Goal: Contribute content: Contribute content

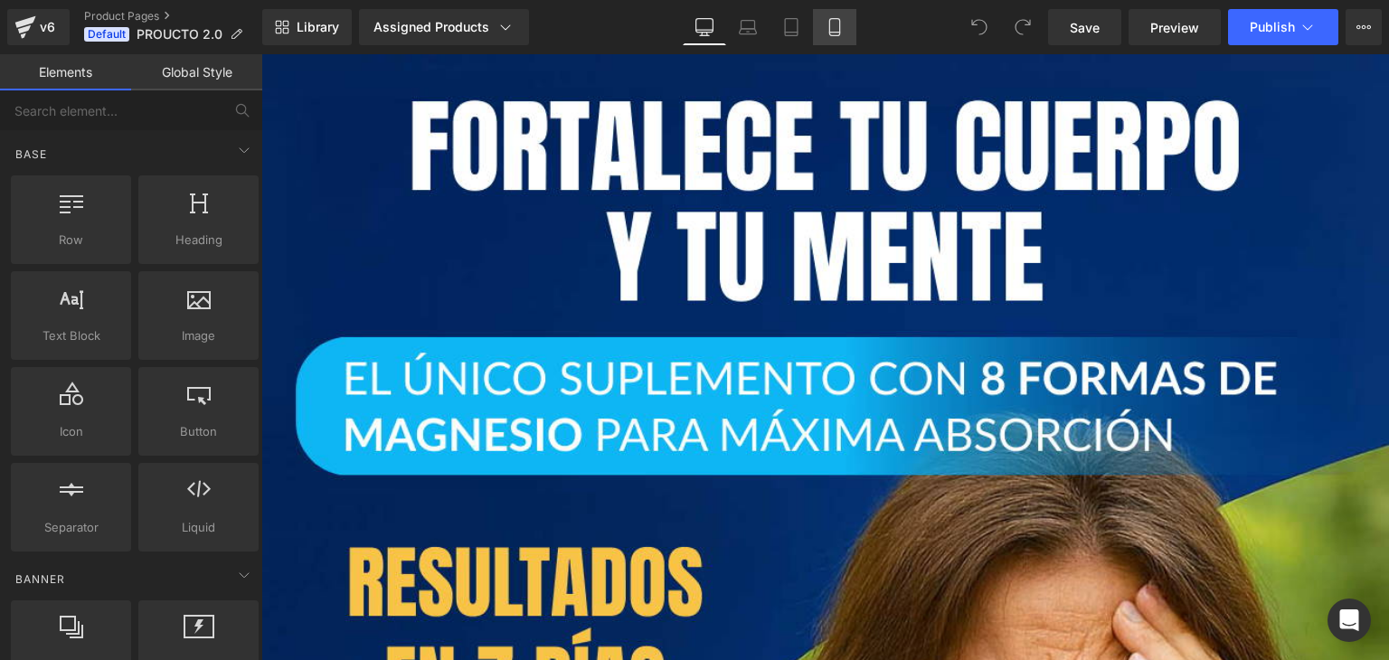
click at [826, 31] on icon at bounding box center [834, 27] width 18 height 18
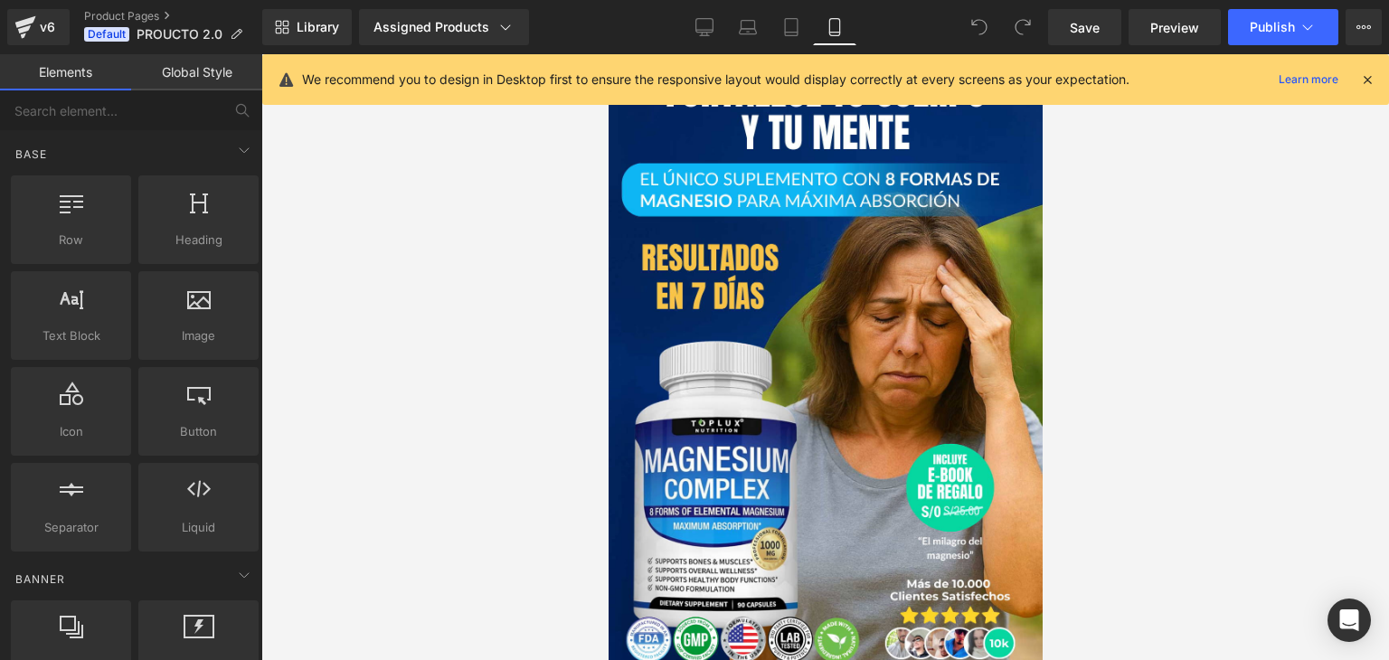
click at [1365, 79] on icon at bounding box center [1367, 79] width 16 height 16
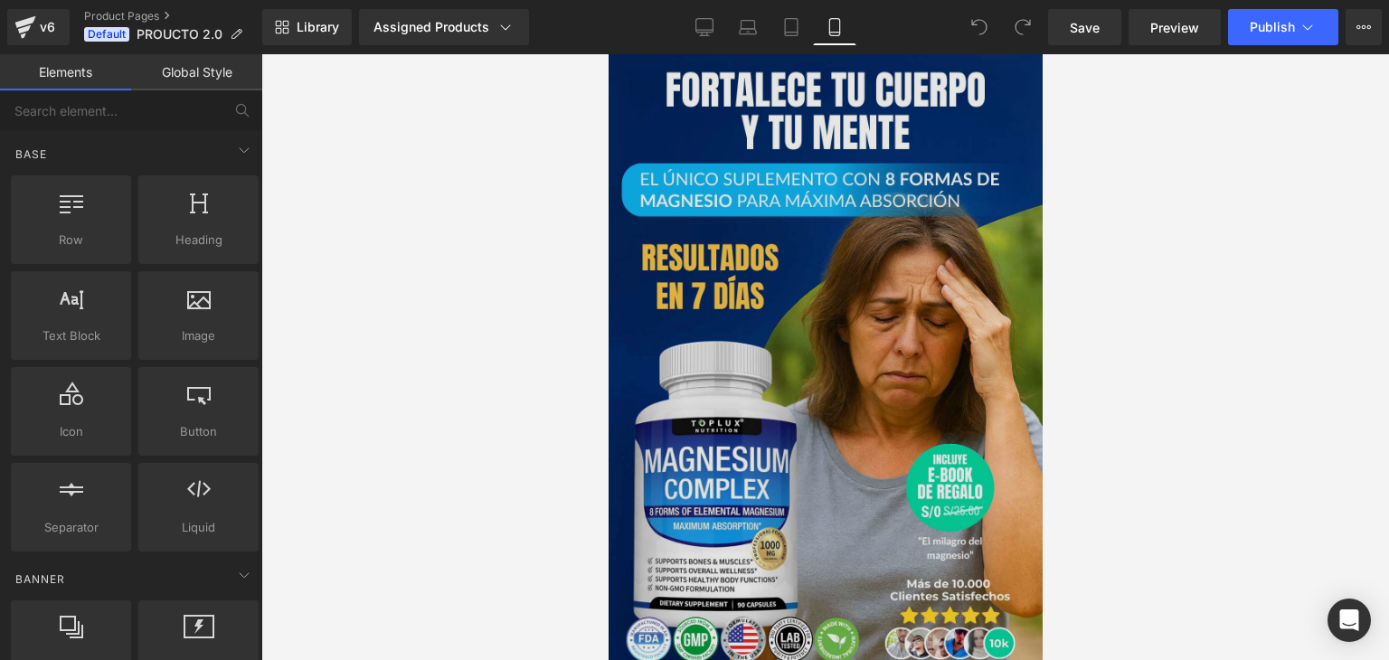
click at [863, 298] on img at bounding box center [825, 361] width 434 height 614
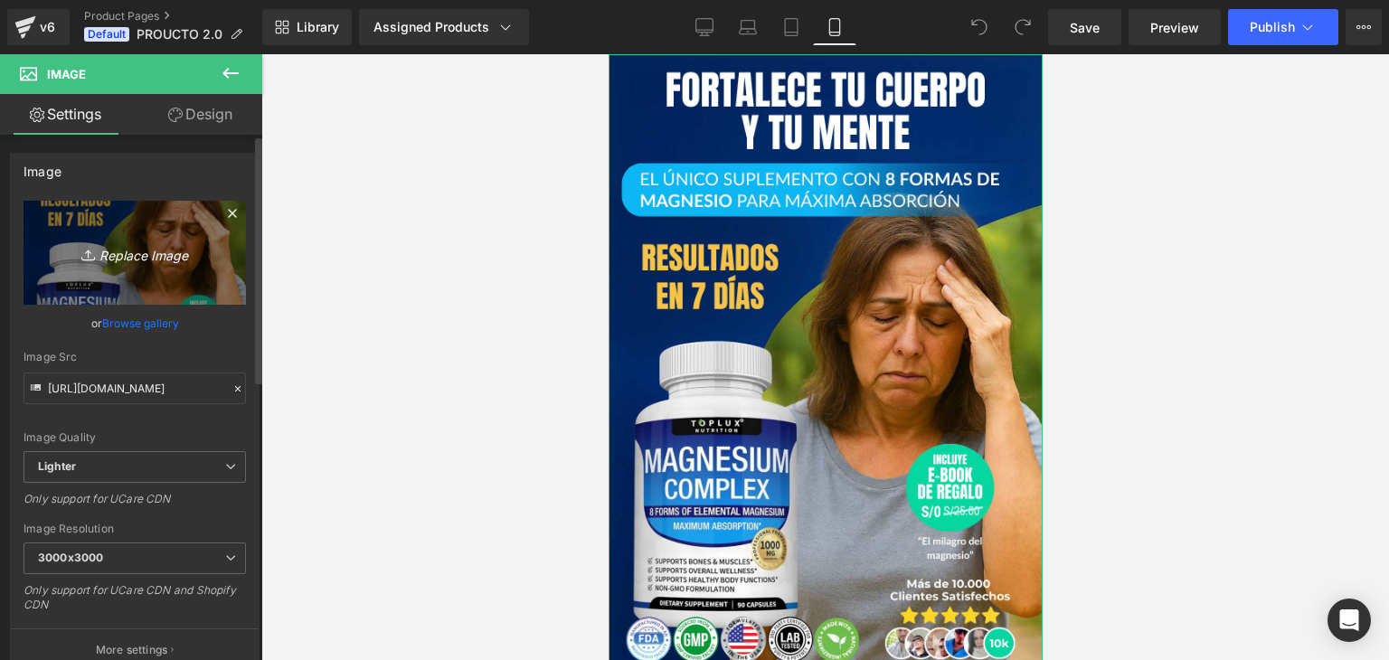
click at [127, 246] on icon "Replace Image" at bounding box center [134, 252] width 145 height 23
type input "C:\fakepath\Imagen de WhatsApp [DATE] a las 23.24.25_6d12ba6d.jpg"
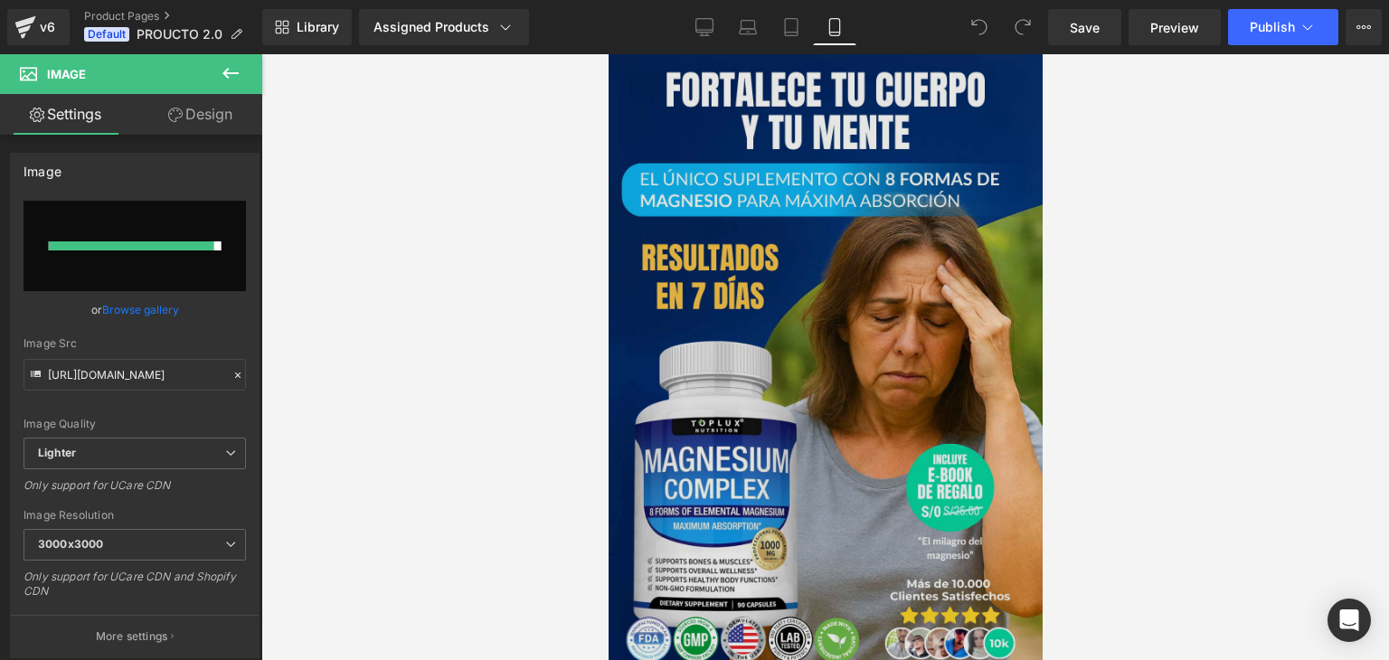
type input "[URL][DOMAIN_NAME]"
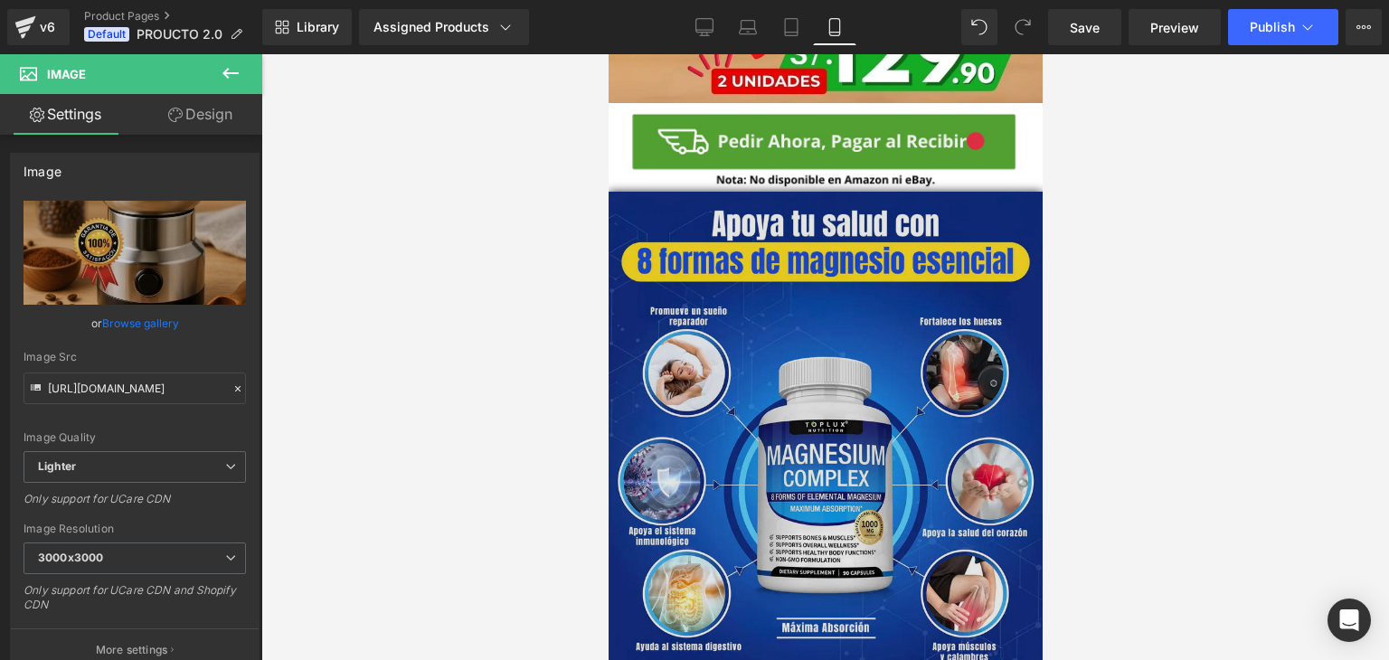
scroll to position [723, 0]
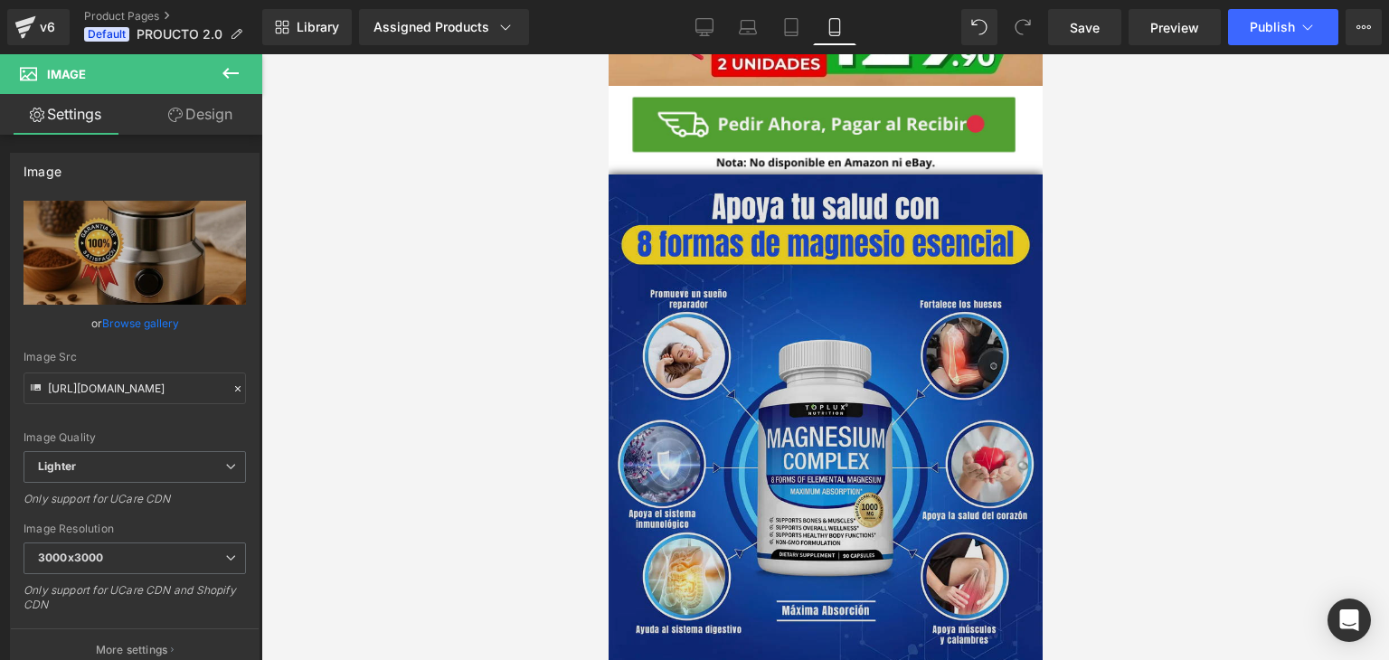
click at [941, 388] on img at bounding box center [825, 445] width 434 height 542
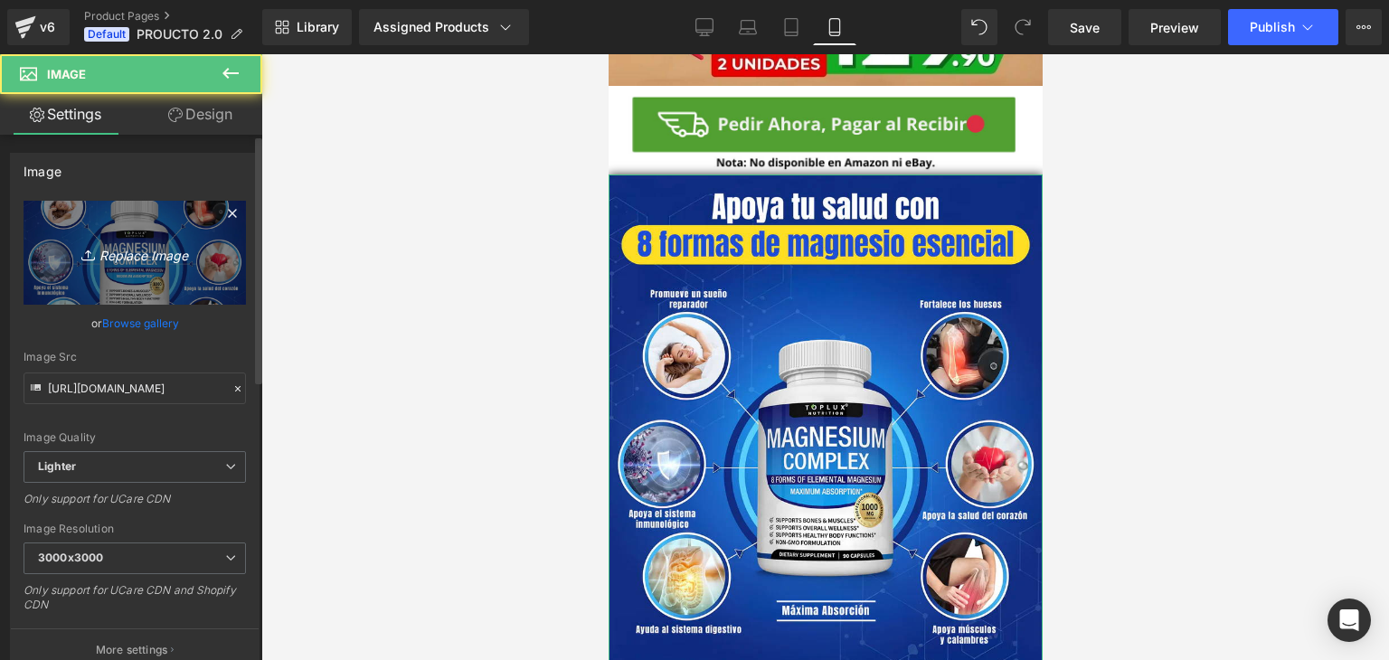
click at [154, 249] on icon "Replace Image" at bounding box center [134, 252] width 145 height 23
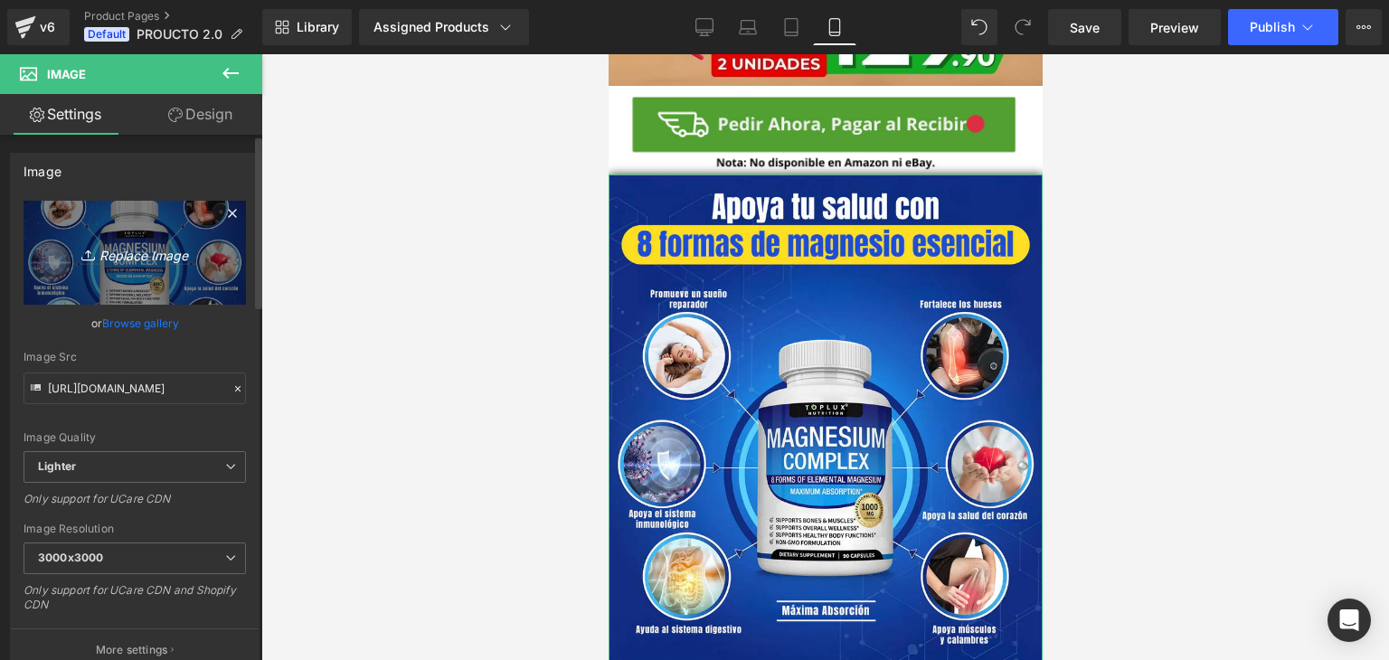
type input "C:\fakepath\Imagen de WhatsApp [DATE] a las 23.24.25_8fbf5102.jpg"
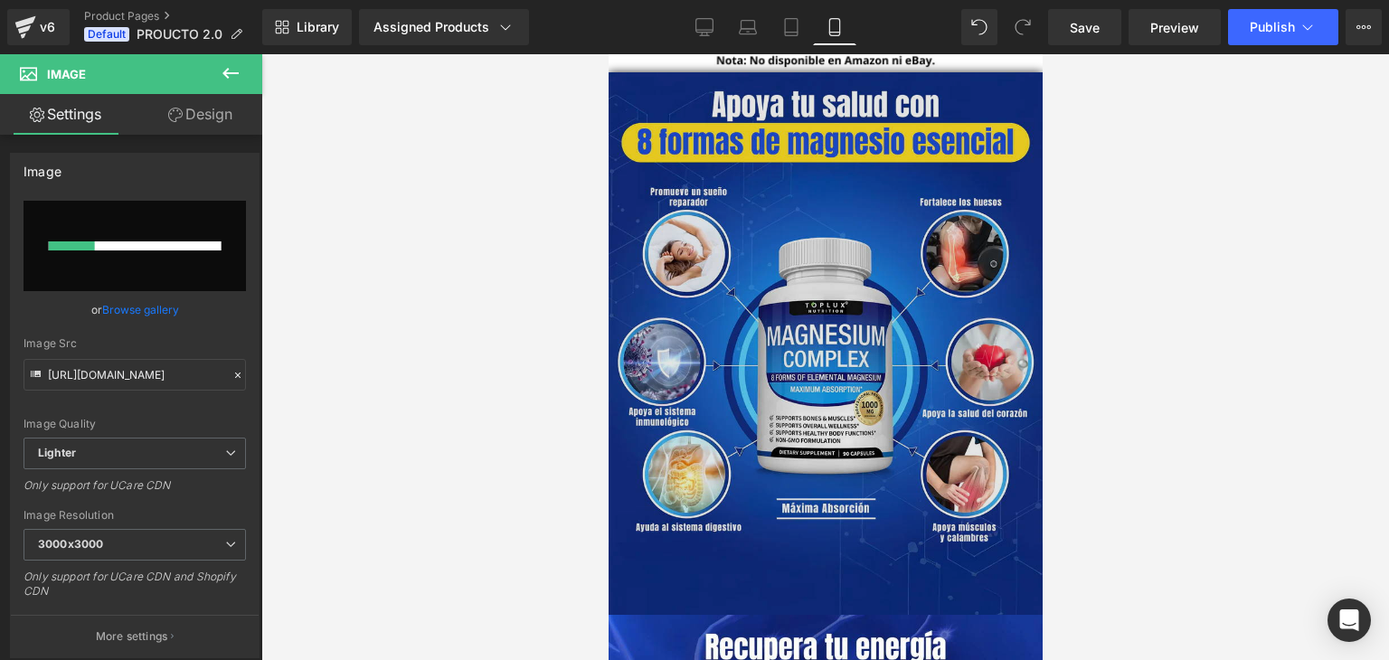
scroll to position [1085, 0]
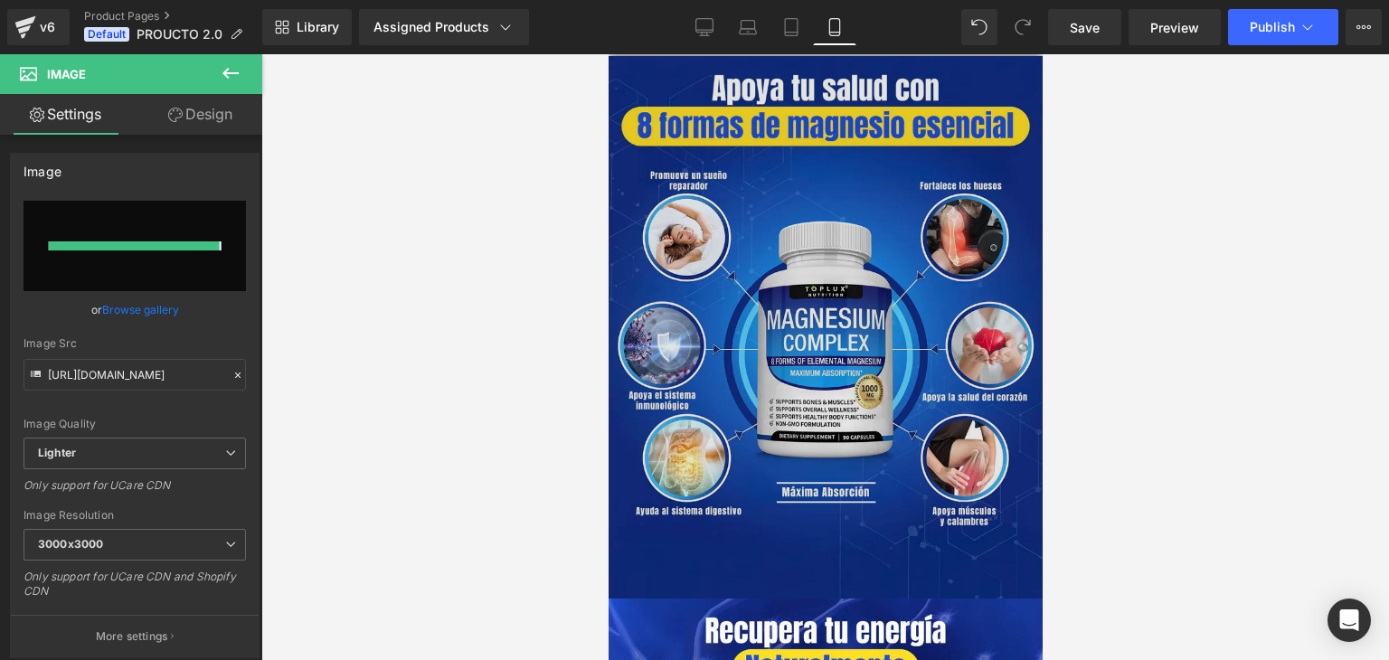
type input "[URL][DOMAIN_NAME]"
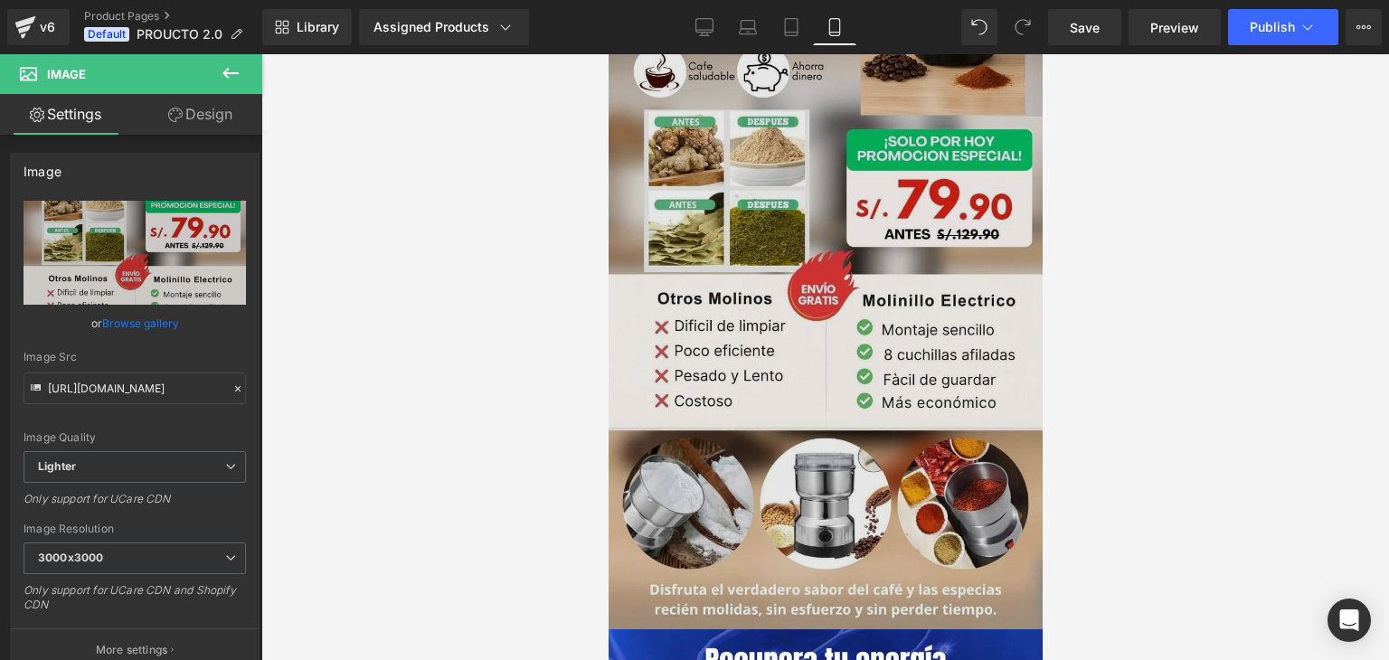
scroll to position [1266, 0]
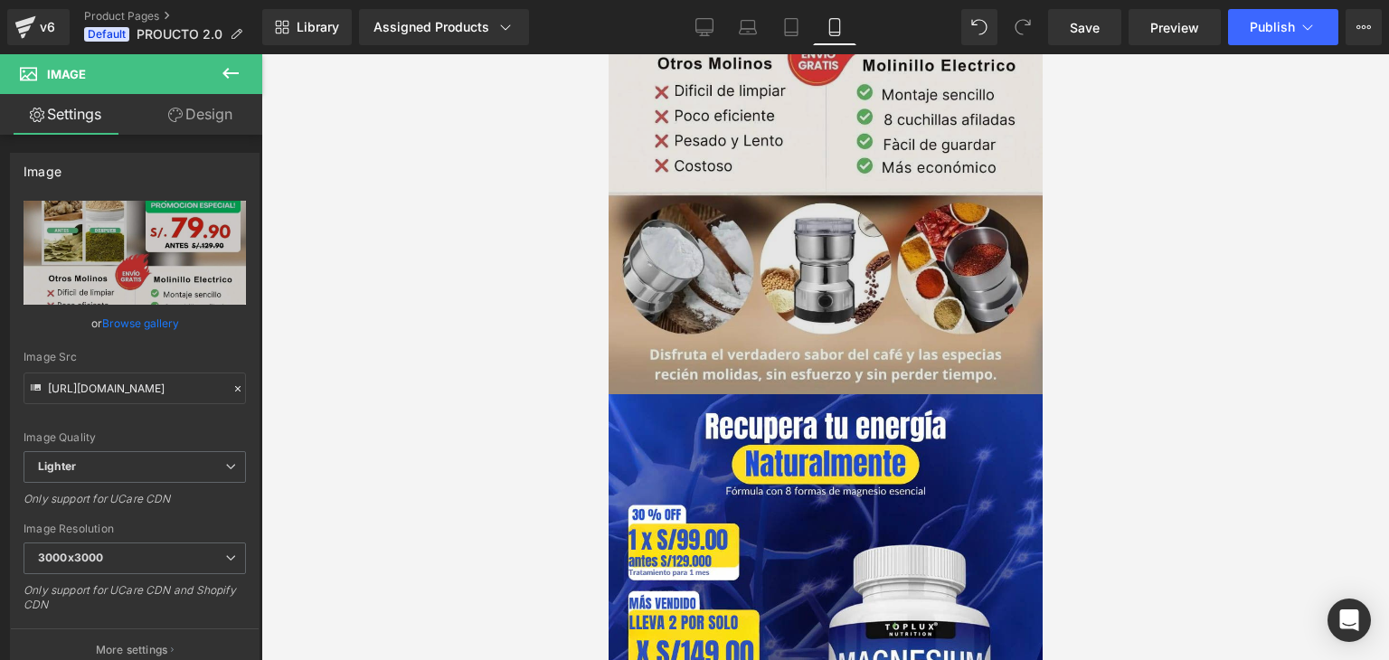
click at [874, 463] on img at bounding box center [825, 665] width 434 height 542
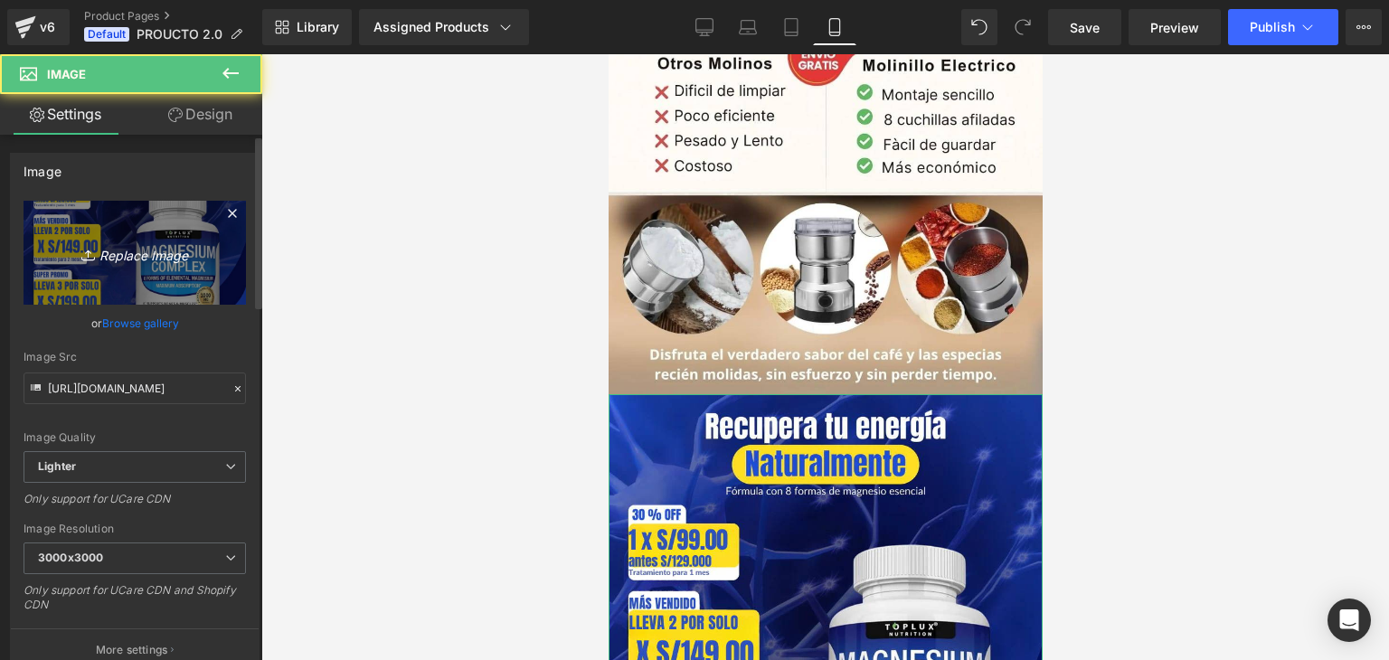
click at [141, 245] on icon "Replace Image" at bounding box center [134, 252] width 145 height 23
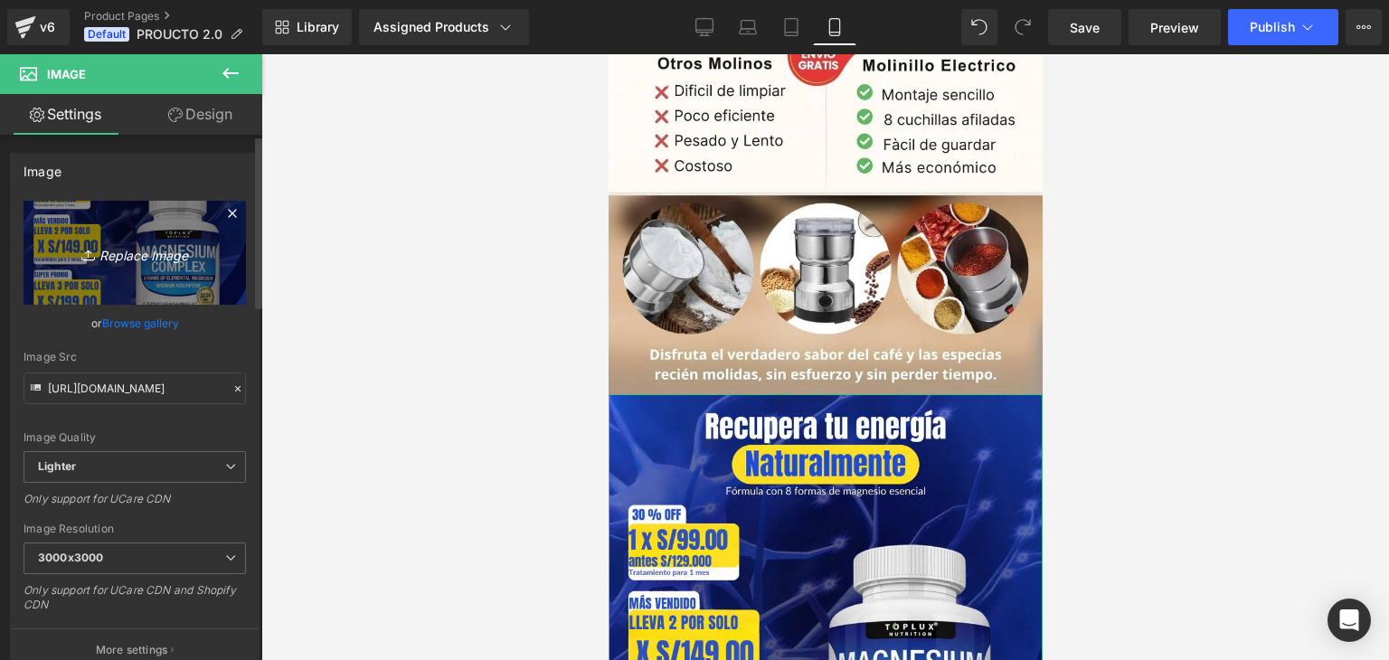
type input "C:\fakepath\Imagen de WhatsApp [DATE] a las 23.24.25_8456ab7e.jpg"
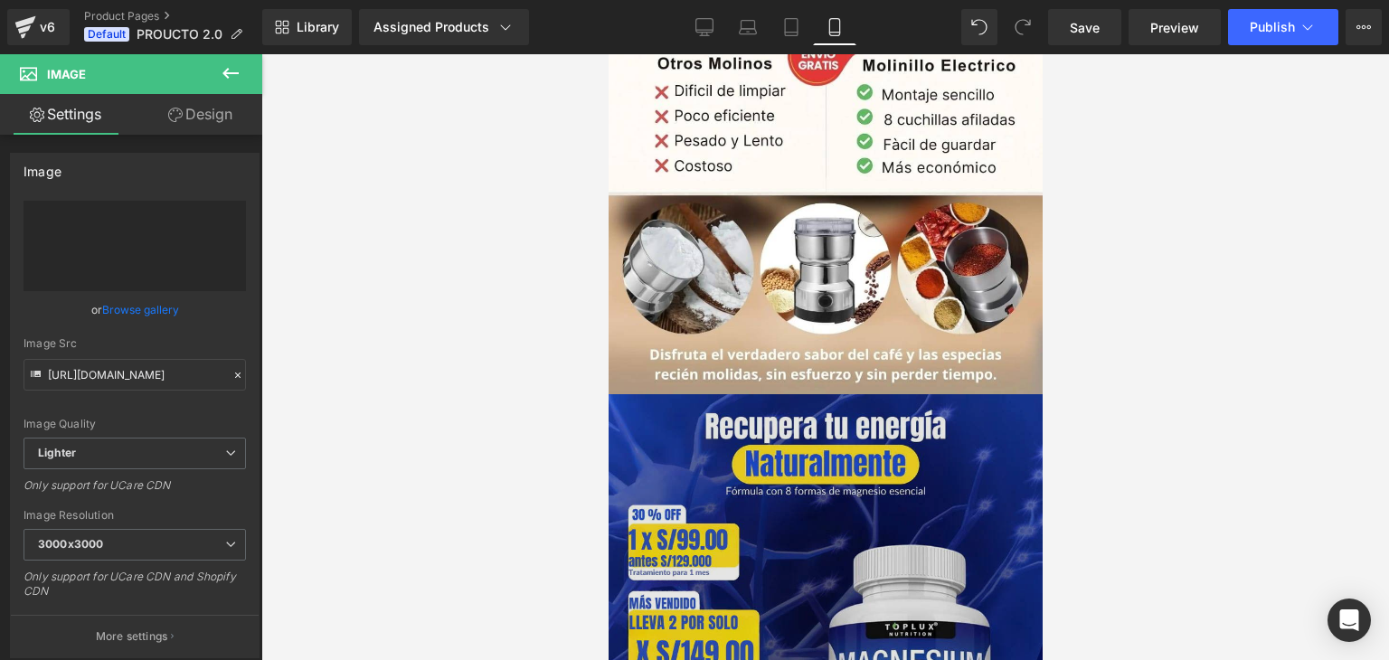
type input "[URL][DOMAIN_NAME]"
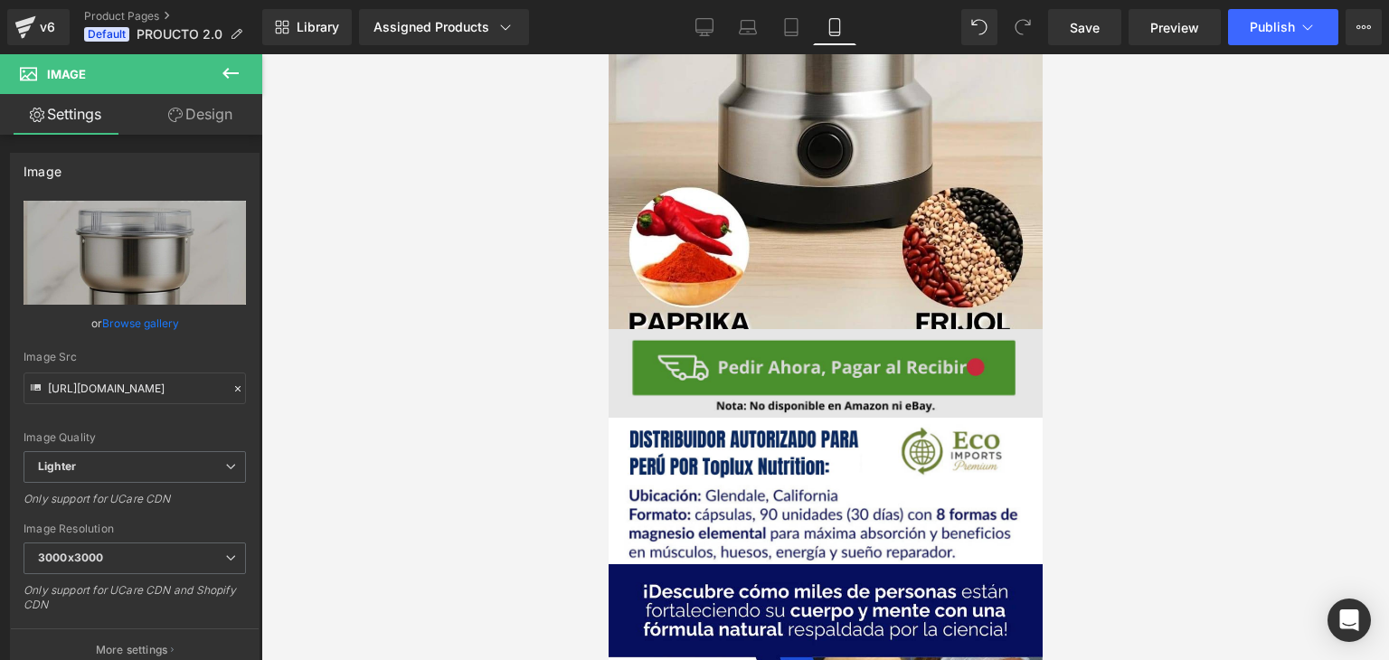
scroll to position [2079, 0]
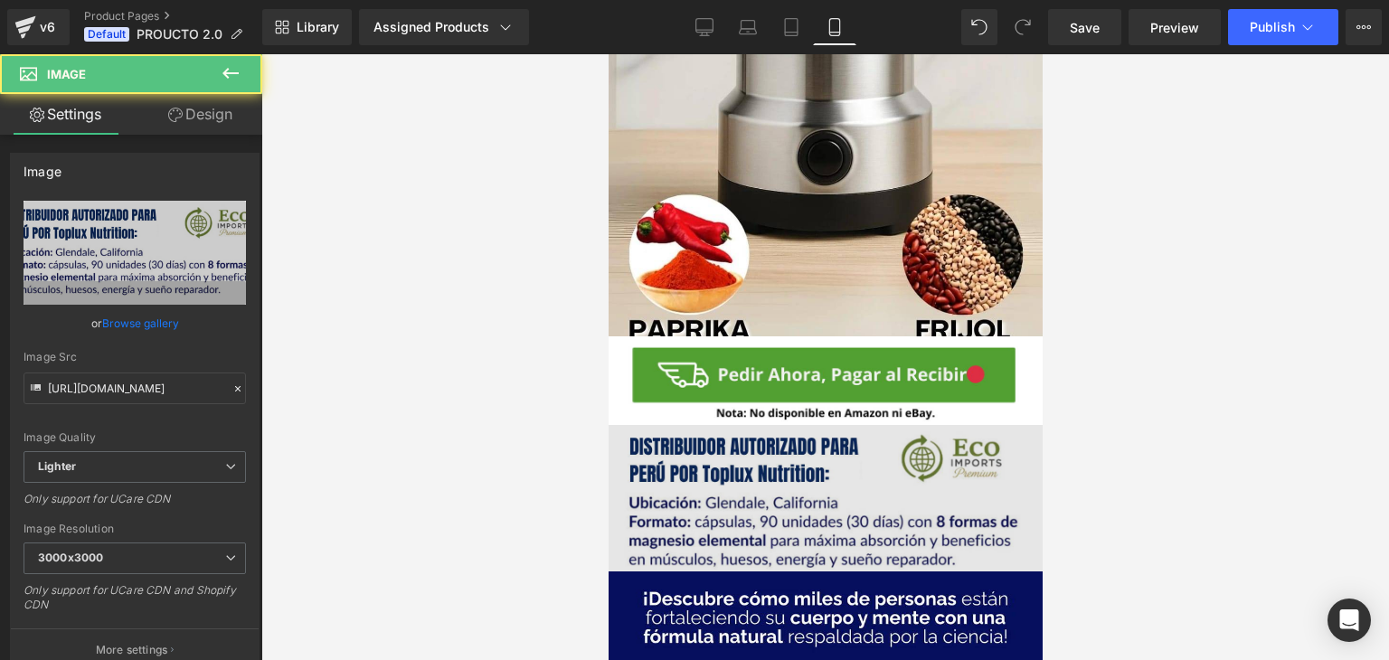
click at [866, 425] on img at bounding box center [825, 503] width 434 height 157
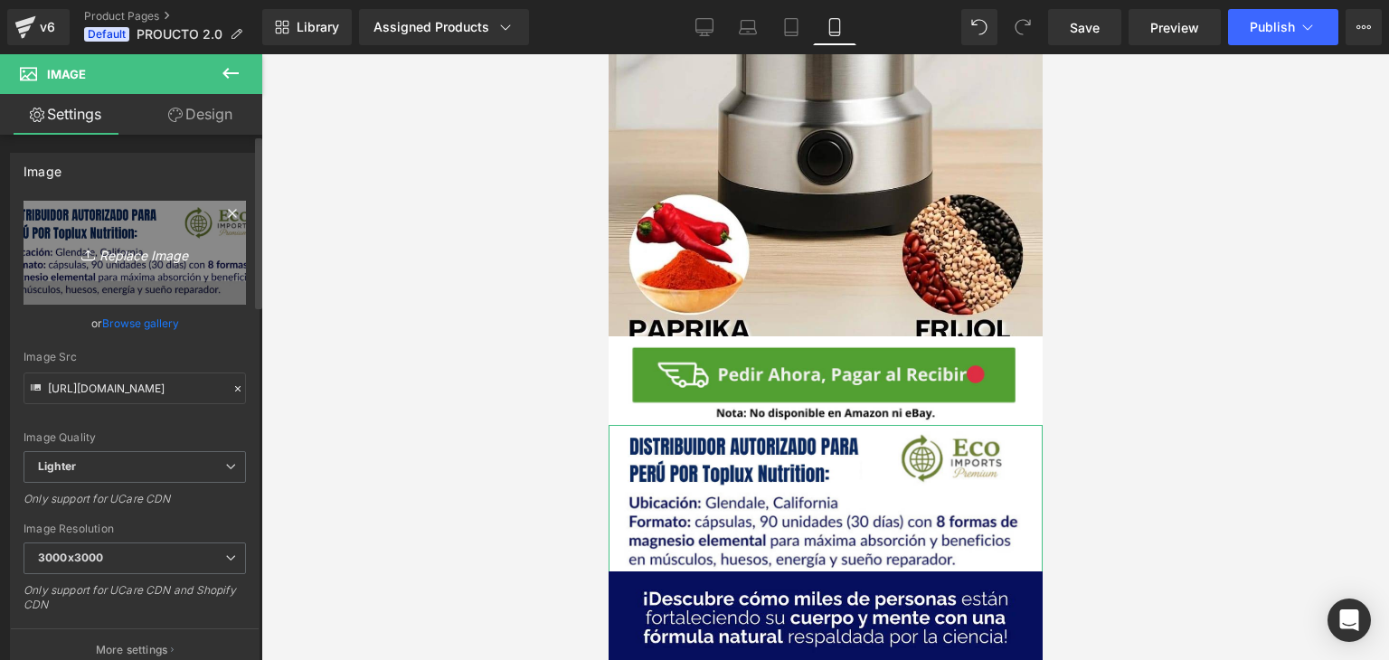
click at [140, 257] on icon "Replace Image" at bounding box center [134, 252] width 145 height 23
type input "C:\fakepath\contraentrega-min.webp"
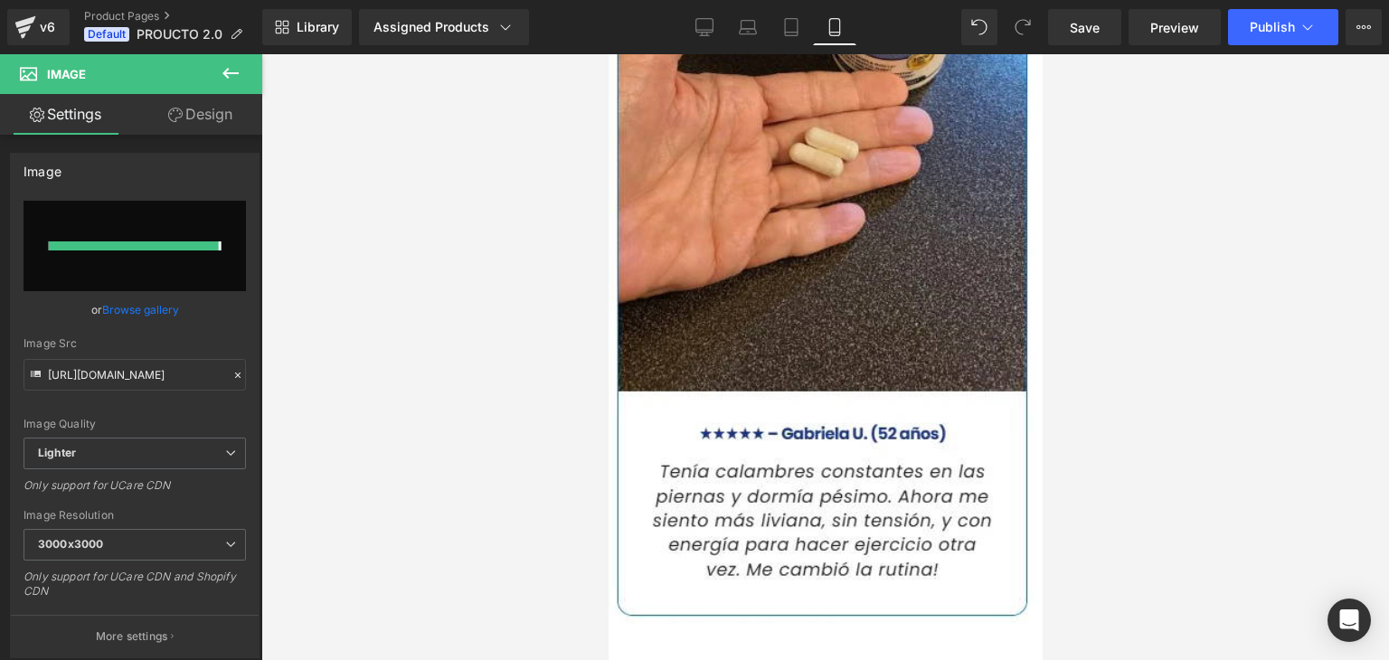
type input "[URL][DOMAIN_NAME]"
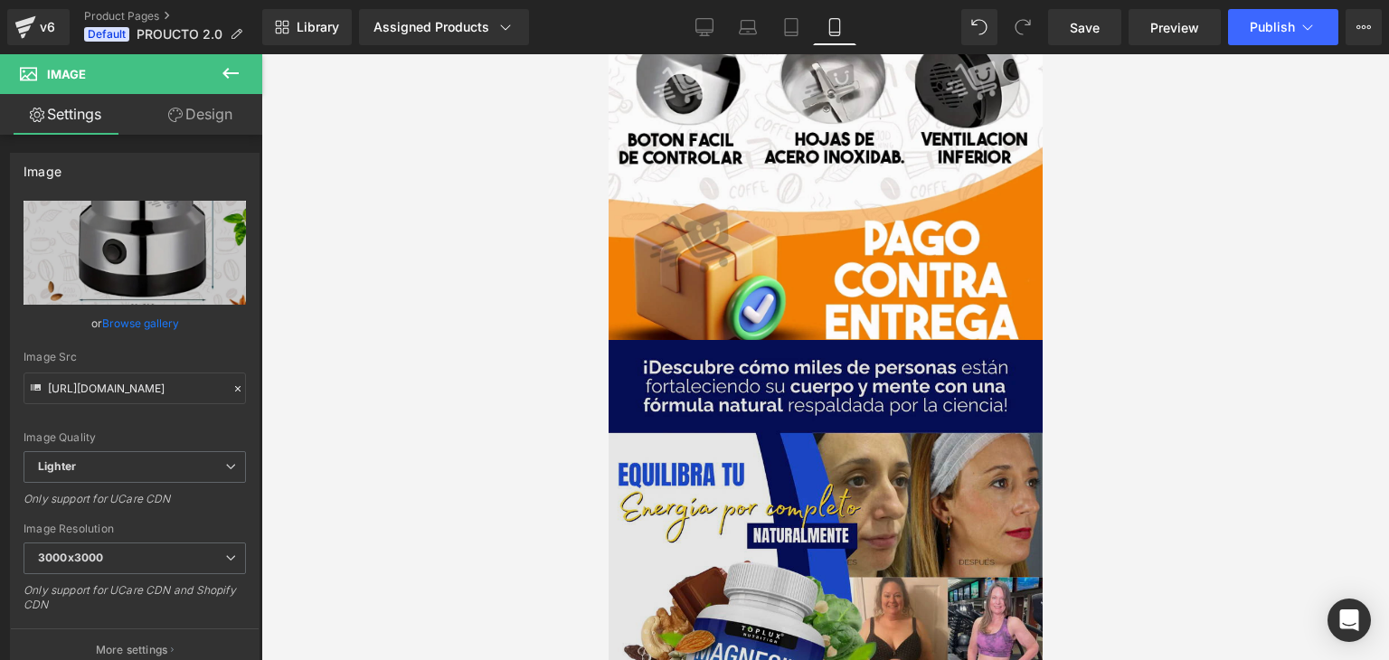
scroll to position [3302, 0]
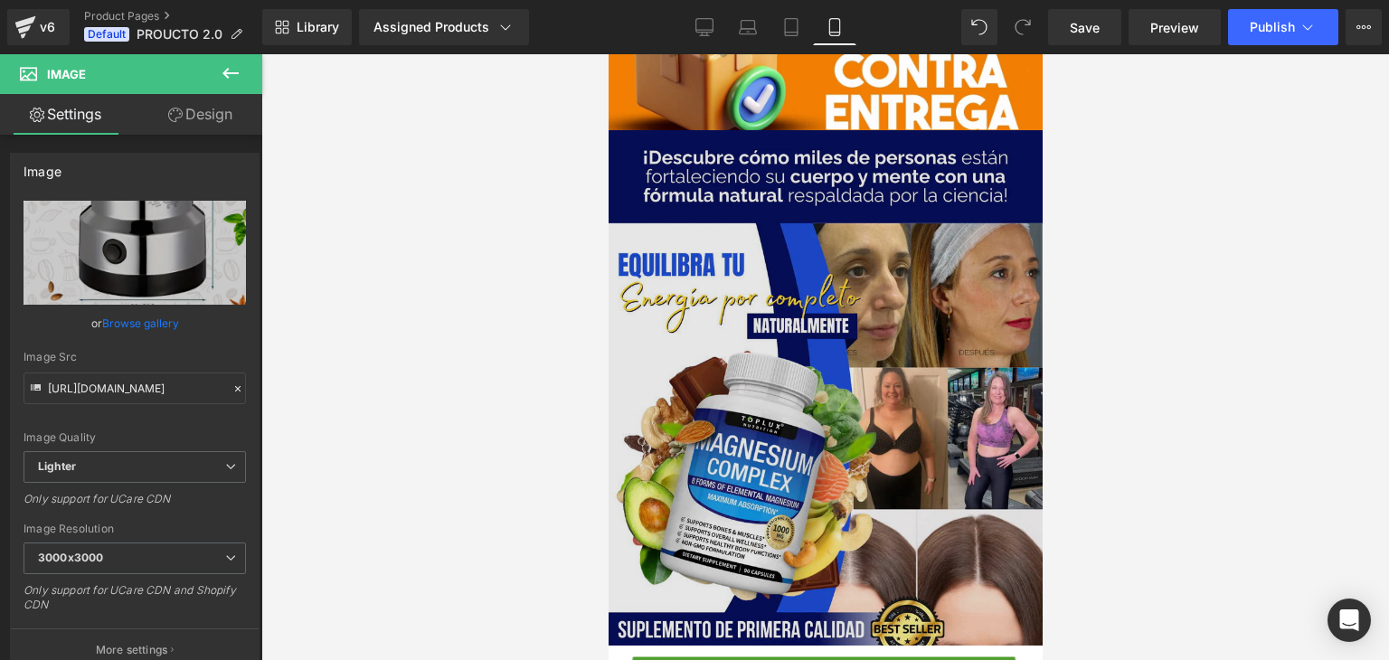
click at [879, 306] on img at bounding box center [825, 401] width 434 height 542
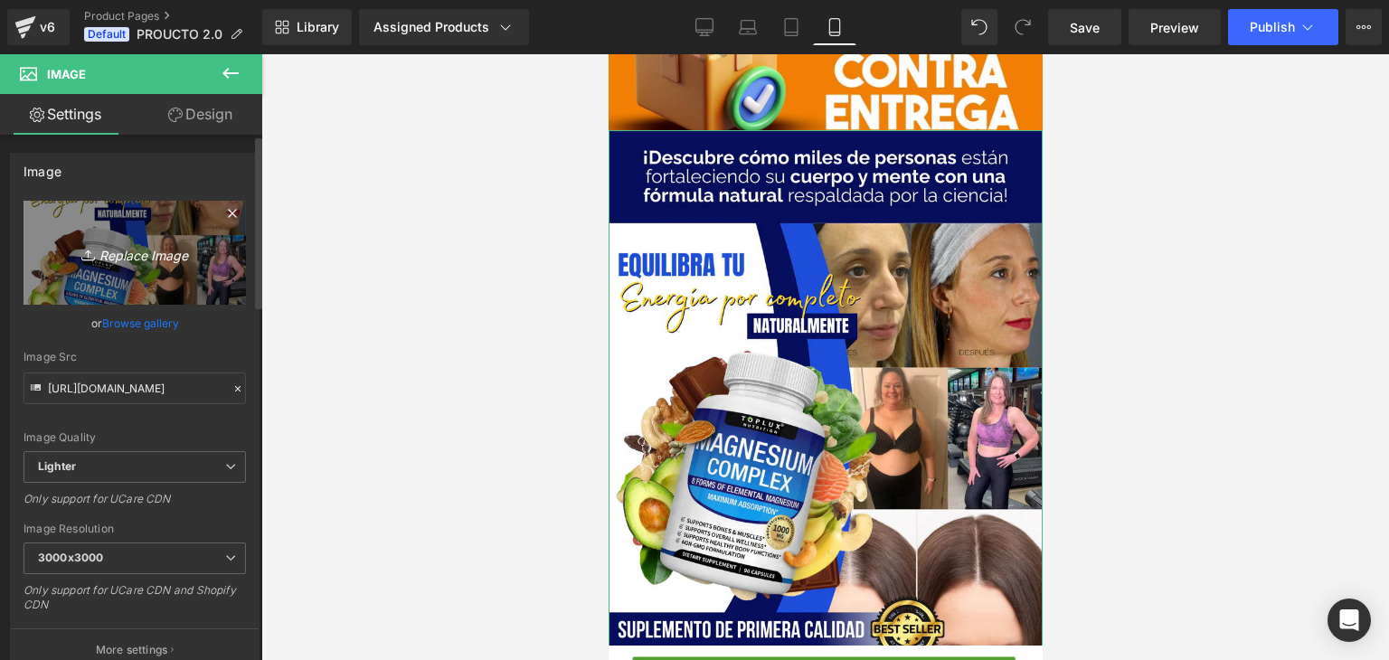
click at [155, 259] on icon "Replace Image" at bounding box center [134, 252] width 145 height 23
type input "C:\fakepath\3-min.webp"
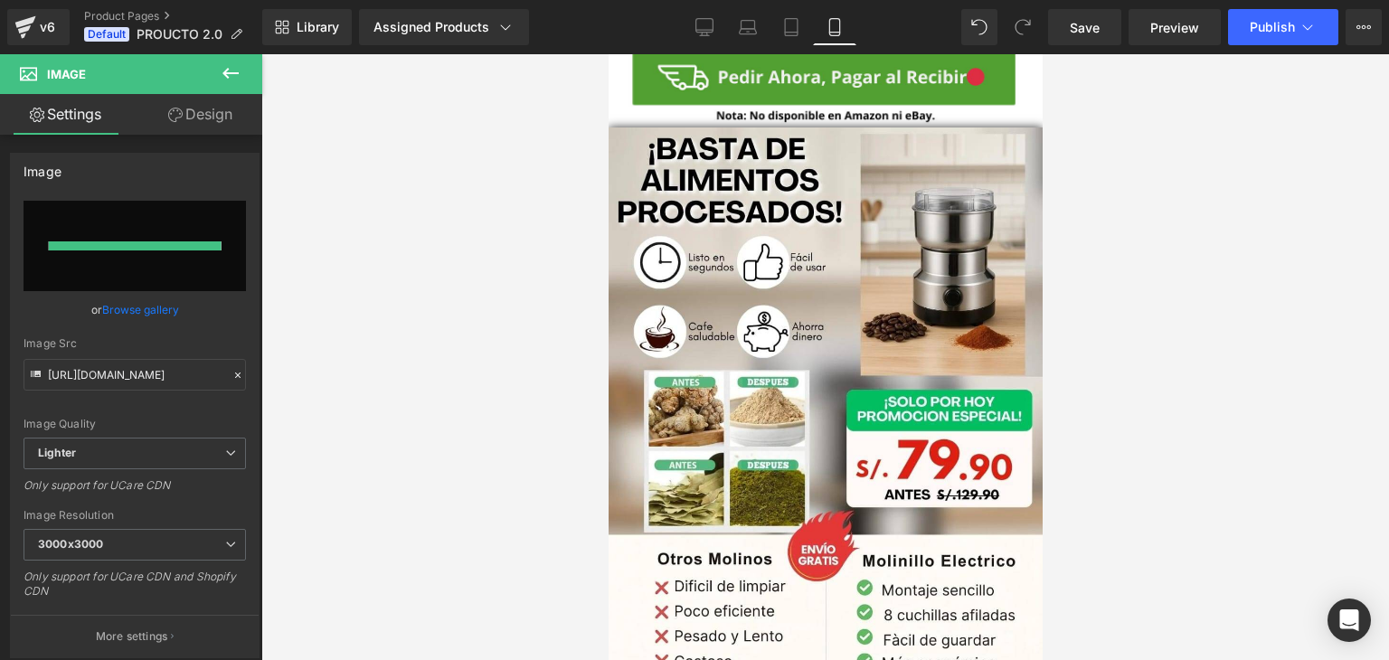
type input "[URL][DOMAIN_NAME]"
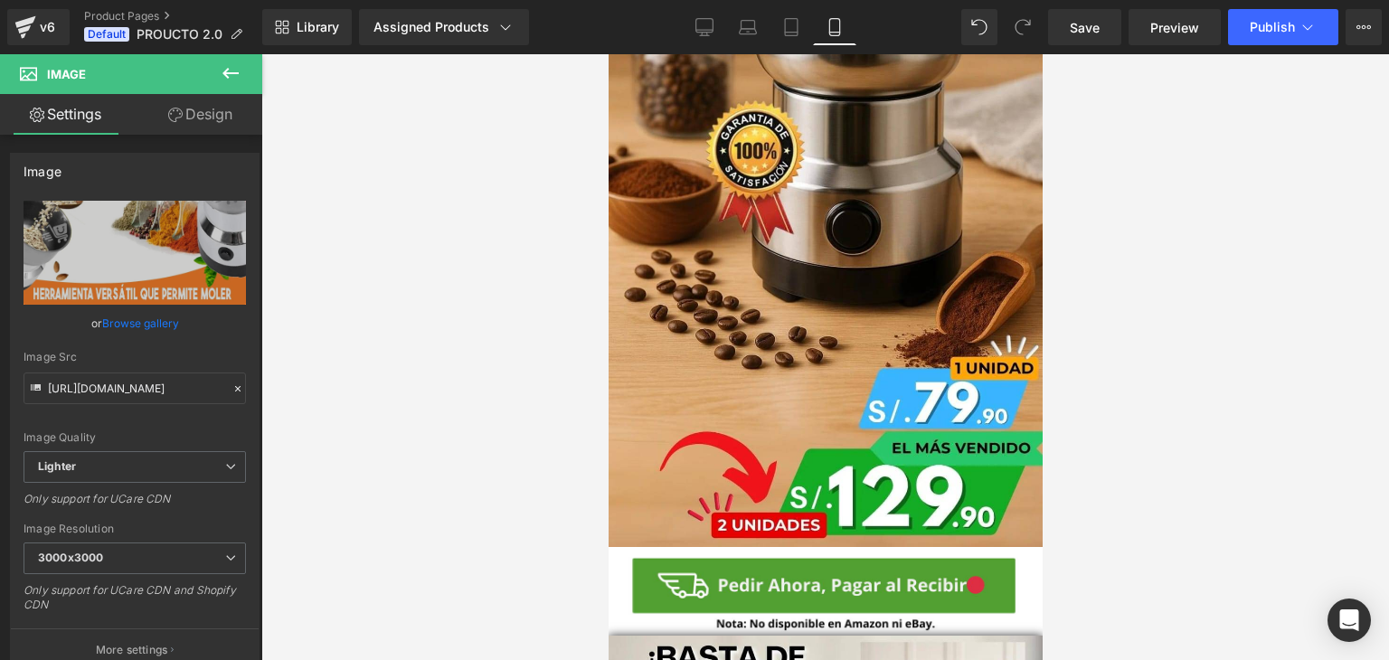
scroll to position [680, 0]
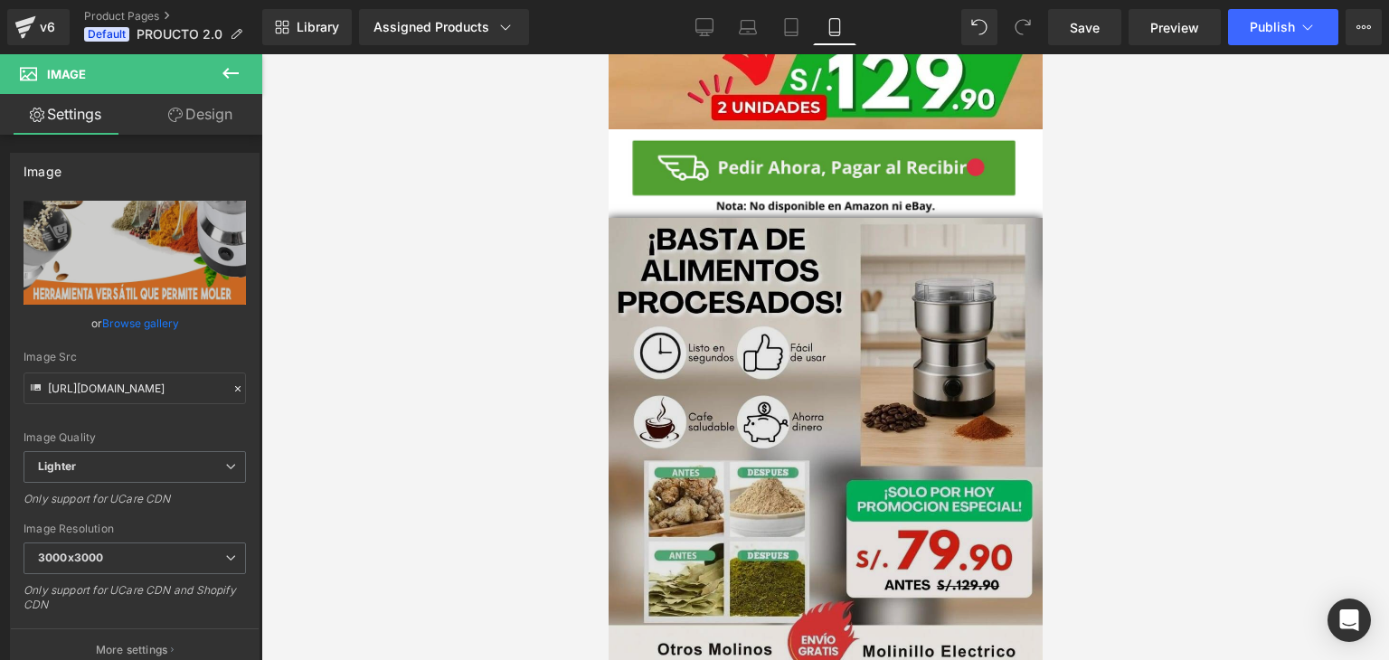
click at [938, 352] on img at bounding box center [825, 599] width 434 height 762
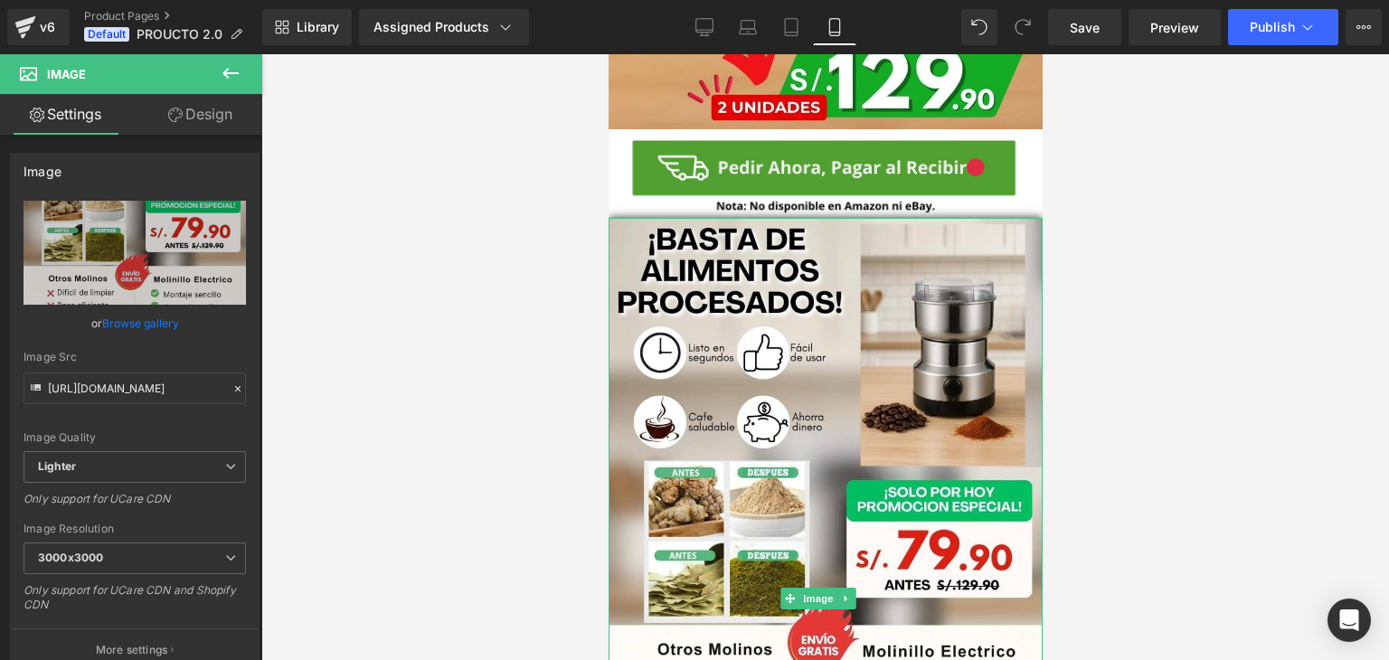
click at [843, 596] on icon at bounding box center [844, 599] width 3 height 6
click at [830, 588] on link at bounding box center [836, 599] width 19 height 22
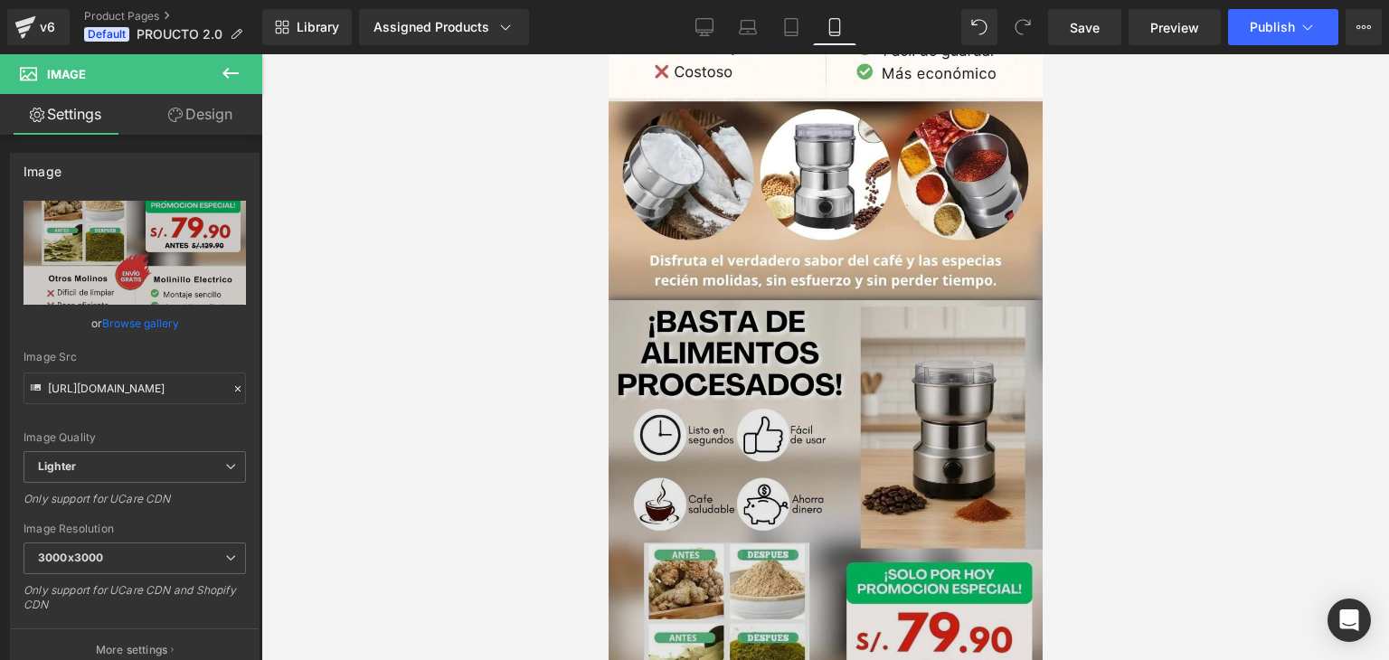
scroll to position [1031, 0]
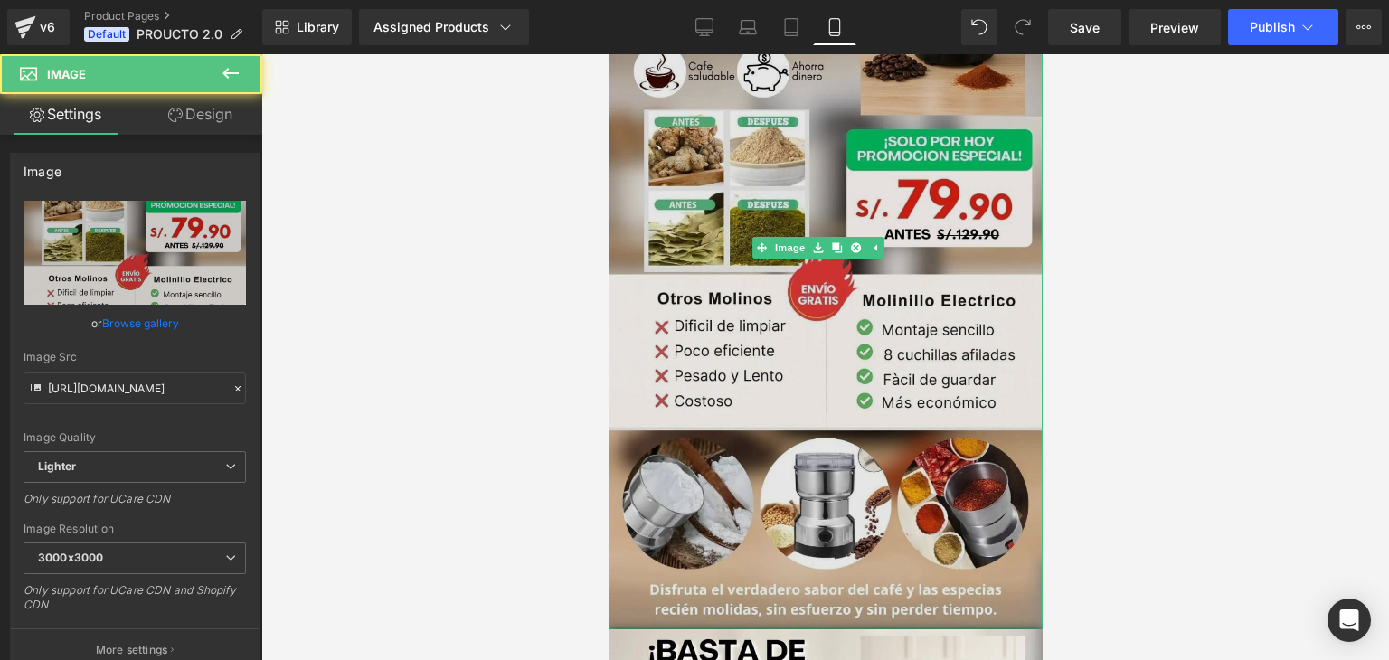
click at [849, 199] on div "Image" at bounding box center [825, 248] width 434 height 762
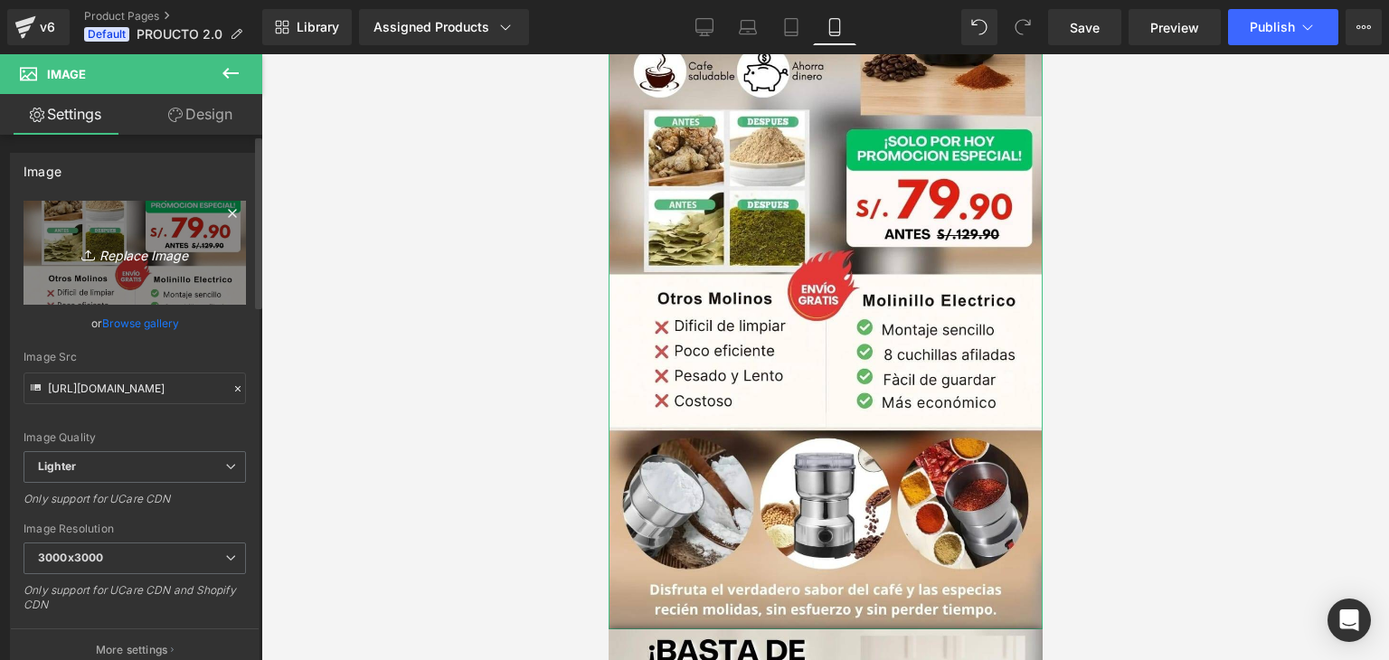
click at [119, 247] on icon "Replace Image" at bounding box center [134, 252] width 145 height 23
type input "C:\fakepath\ChatGPT Image [DATE], 23_20_23.png"
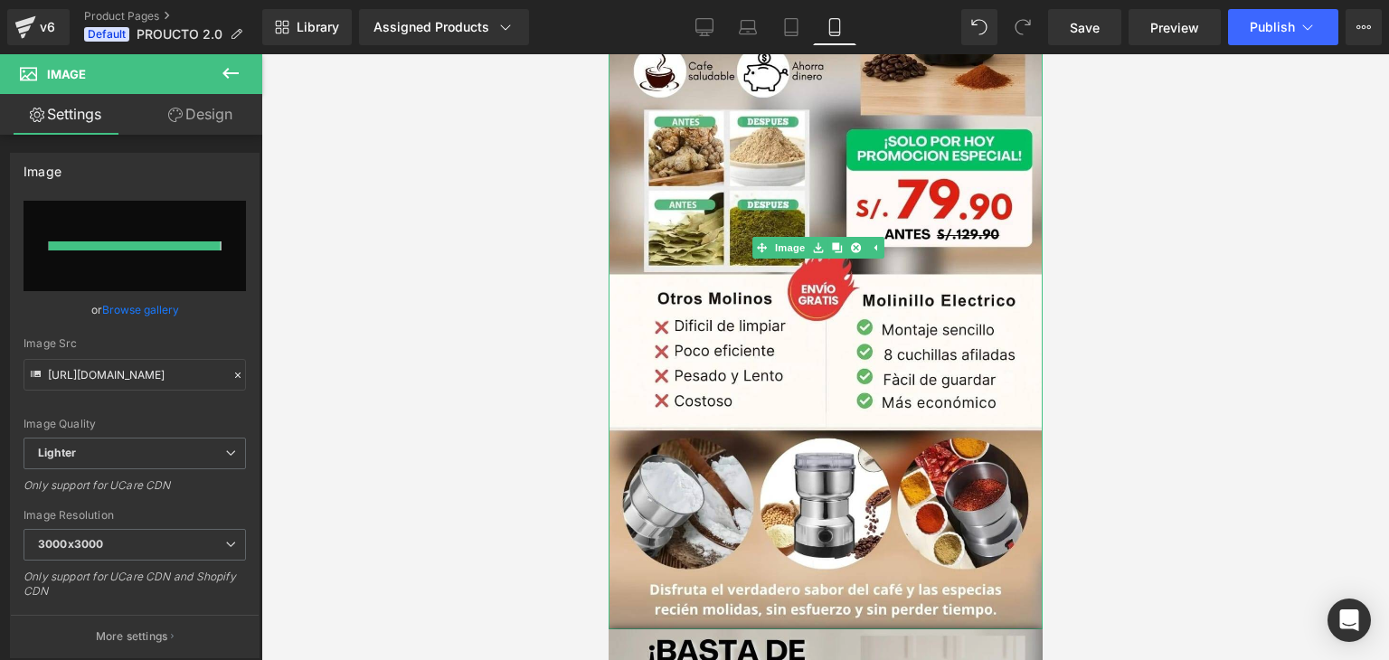
type input "[URL][DOMAIN_NAME][DATE]"
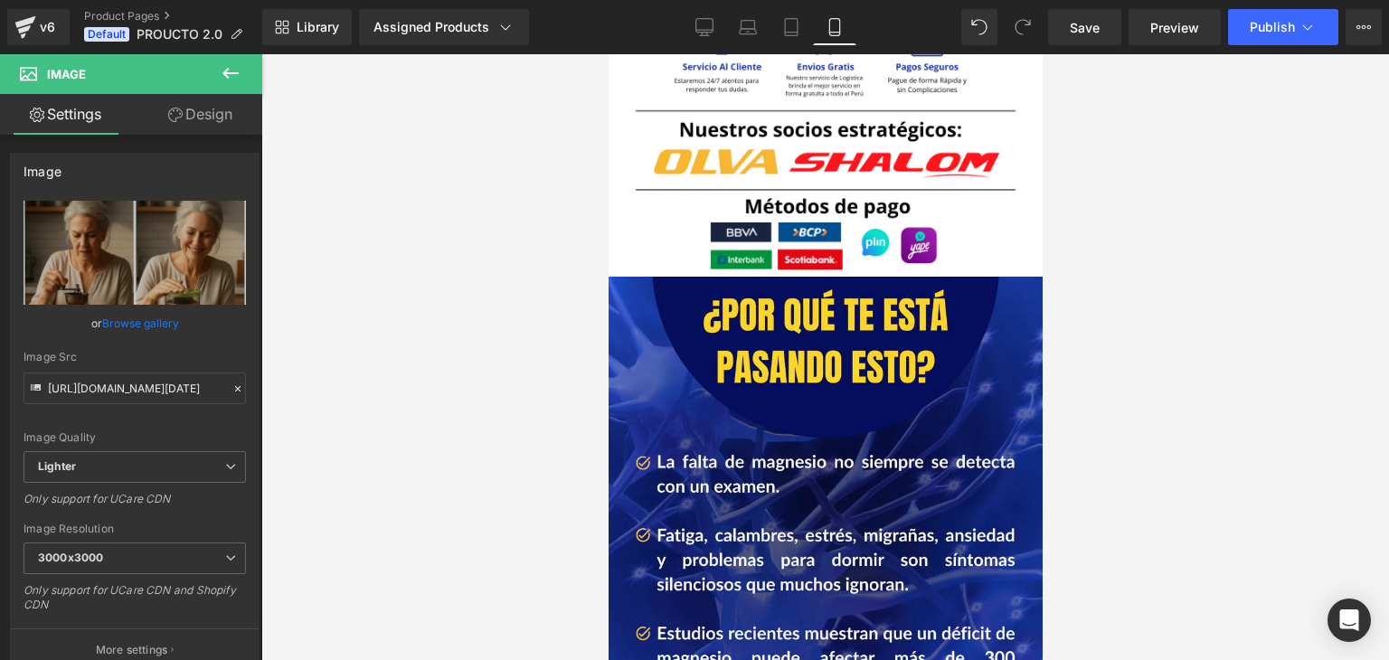
scroll to position [5189, 0]
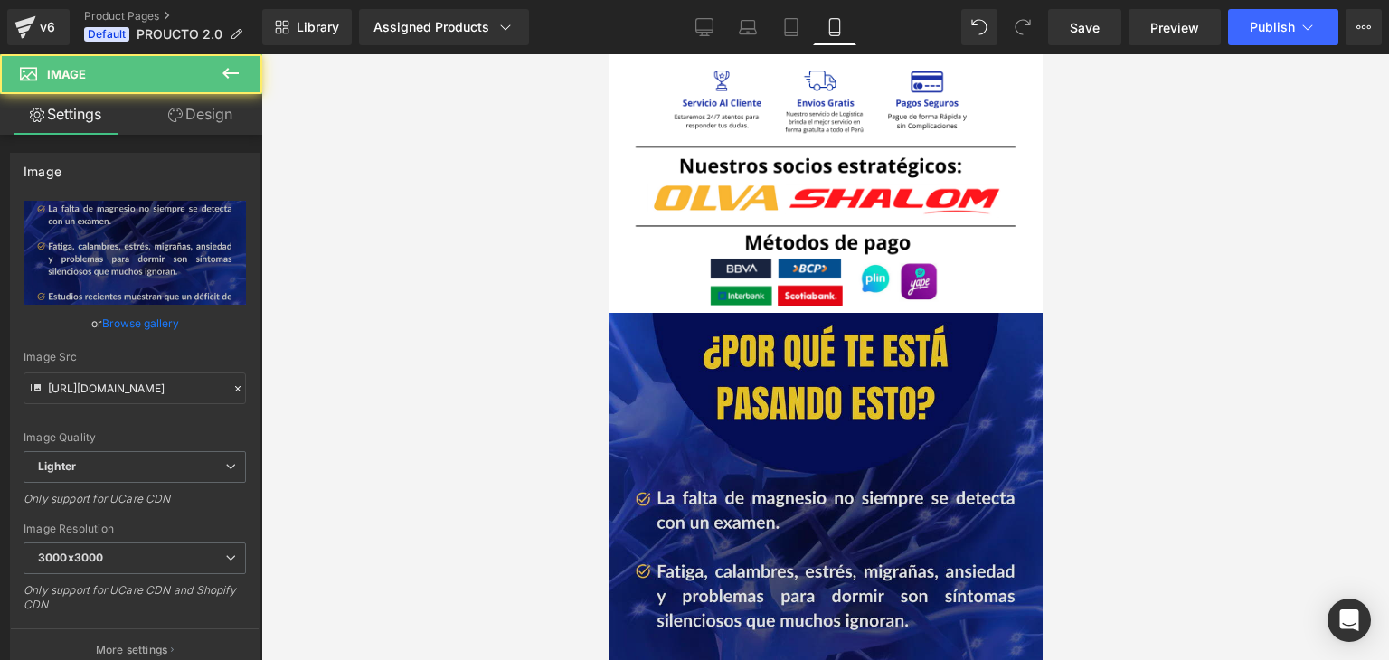
click at [890, 457] on img at bounding box center [825, 584] width 434 height 542
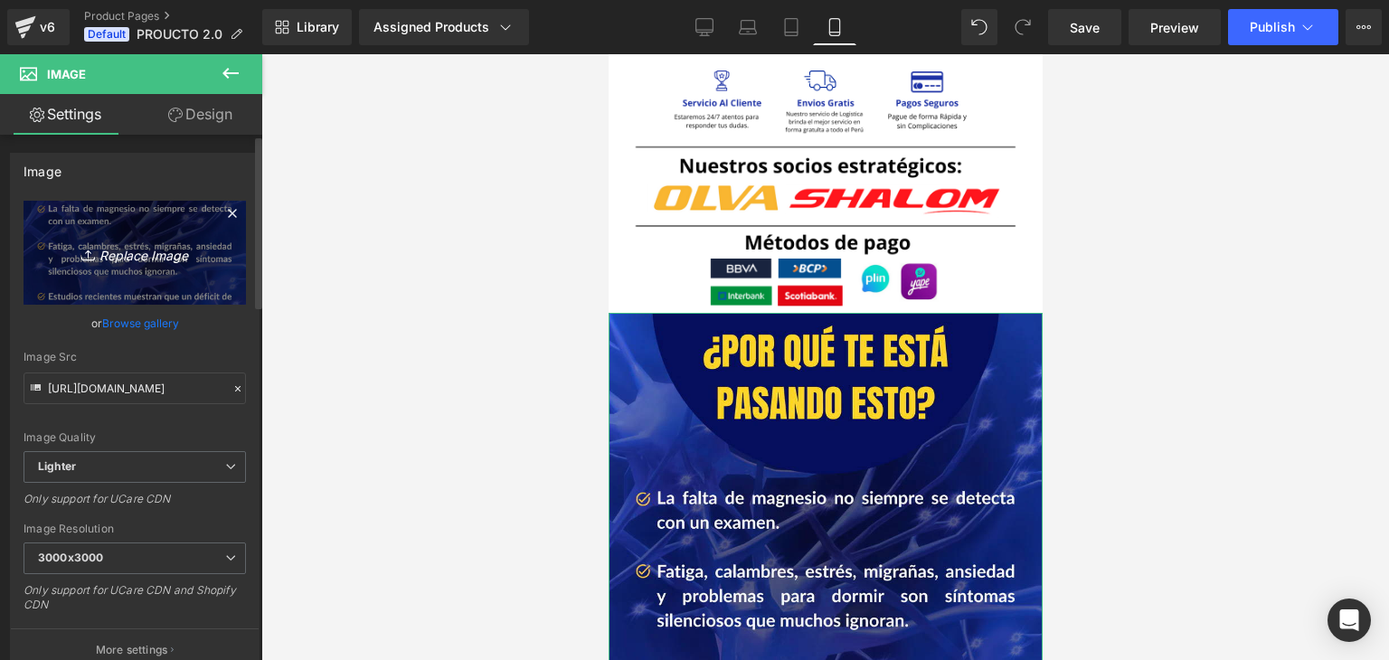
click at [146, 258] on icon "Replace Image" at bounding box center [134, 252] width 145 height 23
type input "C:\fakepath\CONTRAENTREGA_BATIDOR-min.webp"
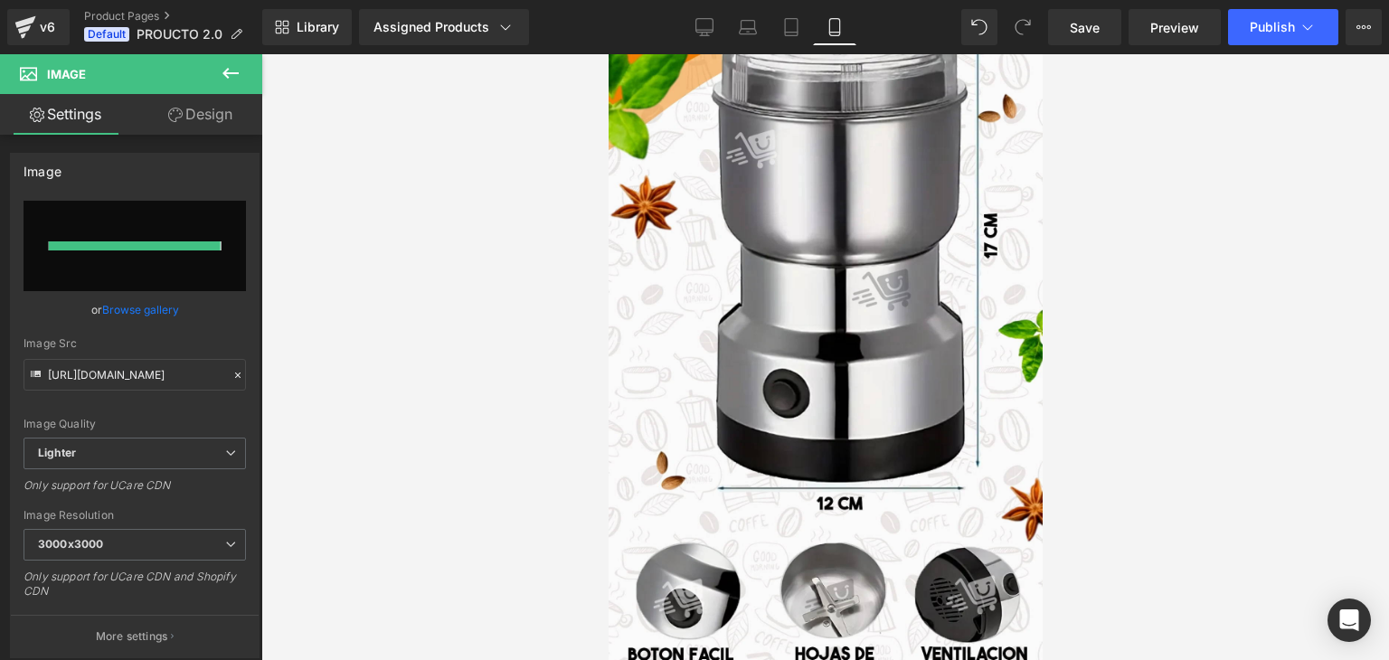
type input "[URL][DOMAIN_NAME]"
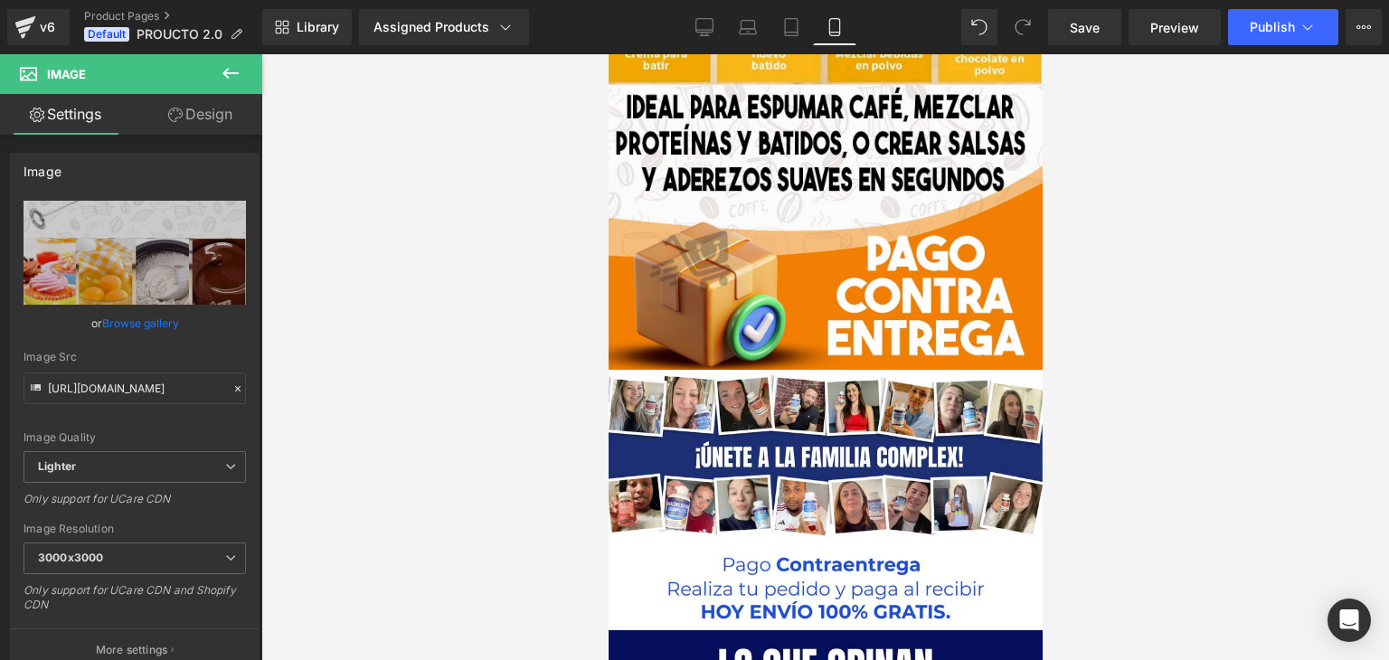
scroll to position [6093, 0]
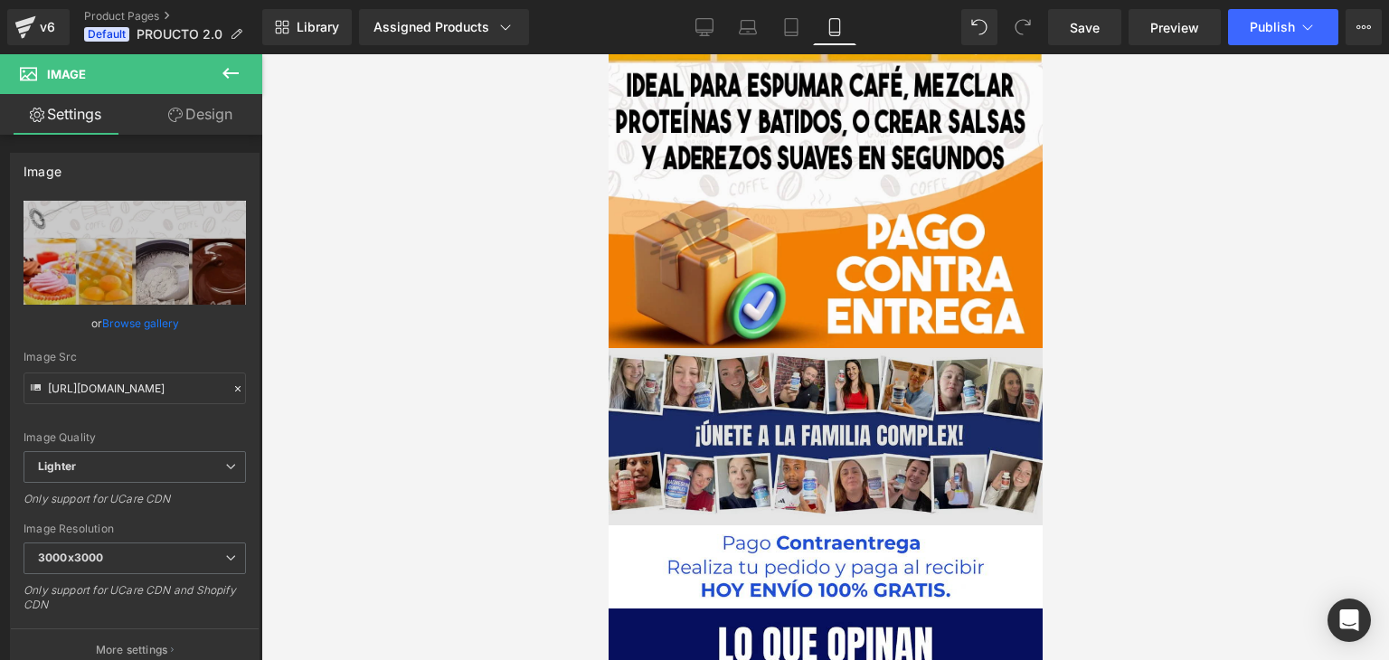
click at [908, 348] on img at bounding box center [825, 437] width 434 height 178
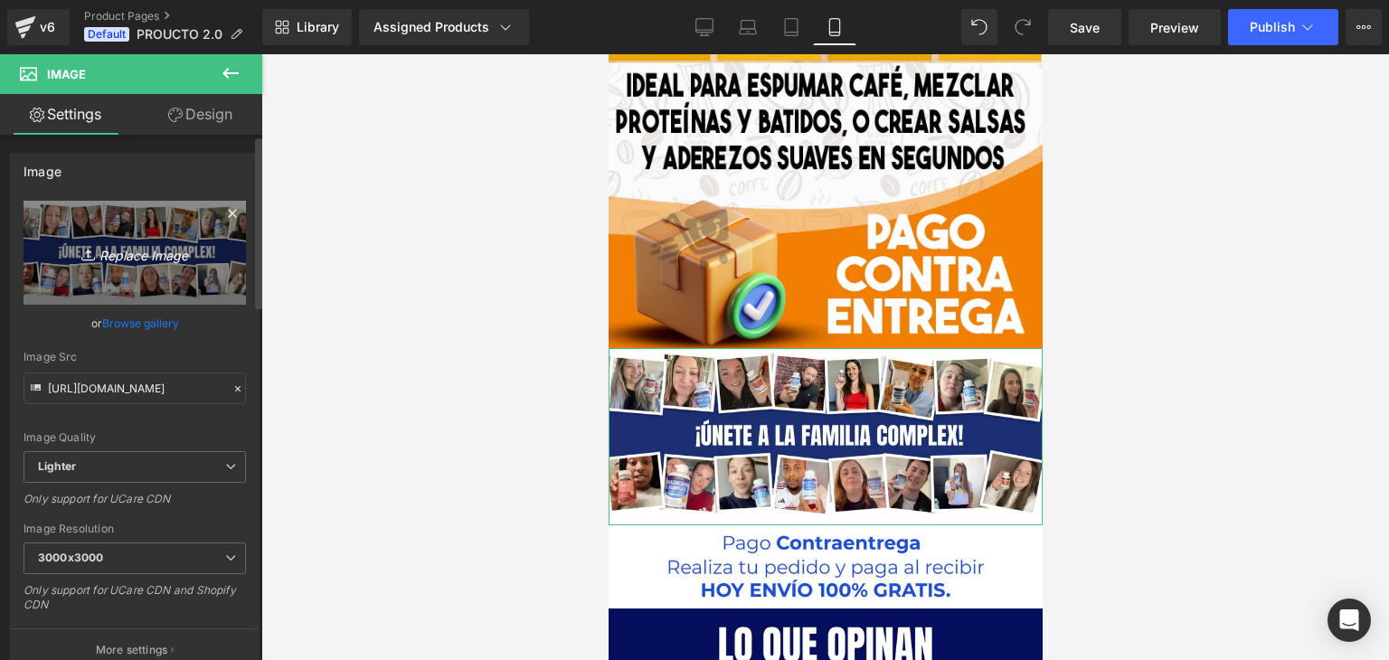
click at [92, 254] on icon at bounding box center [90, 255] width 18 height 18
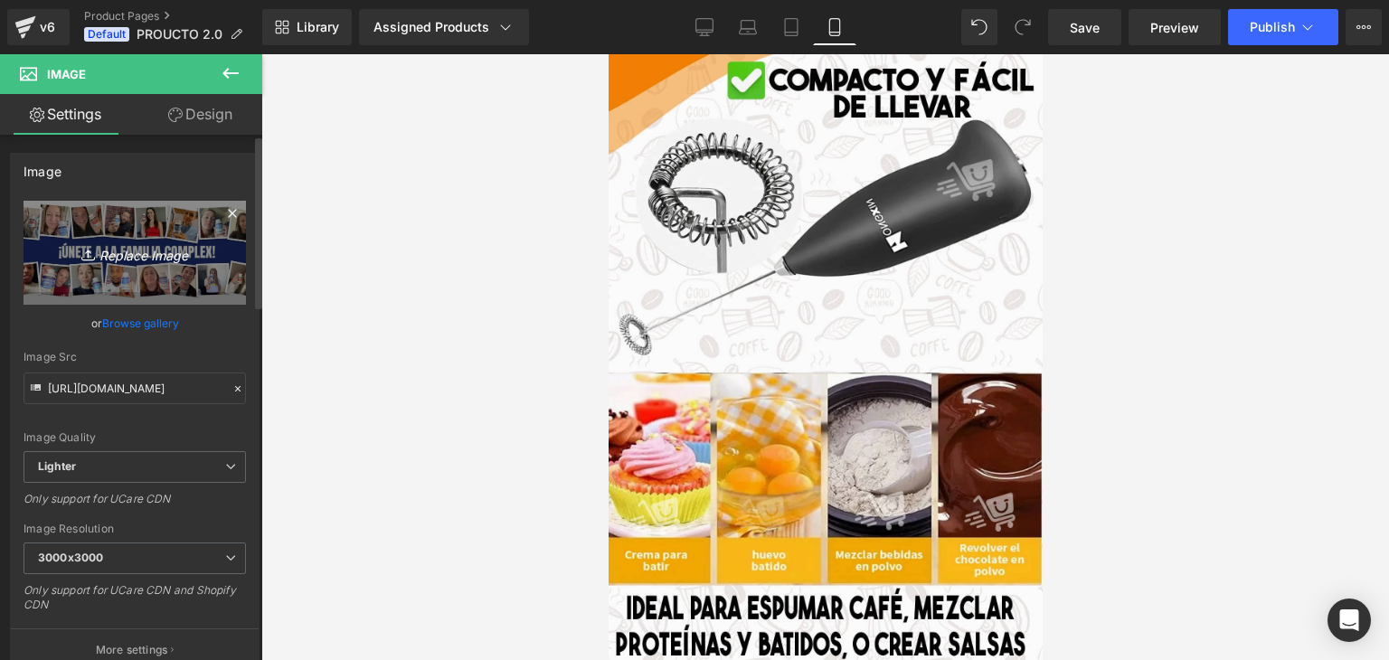
scroll to position [5461, 0]
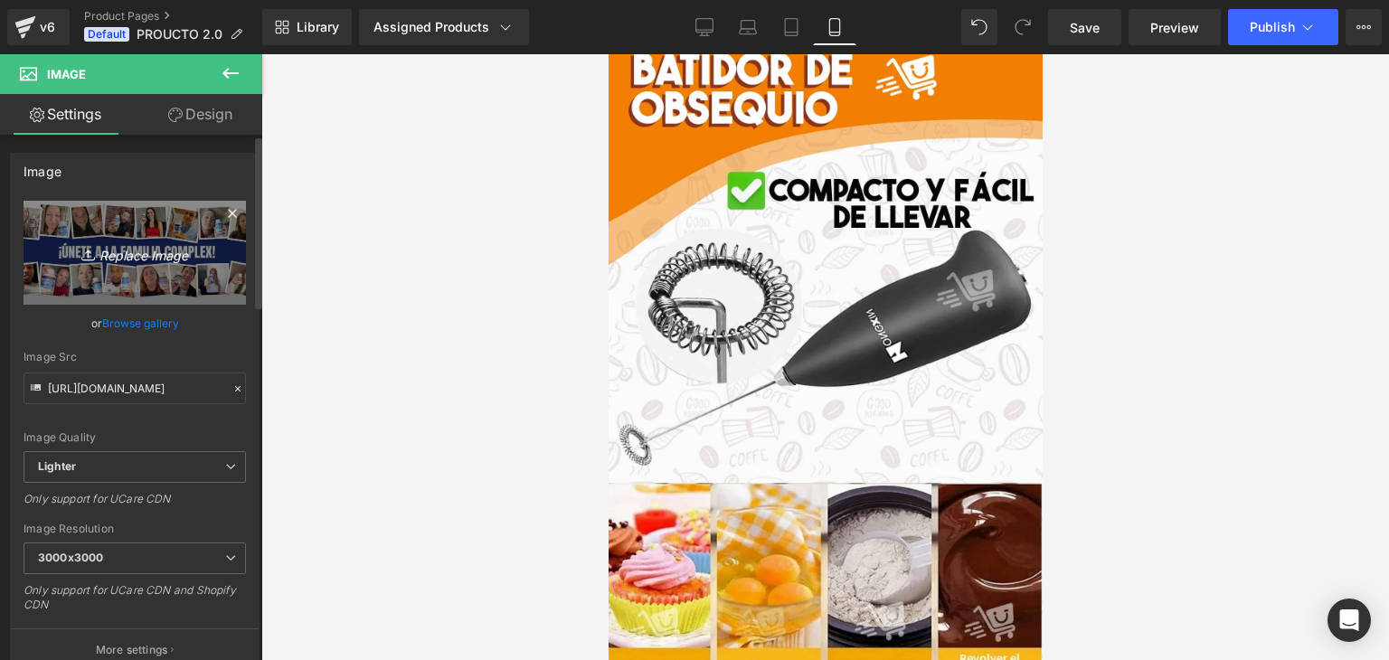
type input "C:\fakepath\6-min.webp"
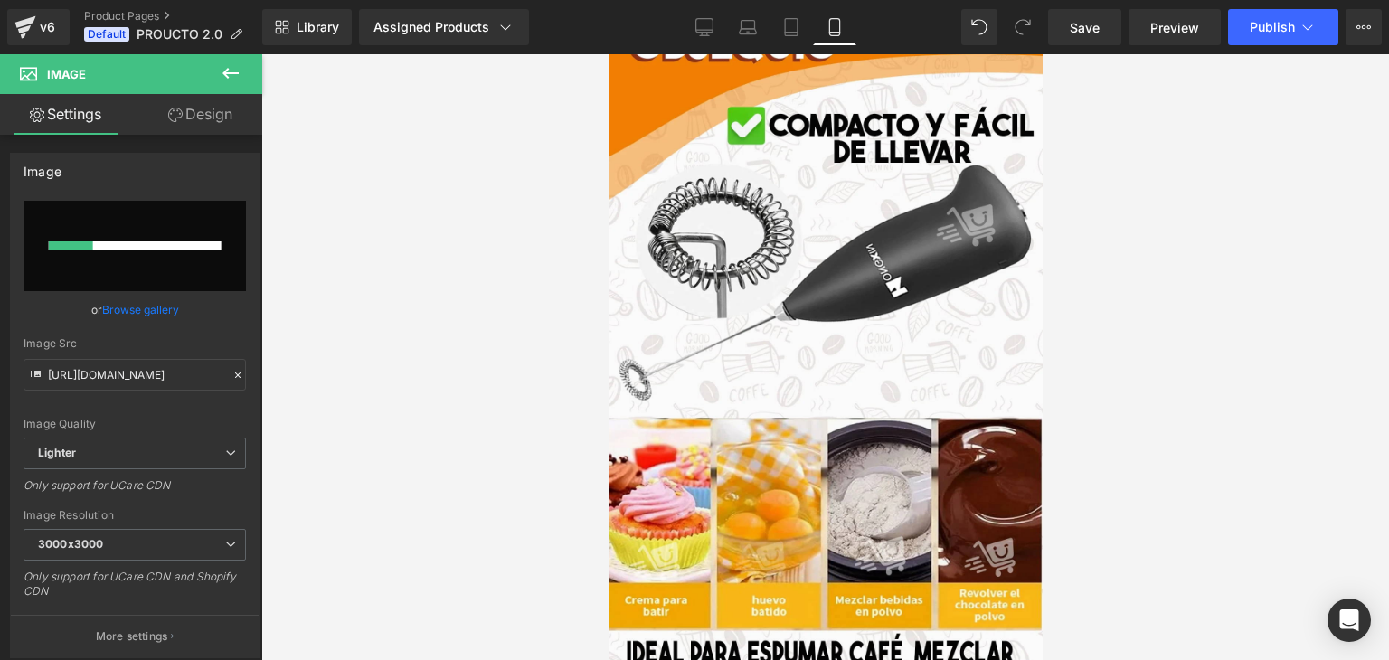
scroll to position [6003, 0]
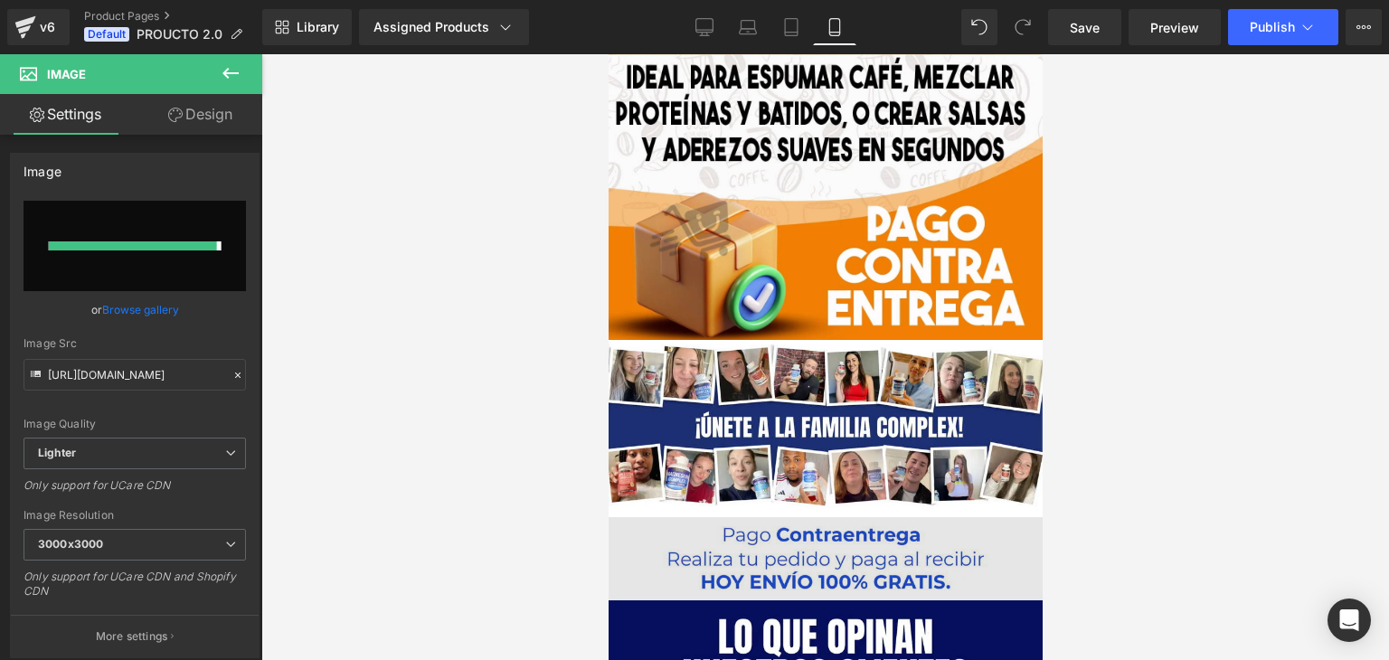
type input "[URL][DOMAIN_NAME]"
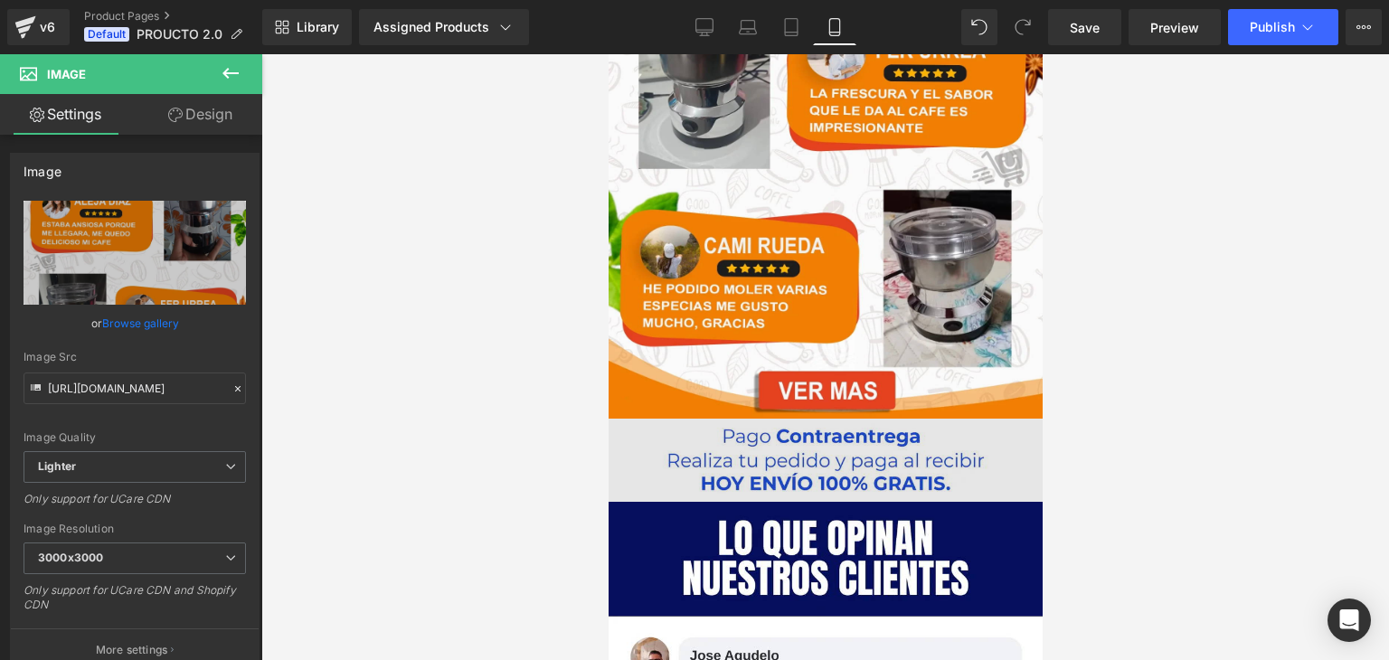
scroll to position [6907, 0]
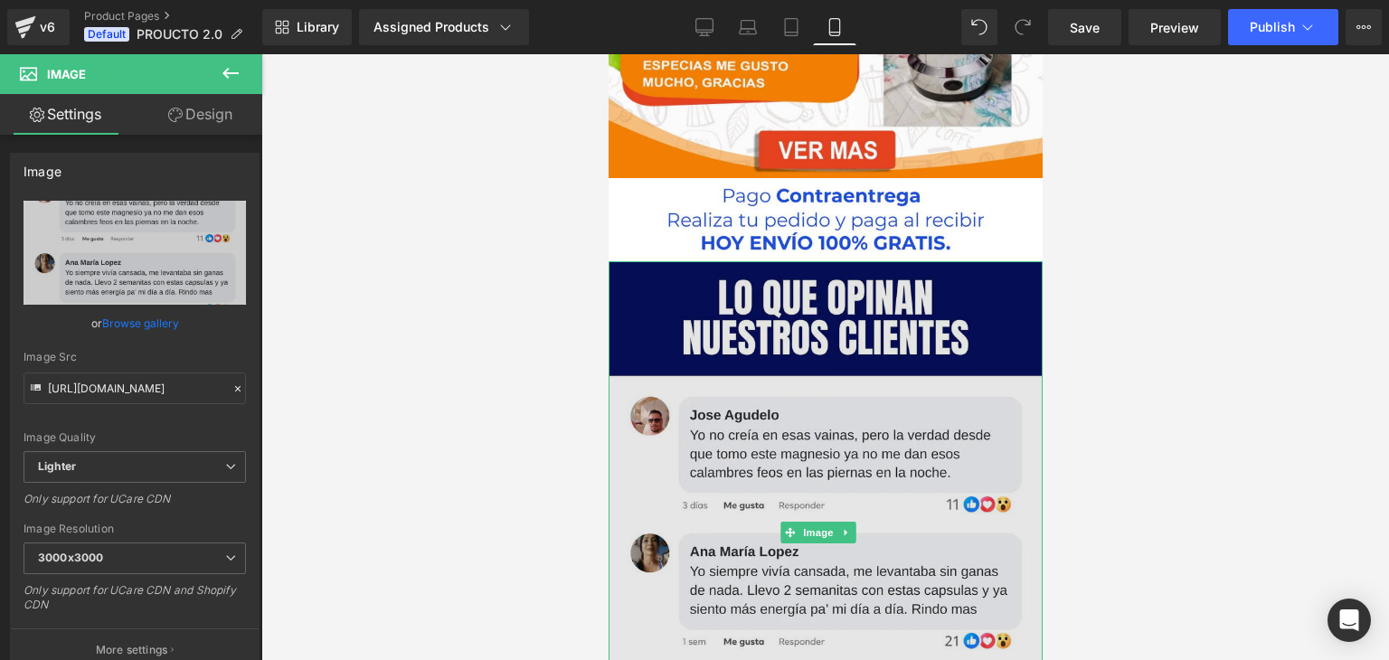
scroll to position [7178, 0]
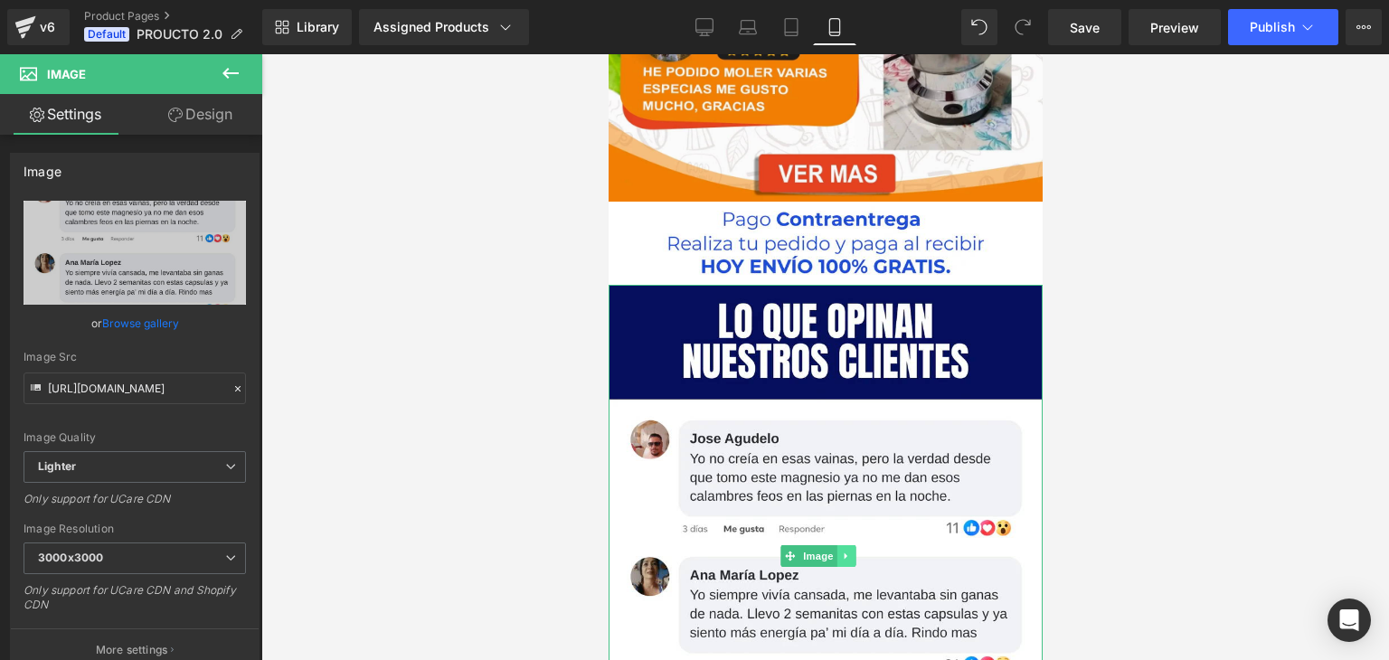
click at [841, 551] on icon at bounding box center [846, 556] width 10 height 11
click at [851, 551] on icon at bounding box center [855, 556] width 10 height 10
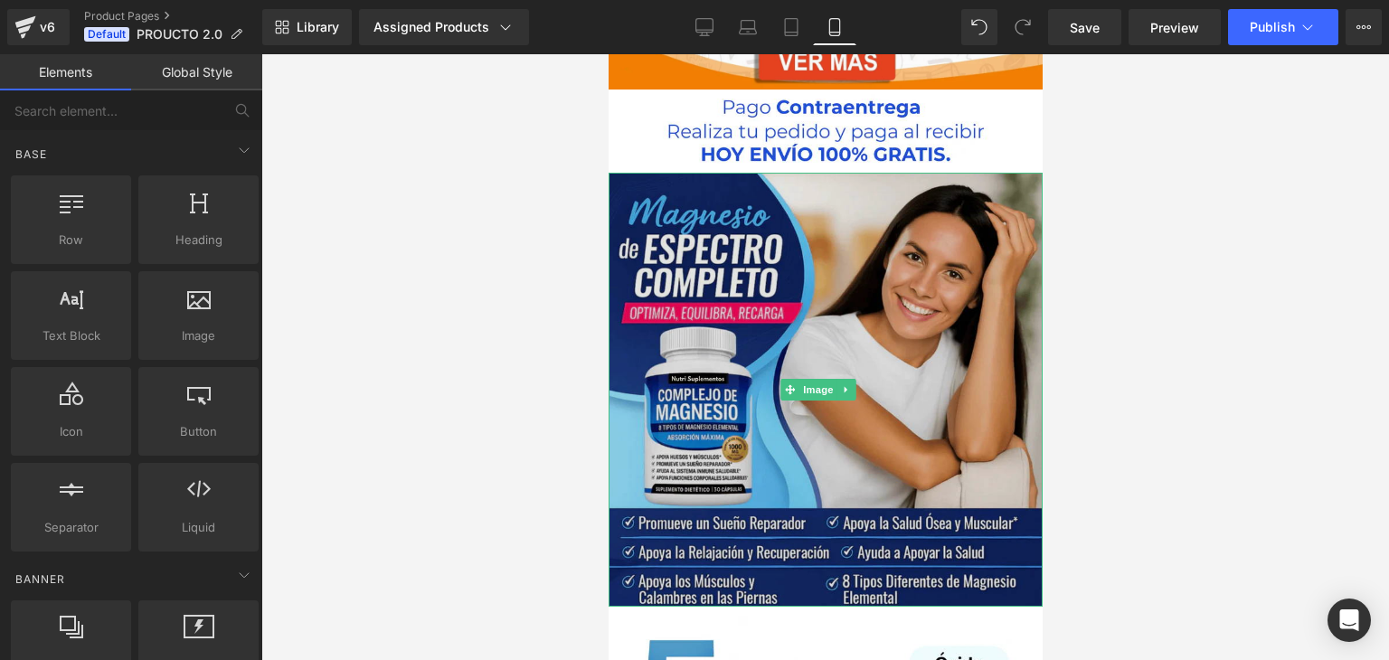
scroll to position [7540, 0]
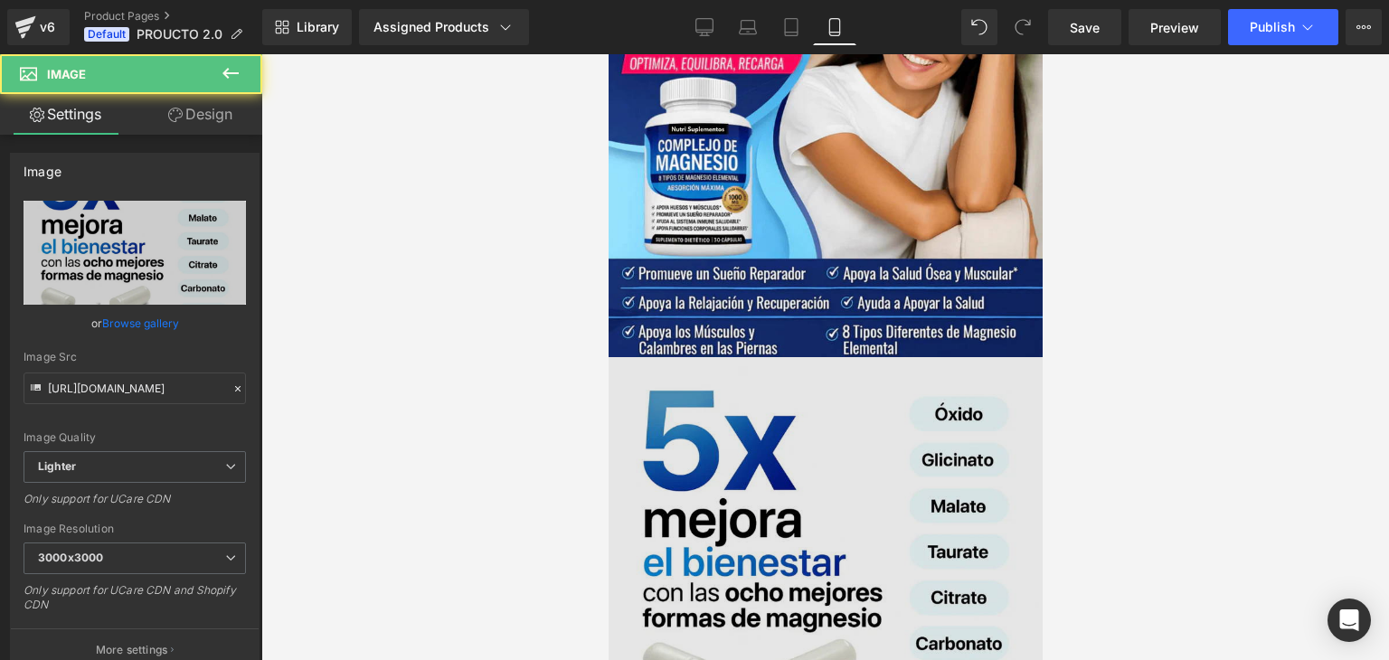
click at [865, 362] on img at bounding box center [825, 574] width 434 height 434
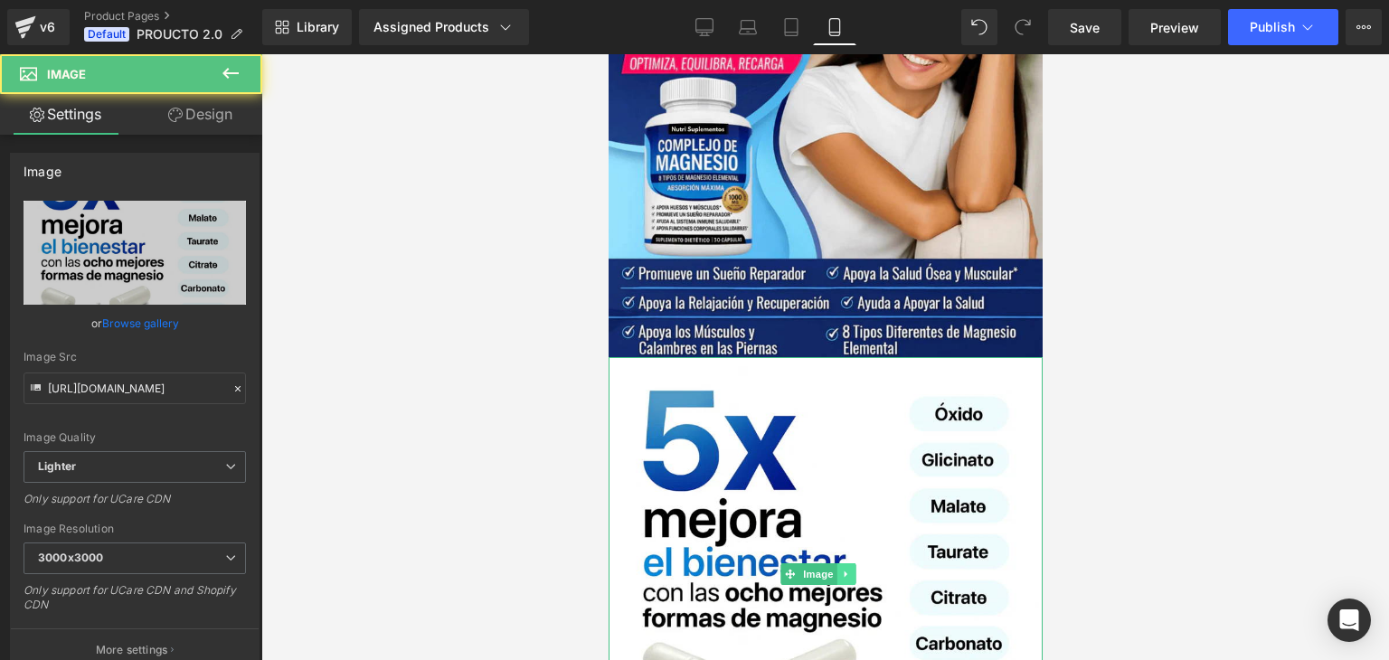
click at [842, 569] on icon at bounding box center [846, 574] width 10 height 11
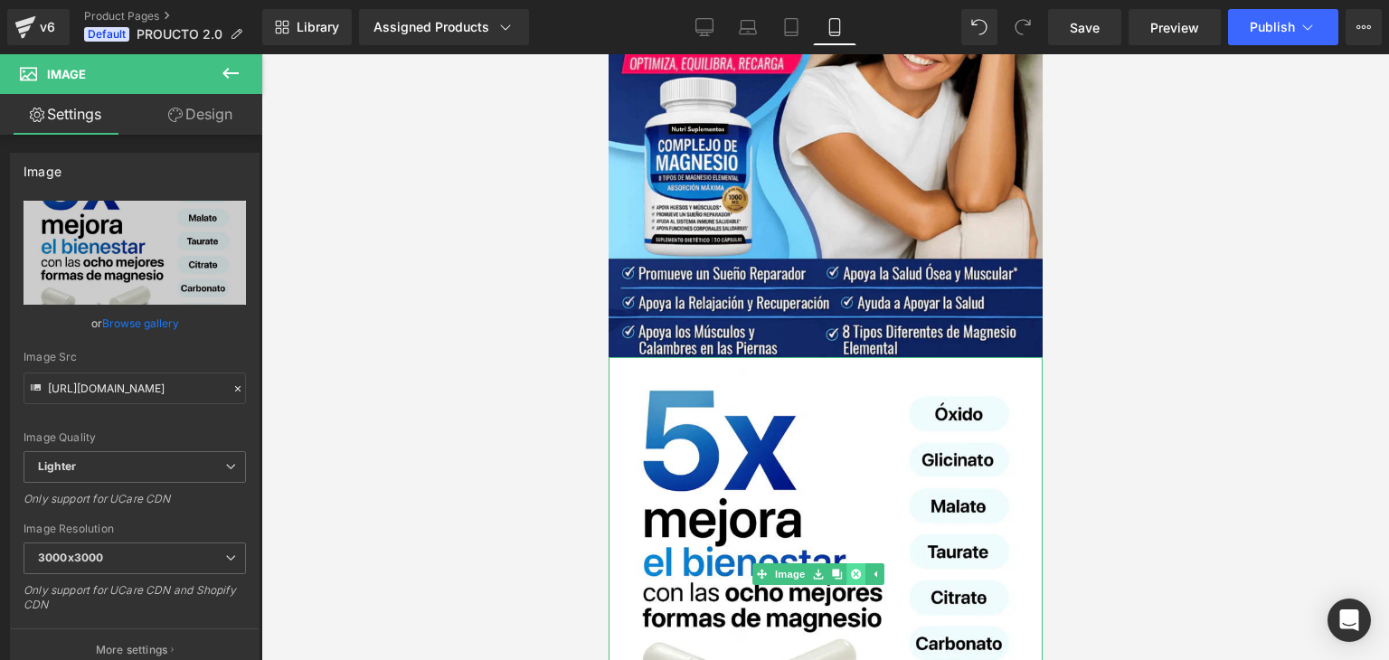
click at [854, 569] on icon at bounding box center [855, 574] width 10 height 11
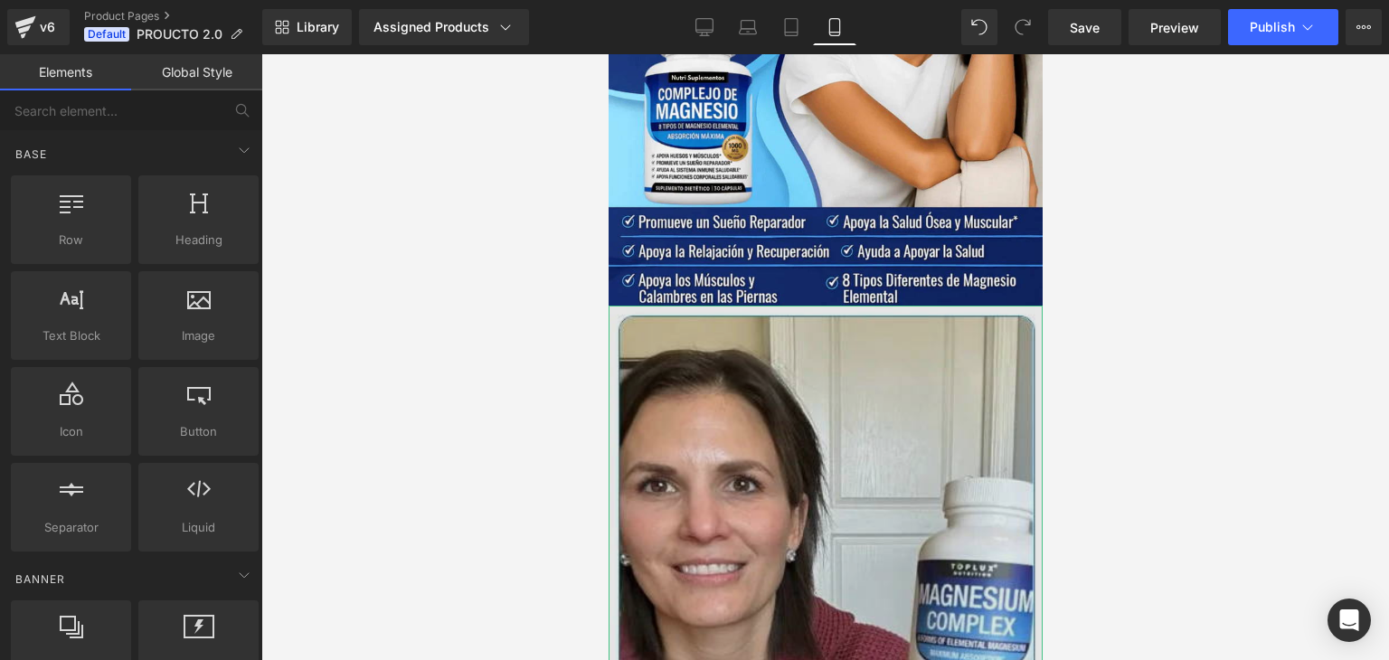
scroll to position [7811, 0]
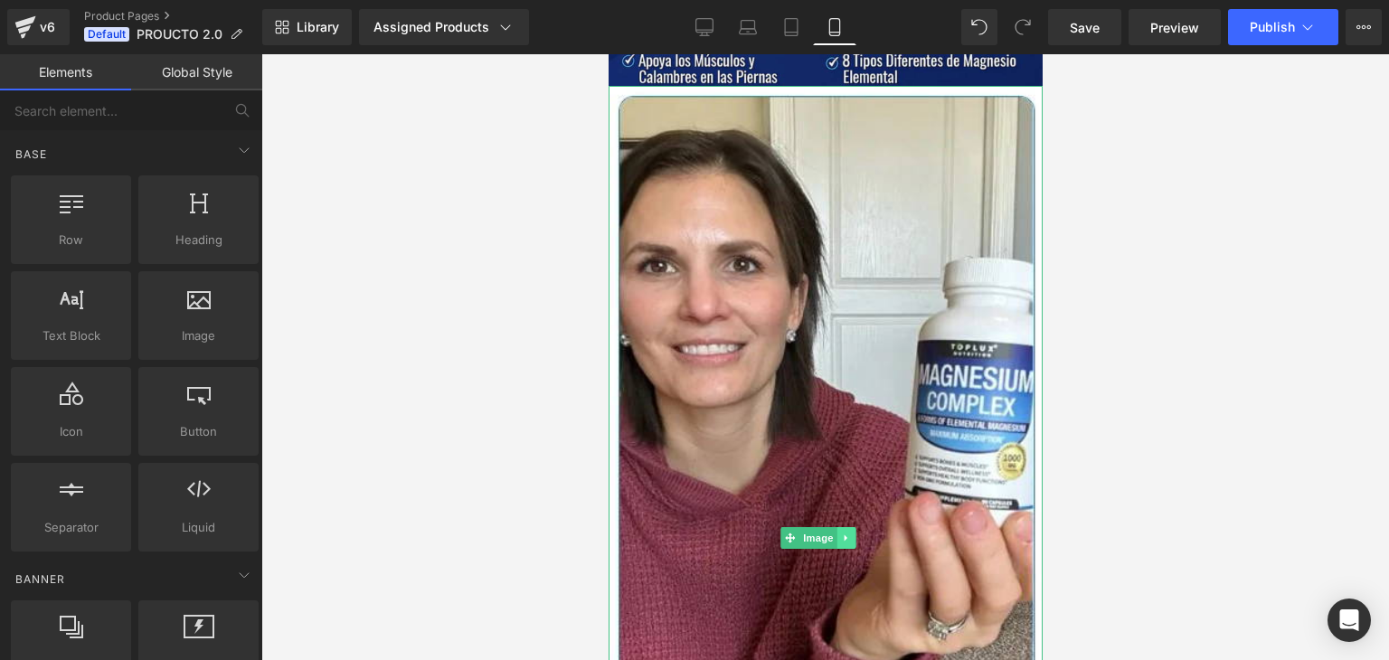
click at [842, 532] on icon at bounding box center [846, 537] width 10 height 11
click at [859, 532] on icon at bounding box center [855, 537] width 10 height 11
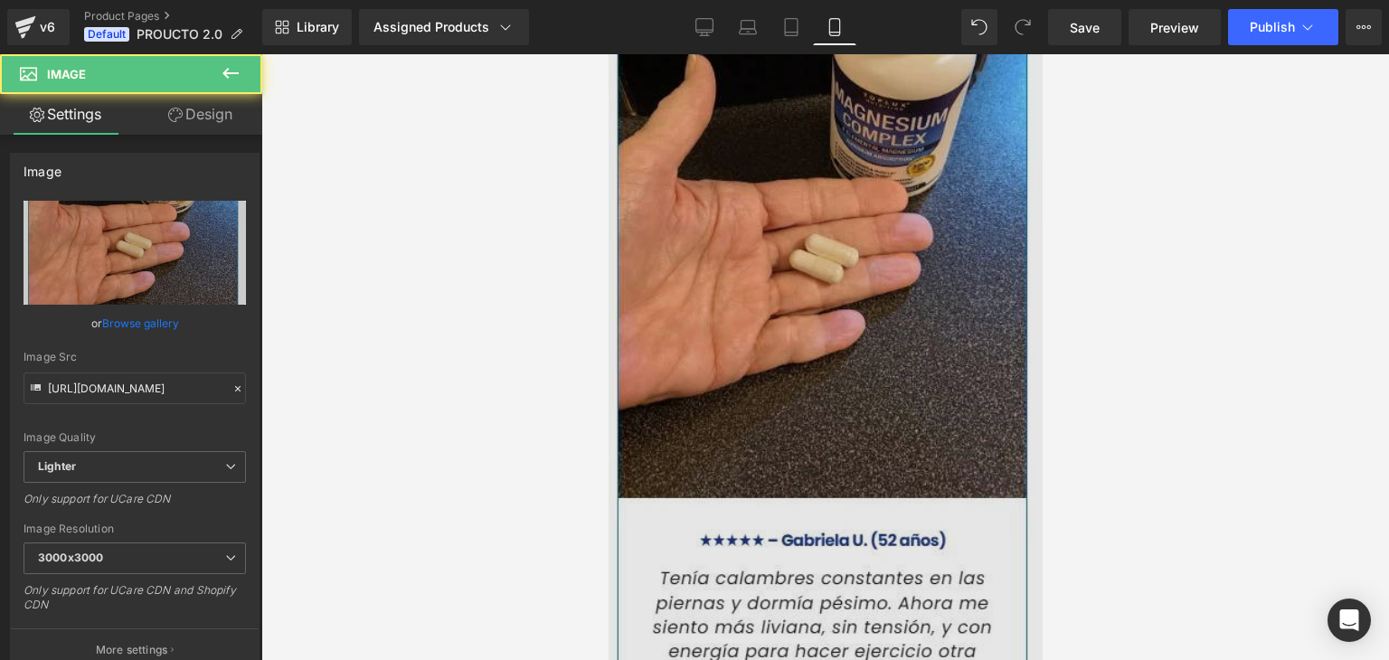
click at [862, 272] on img at bounding box center [825, 274] width 434 height 918
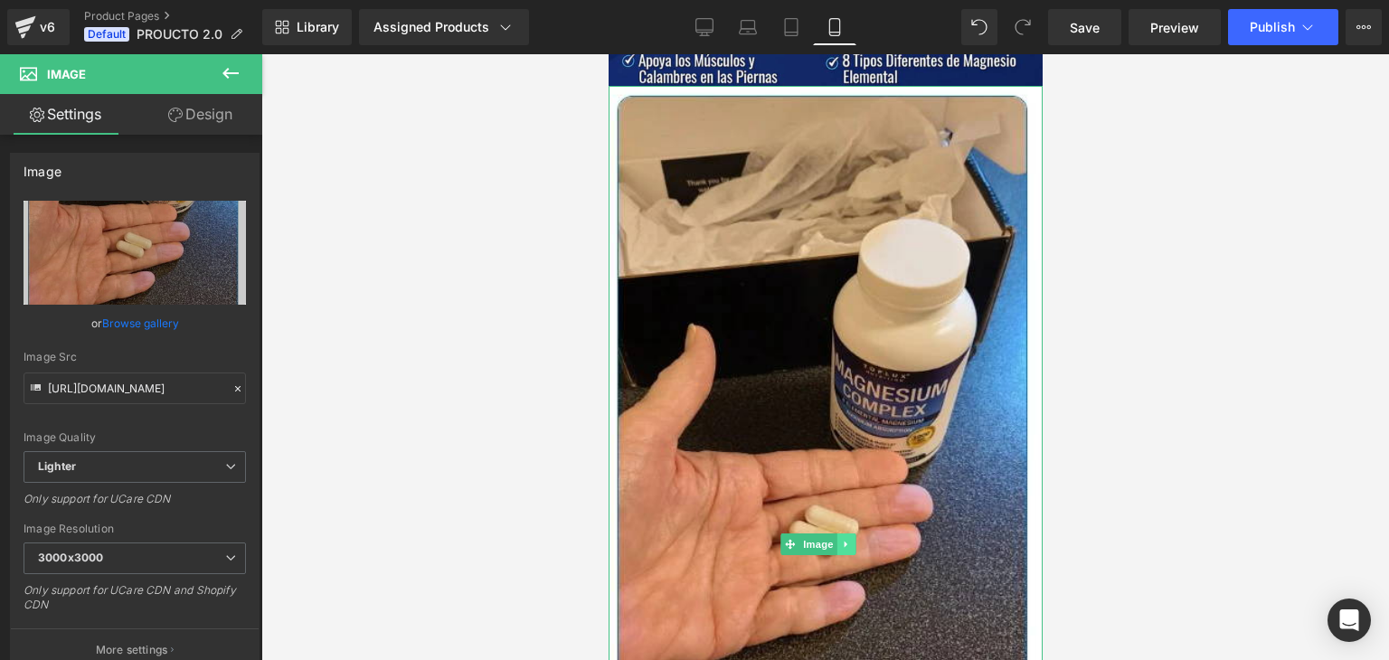
click at [840, 533] on link at bounding box center [845, 544] width 19 height 22
click at [854, 540] on icon at bounding box center [855, 545] width 10 height 10
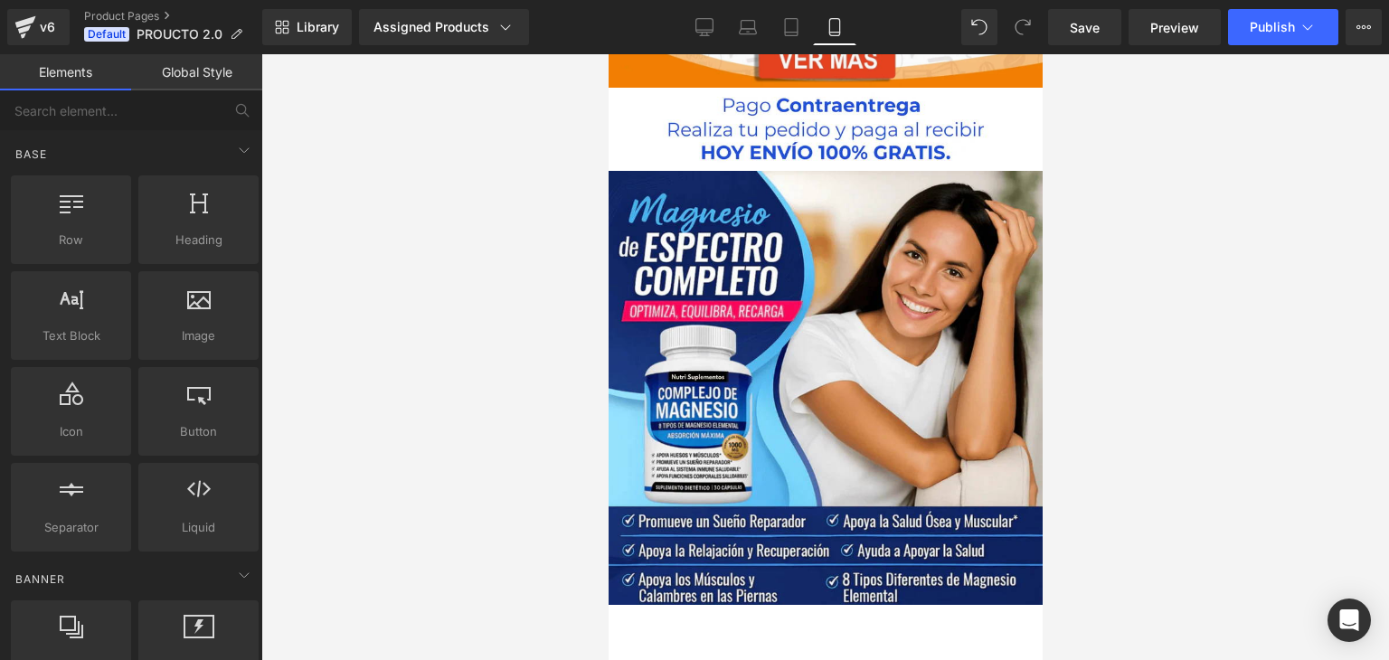
scroll to position [6931, 0]
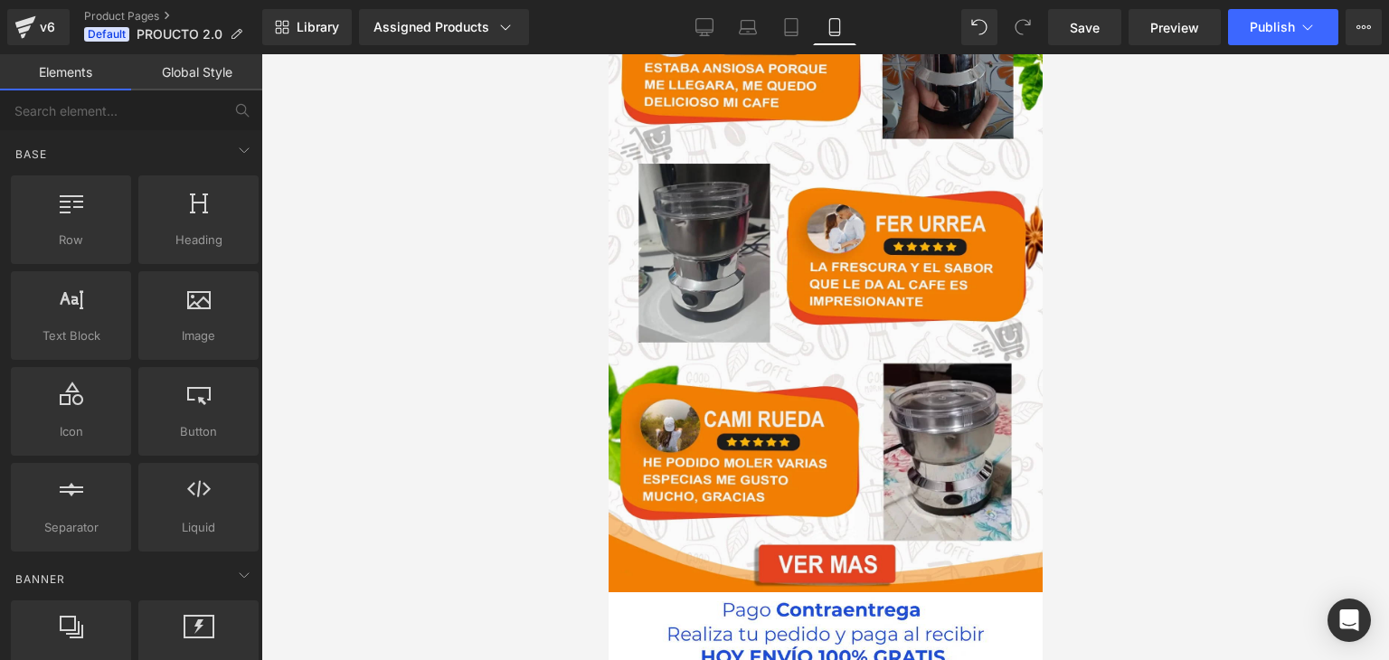
scroll to position [6781, 0]
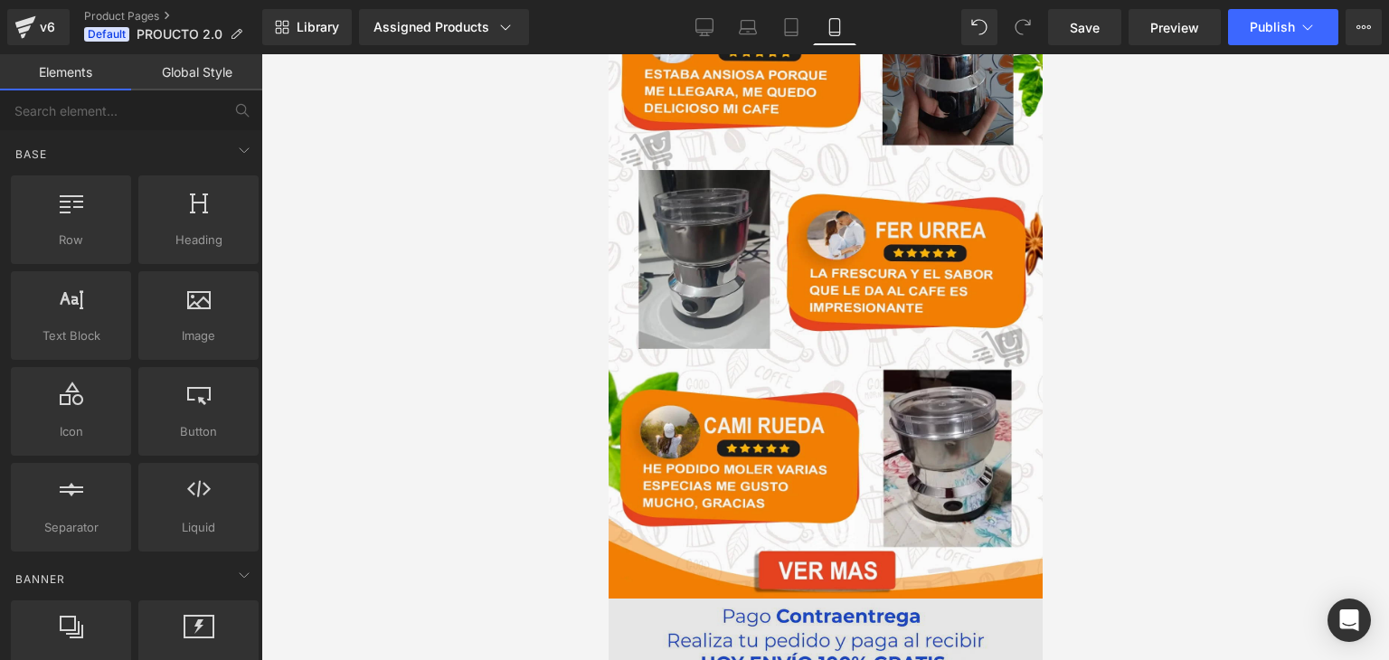
click at [863, 598] on img at bounding box center [825, 639] width 434 height 82
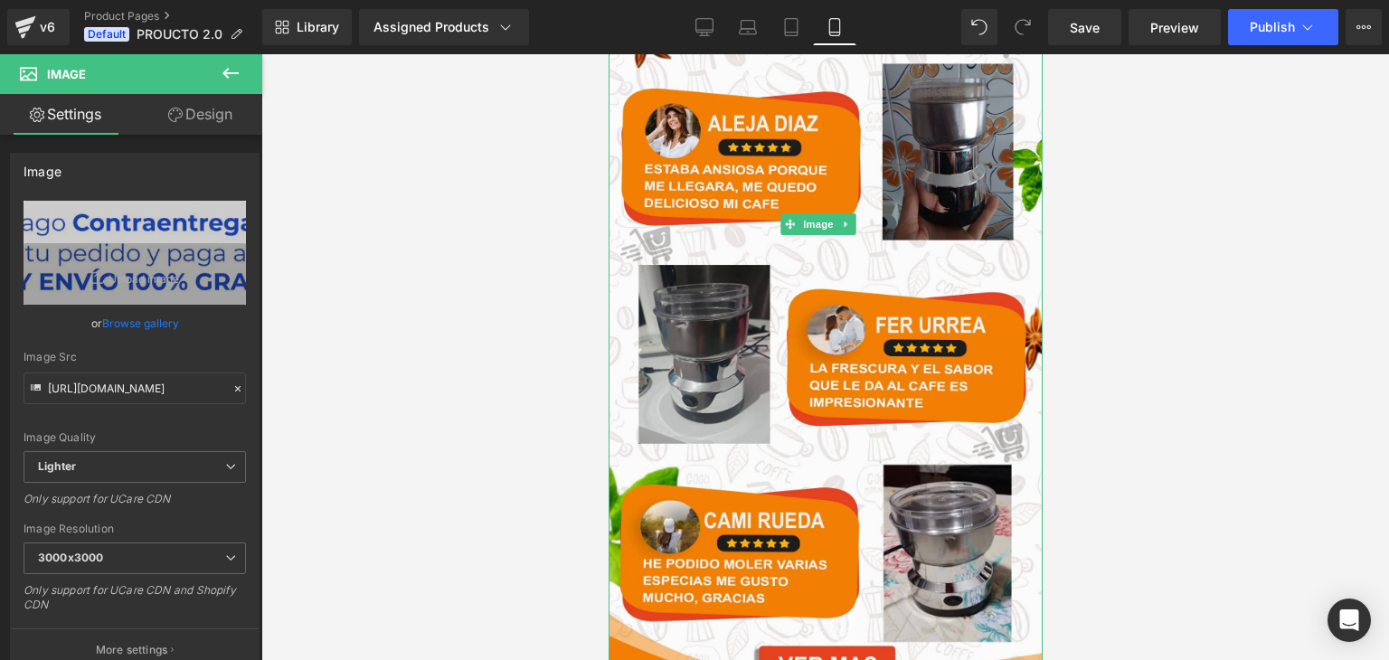
scroll to position [6691, 0]
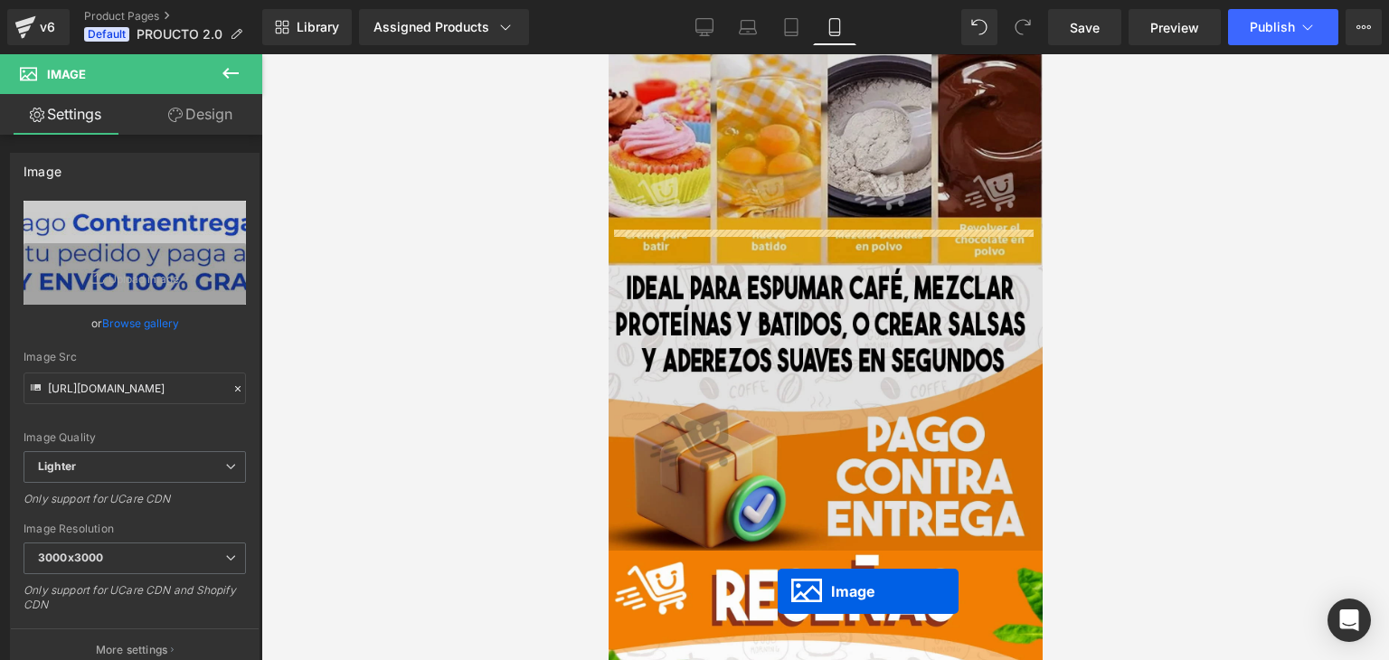
scroll to position [5877, 0]
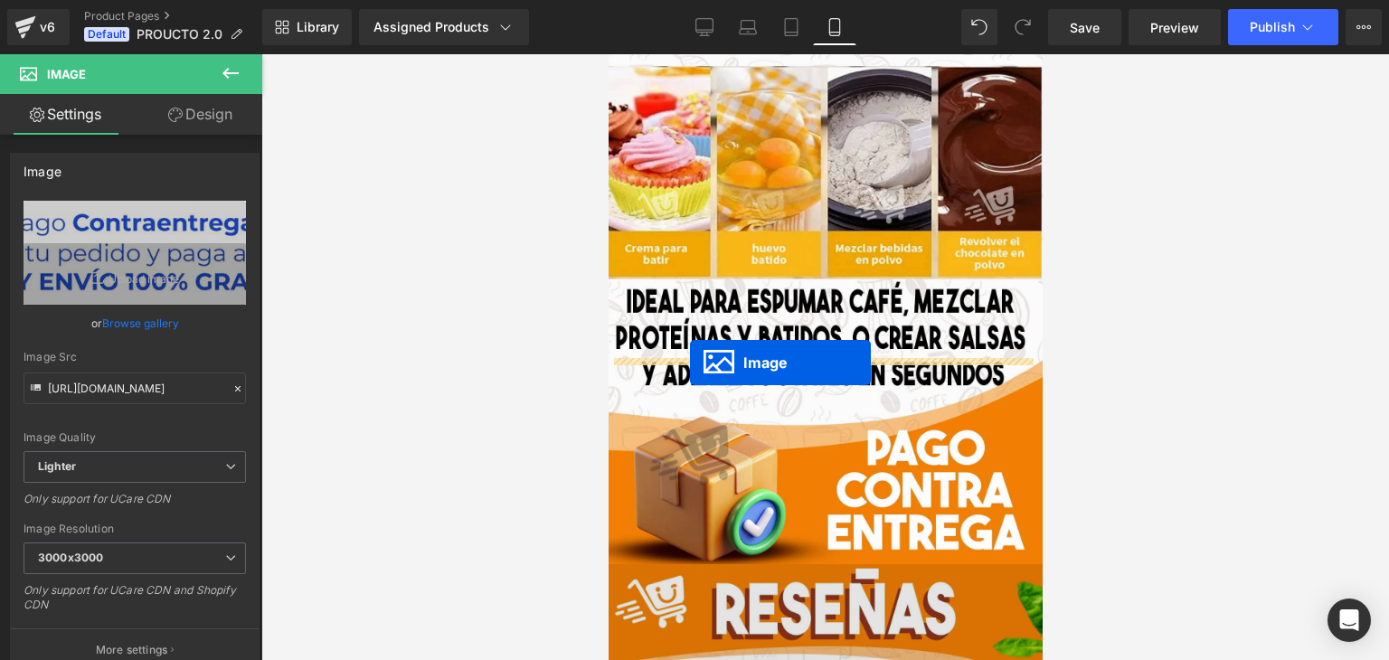
drag, startPoint x: 787, startPoint y: 493, endPoint x: 689, endPoint y: 363, distance: 162.7
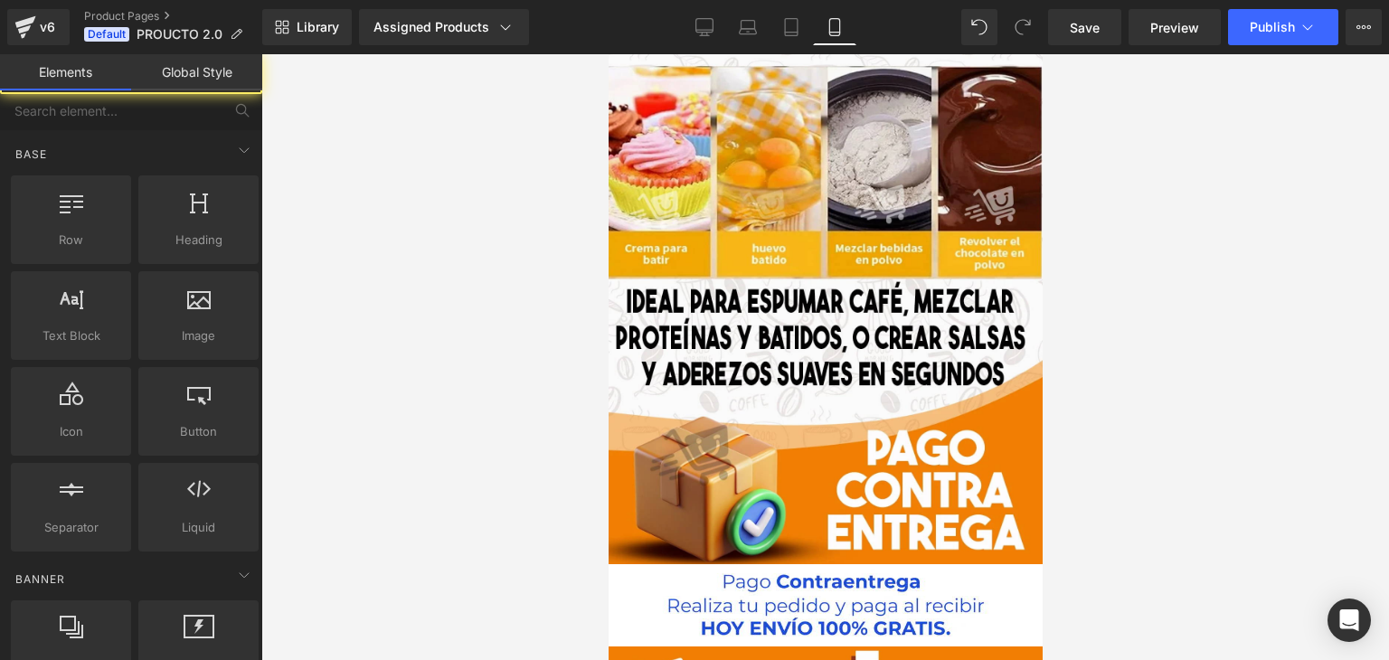
click at [1127, 391] on div at bounding box center [824, 357] width 1127 height 606
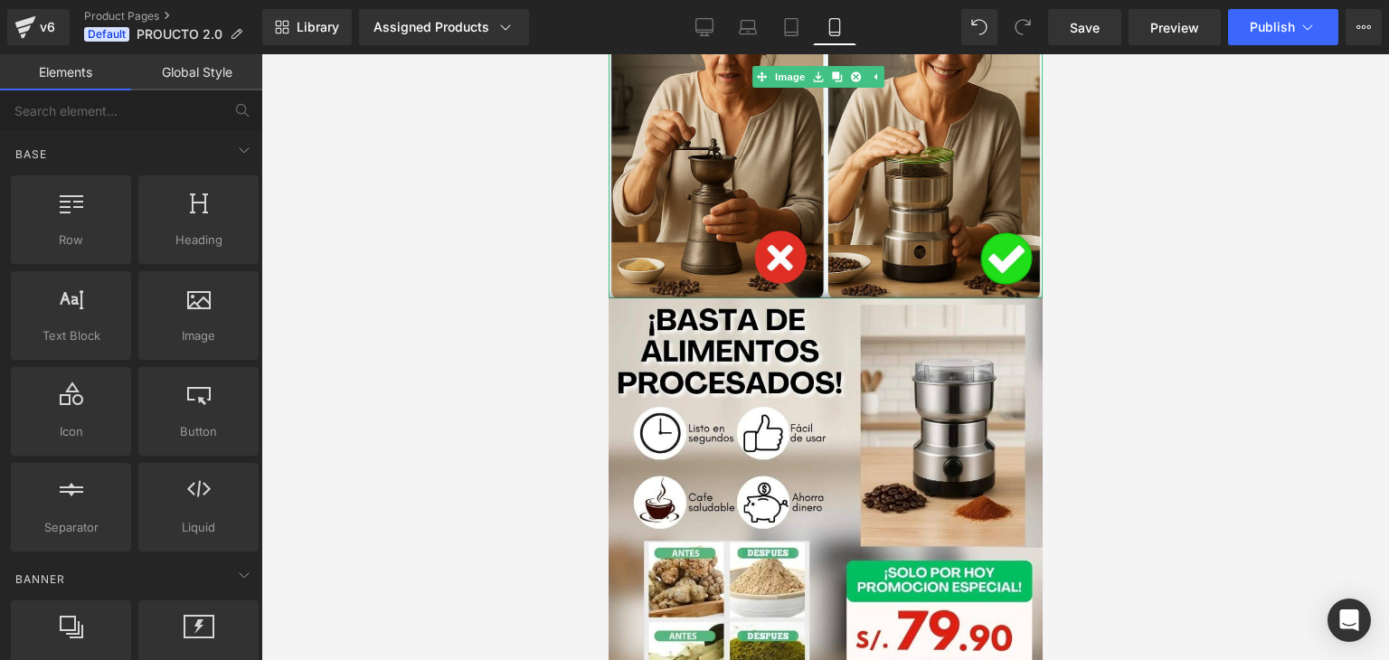
scroll to position [1175, 0]
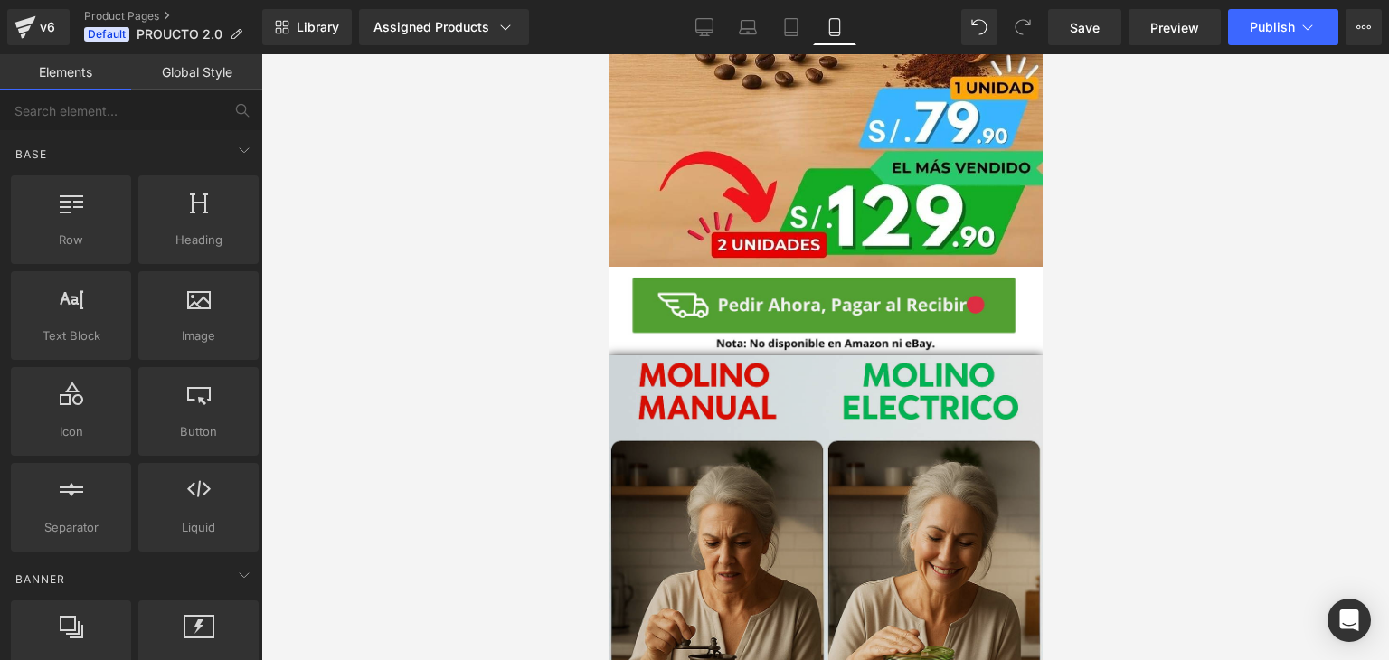
click at [835, 467] on img at bounding box center [825, 576] width 434 height 442
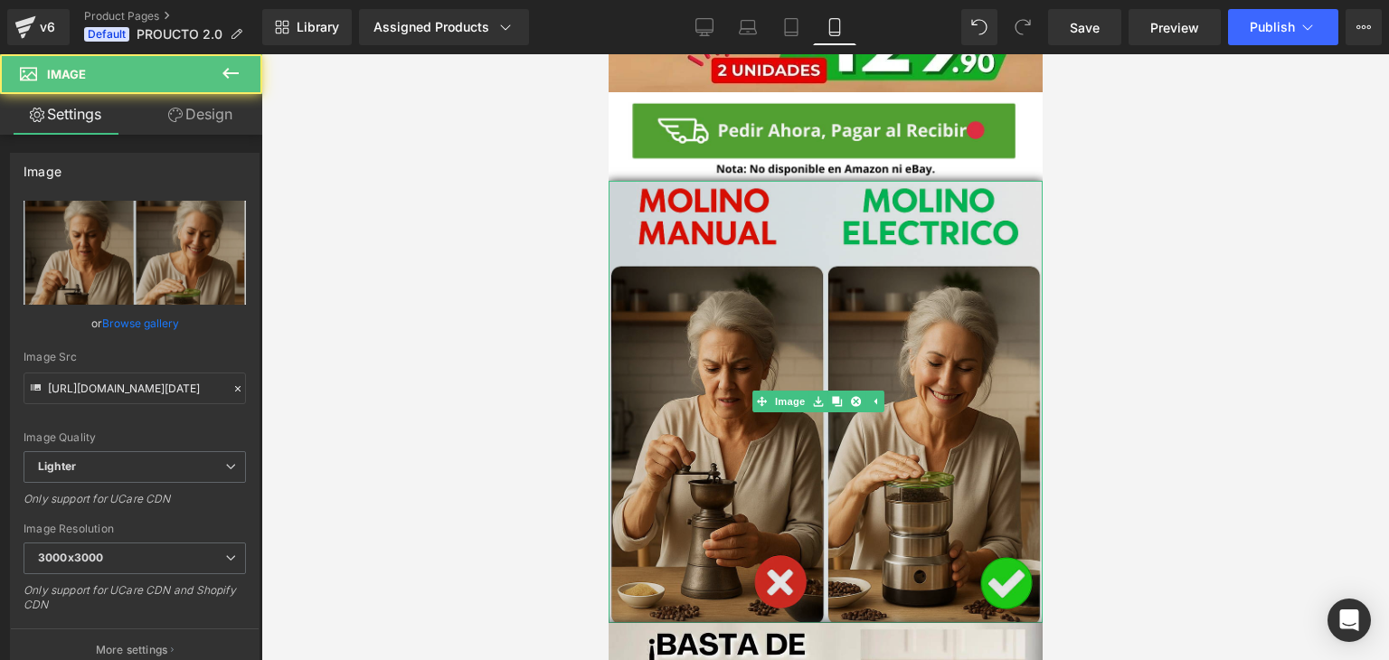
scroll to position [723, 0]
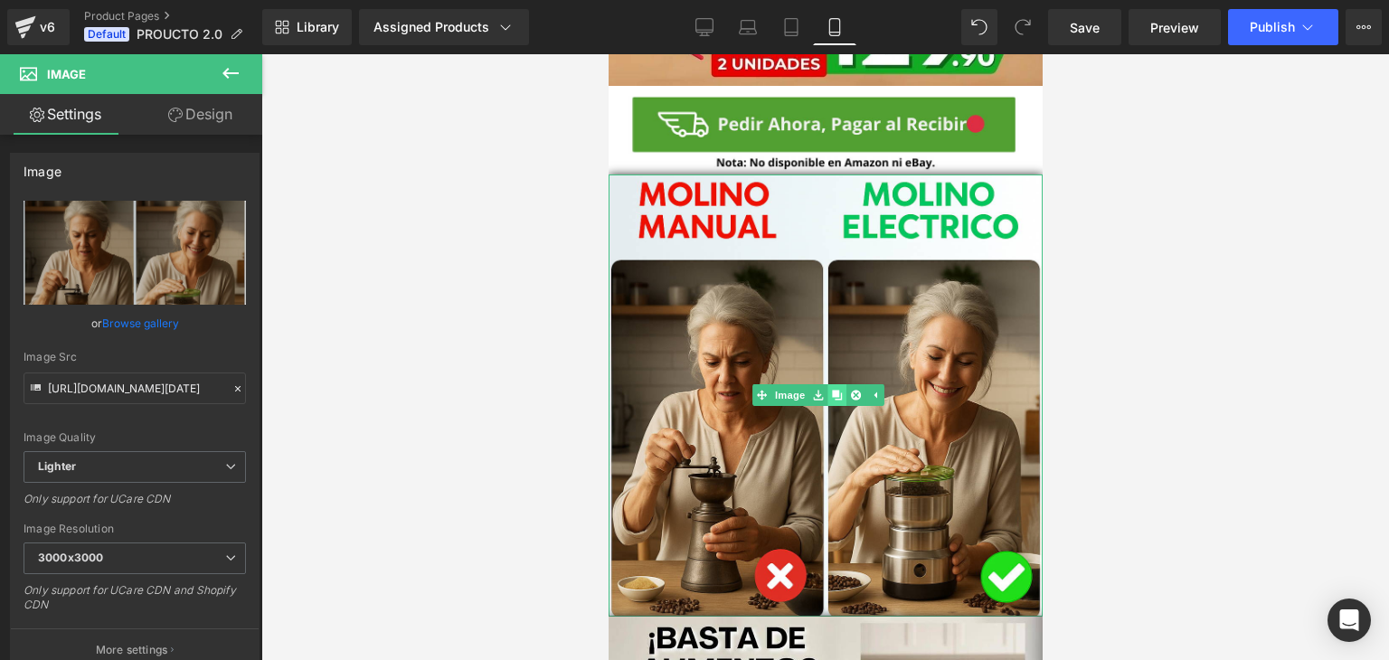
click at [840, 390] on icon at bounding box center [837, 395] width 10 height 11
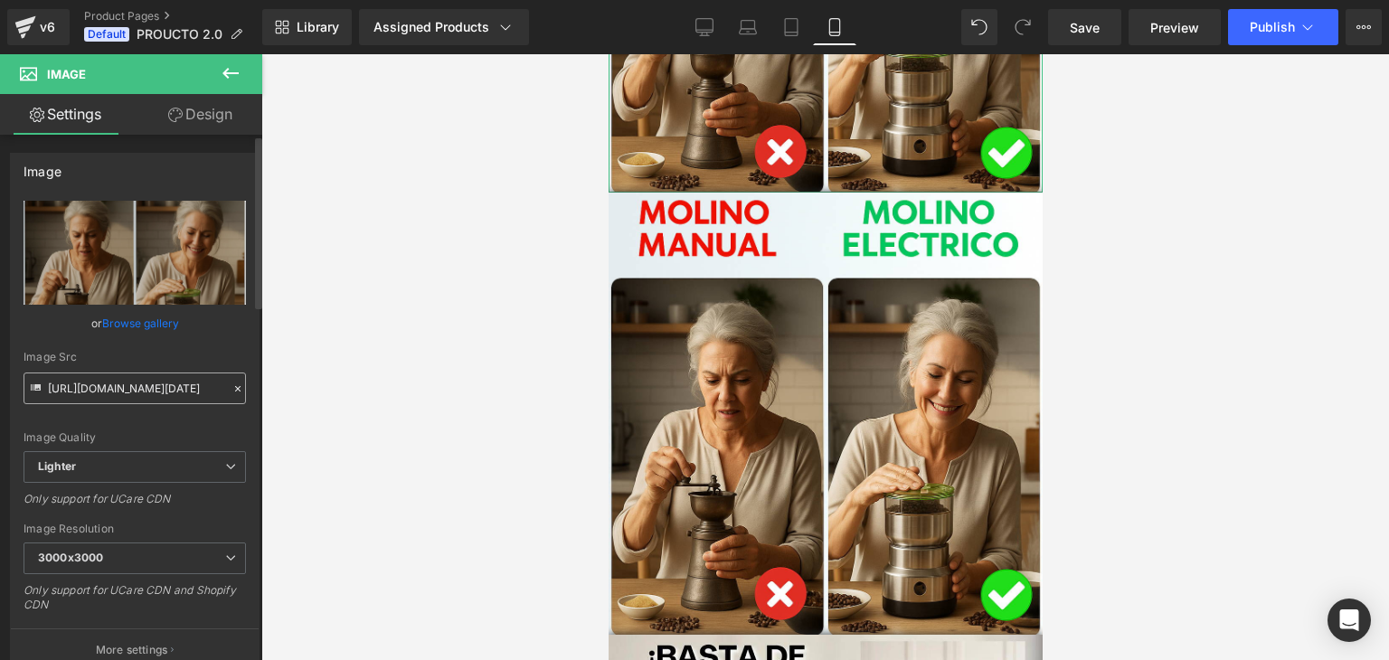
scroll to position [1172, 0]
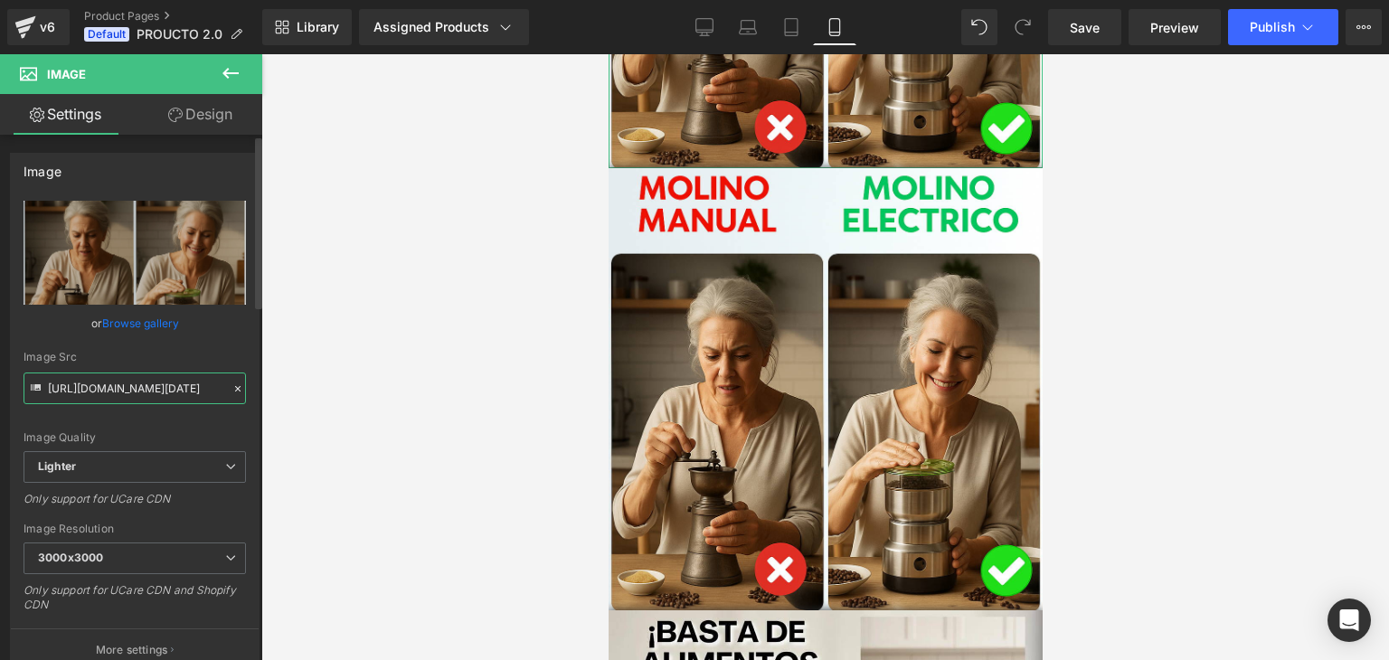
click at [206, 391] on input "[URL][DOMAIN_NAME][DATE]" at bounding box center [135, 388] width 222 height 32
click at [231, 386] on icon at bounding box center [237, 388] width 13 height 13
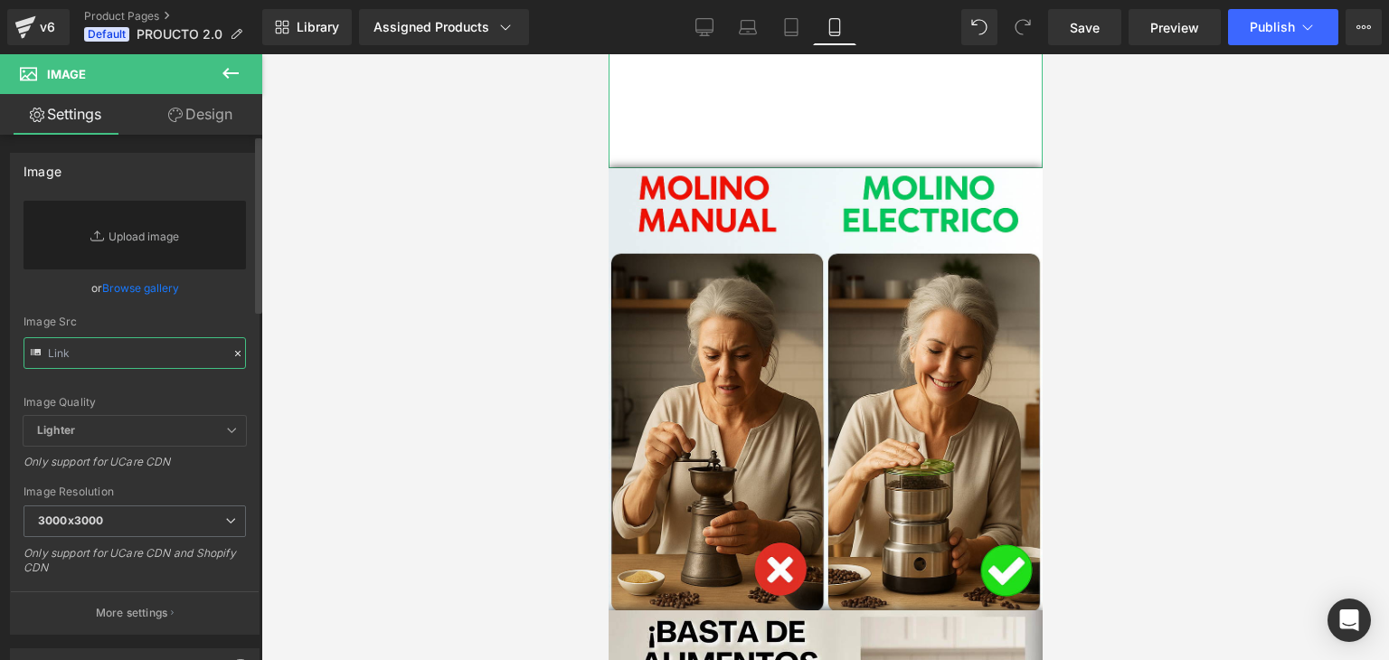
click at [149, 347] on input "text" at bounding box center [135, 353] width 222 height 32
paste input "[URL][DOMAIN_NAME]"
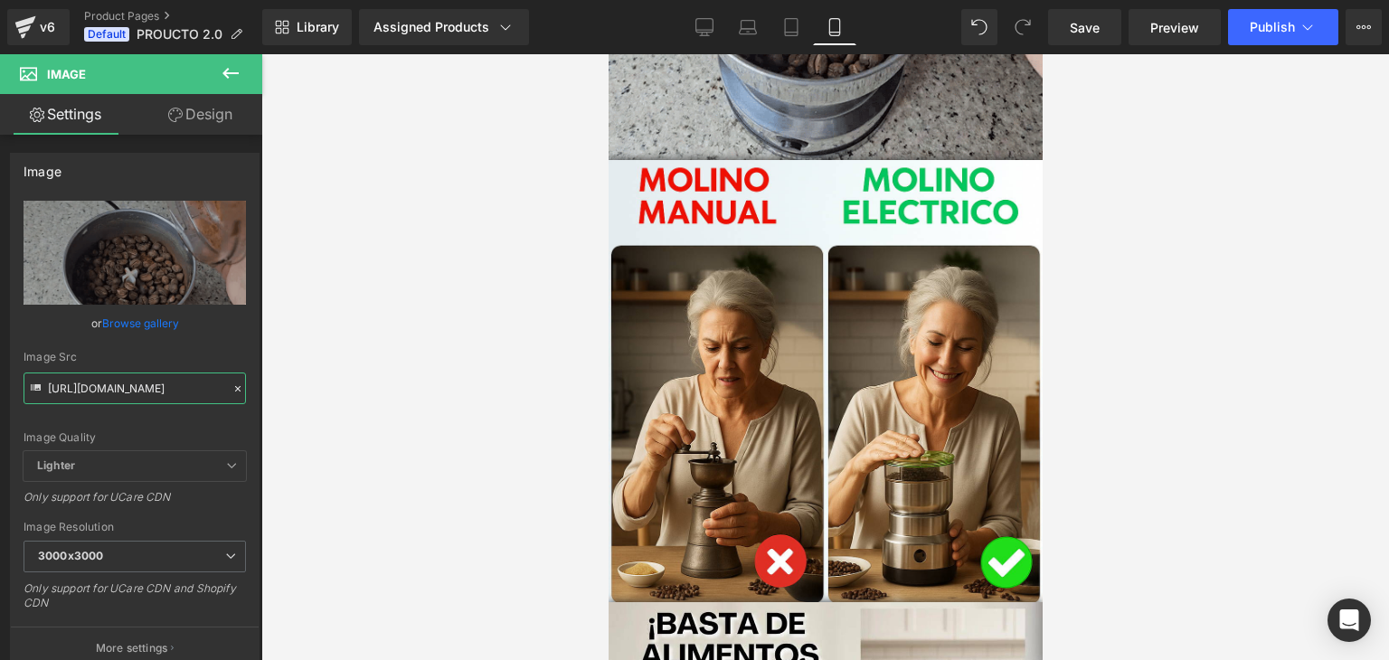
type input "[URL][DOMAIN_NAME]"
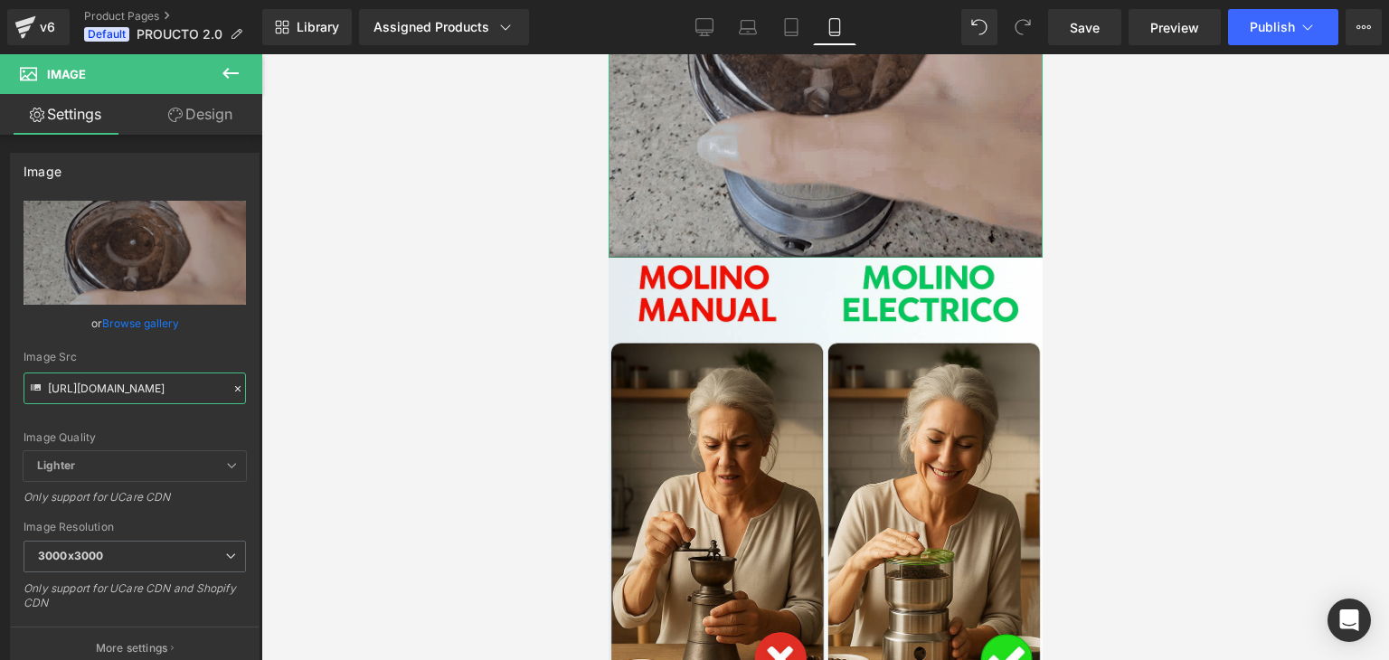
scroll to position [810, 0]
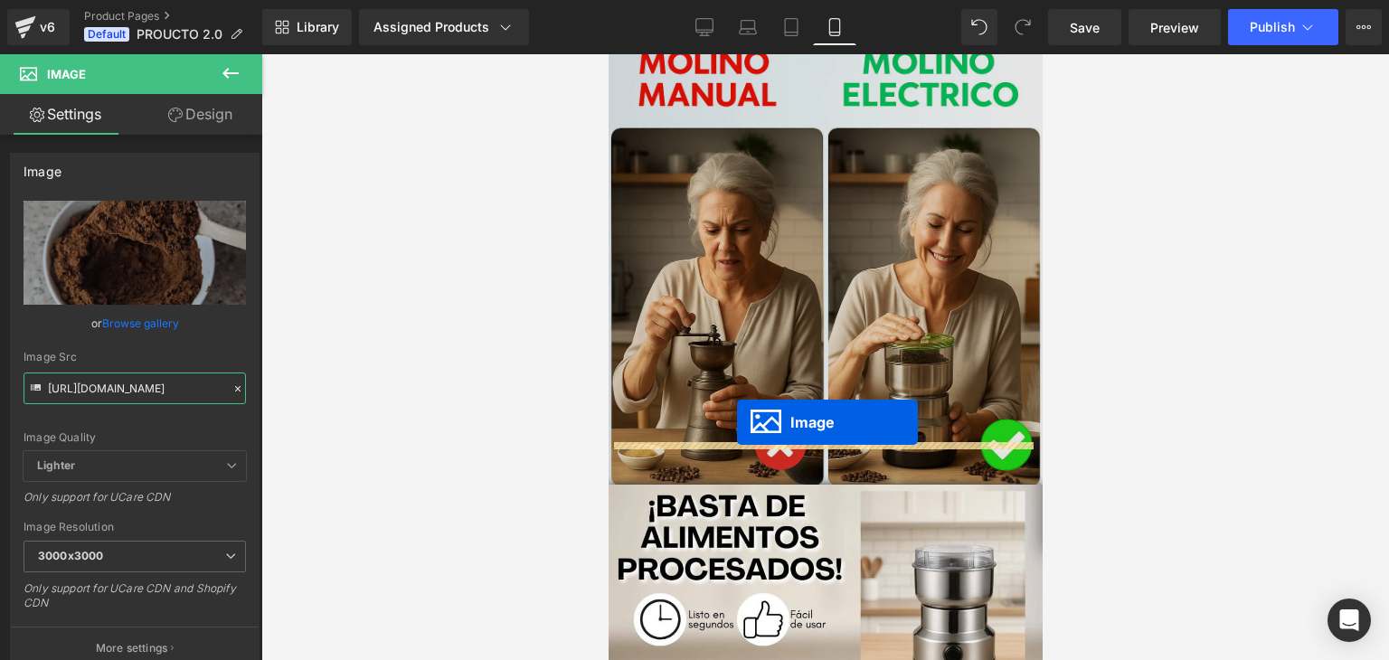
drag, startPoint x: 757, startPoint y: 271, endPoint x: 736, endPoint y: 422, distance: 152.4
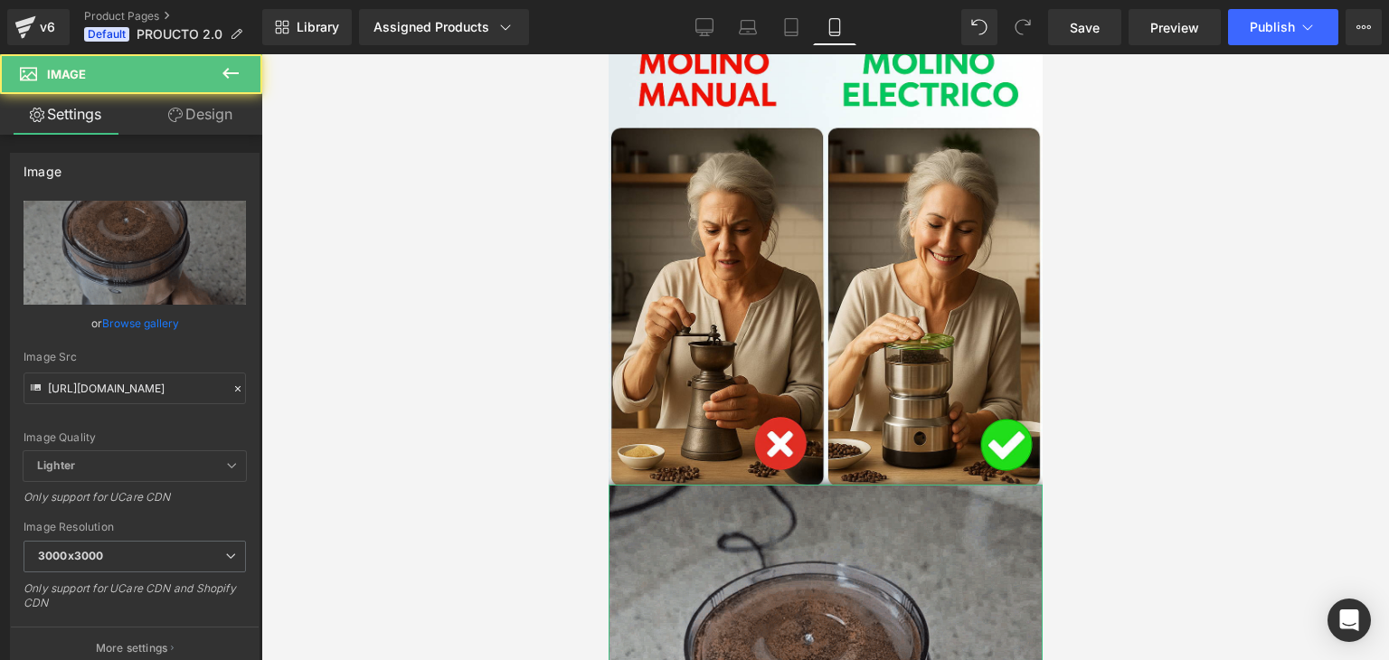
scroll to position [0, 0]
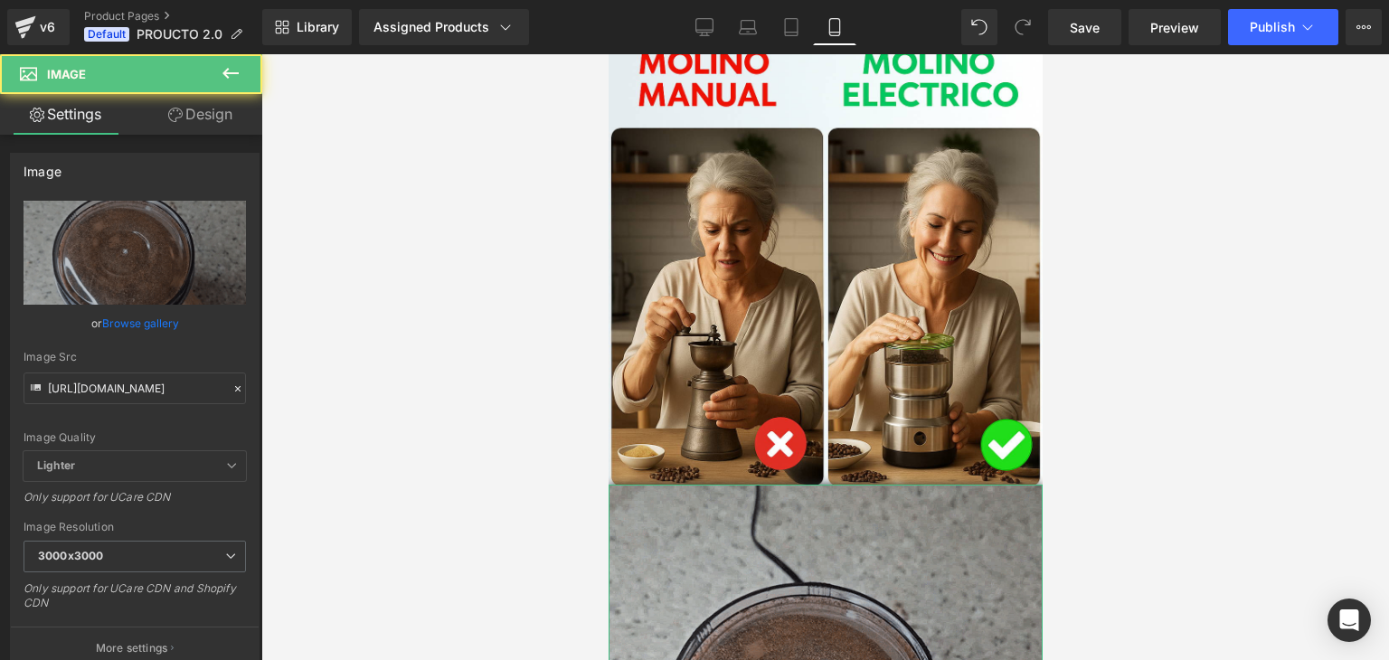
click at [1201, 416] on div at bounding box center [824, 357] width 1127 height 606
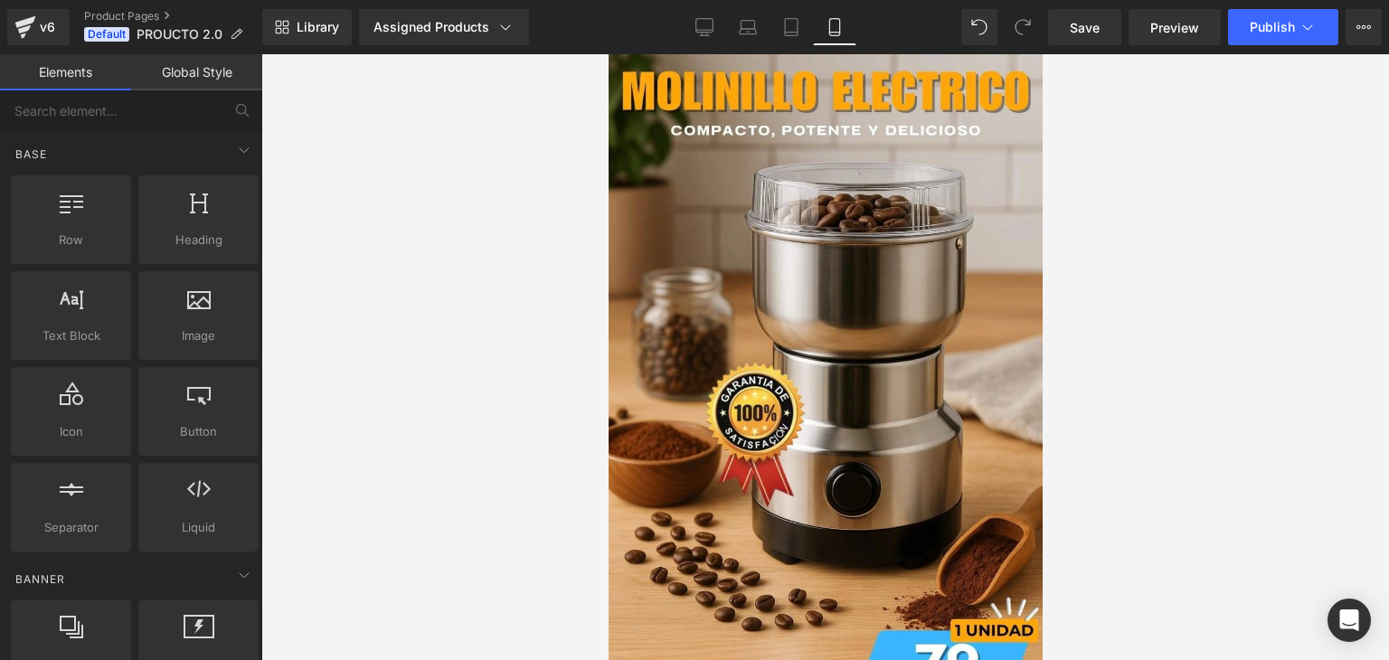
scroll to position [362, 0]
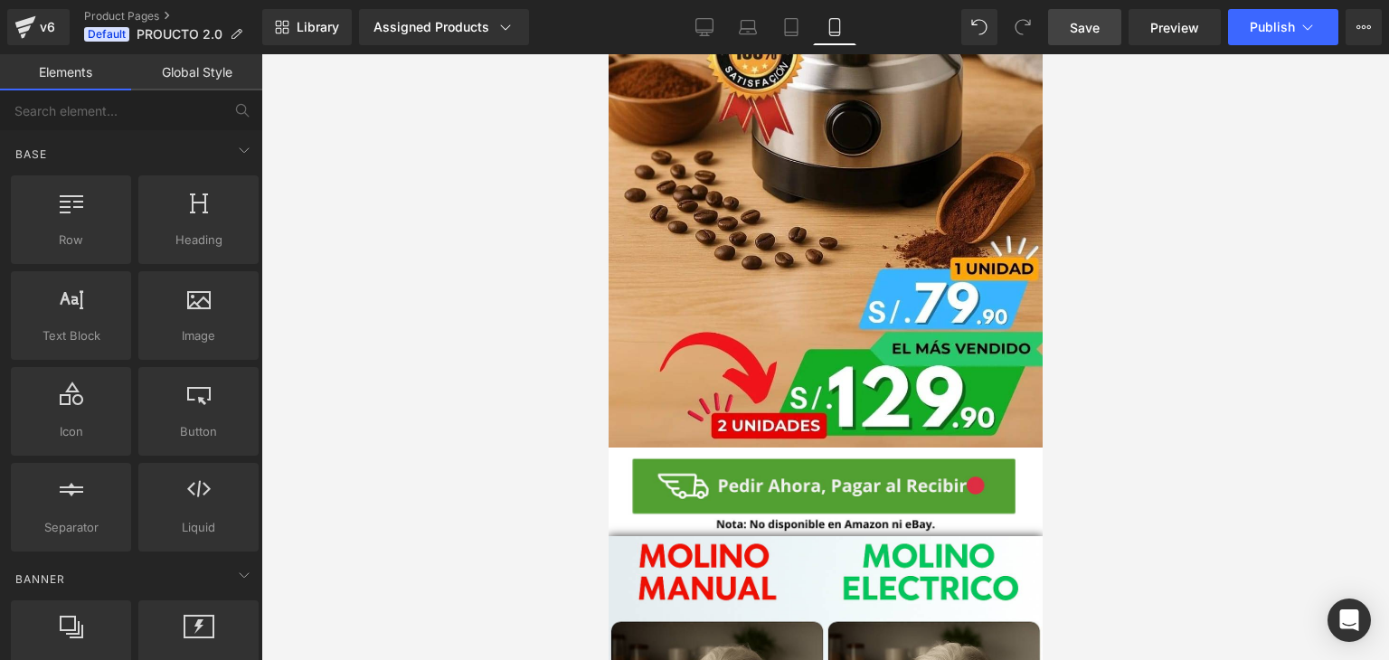
click at [1102, 28] on link "Save" at bounding box center [1084, 27] width 73 height 36
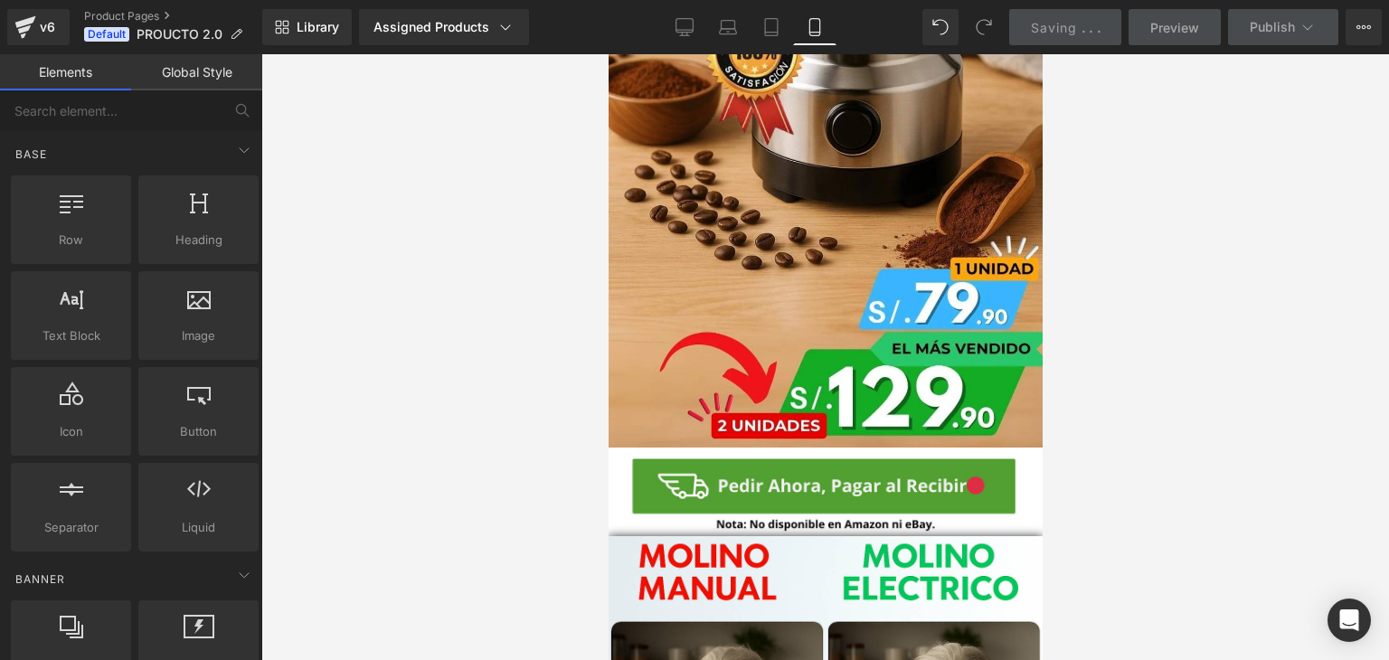
click at [1164, 30] on span "Preview" at bounding box center [1174, 27] width 49 height 19
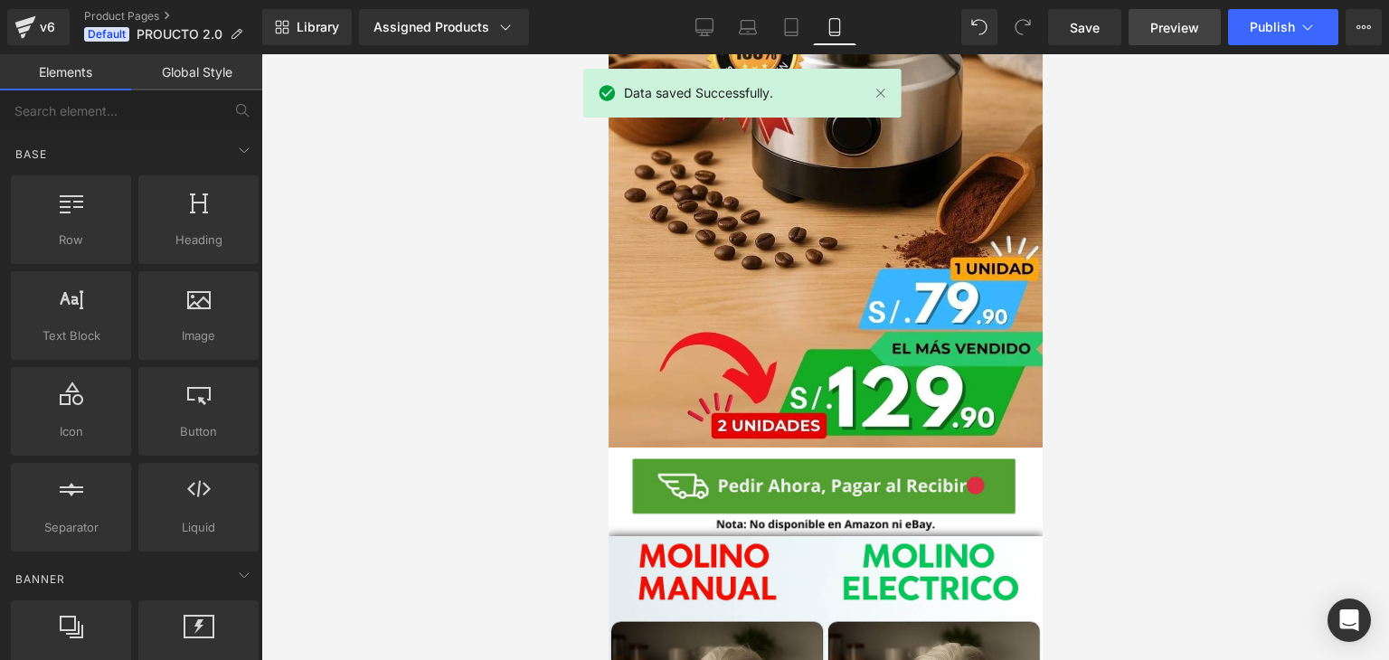
click at [1165, 32] on span "Preview" at bounding box center [1174, 27] width 49 height 19
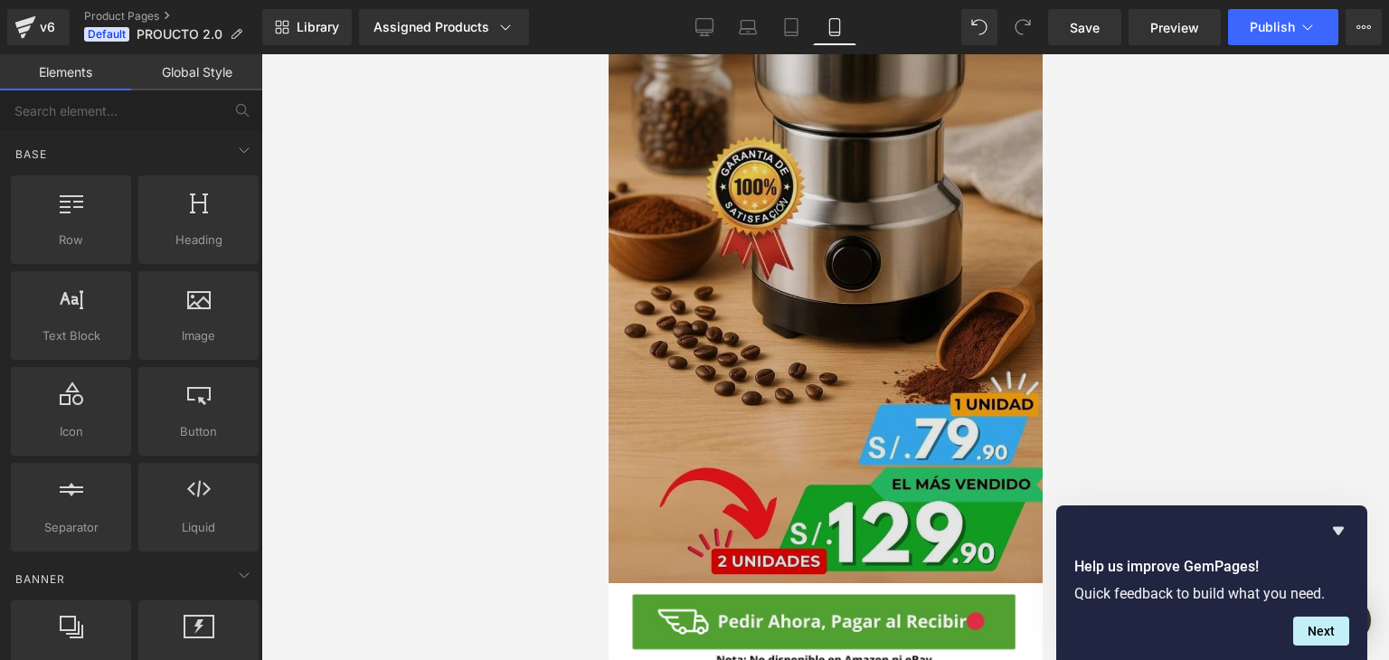
scroll to position [271, 0]
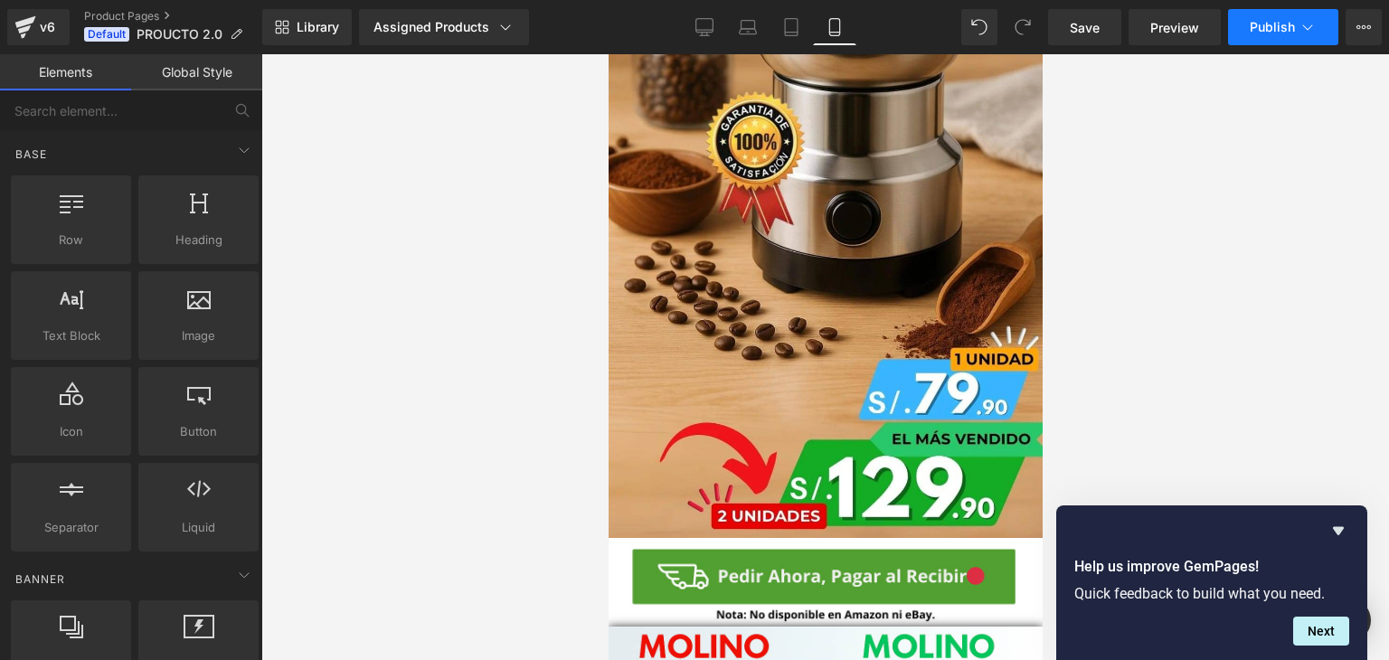
click at [1258, 24] on span "Publish" at bounding box center [1271, 27] width 45 height 14
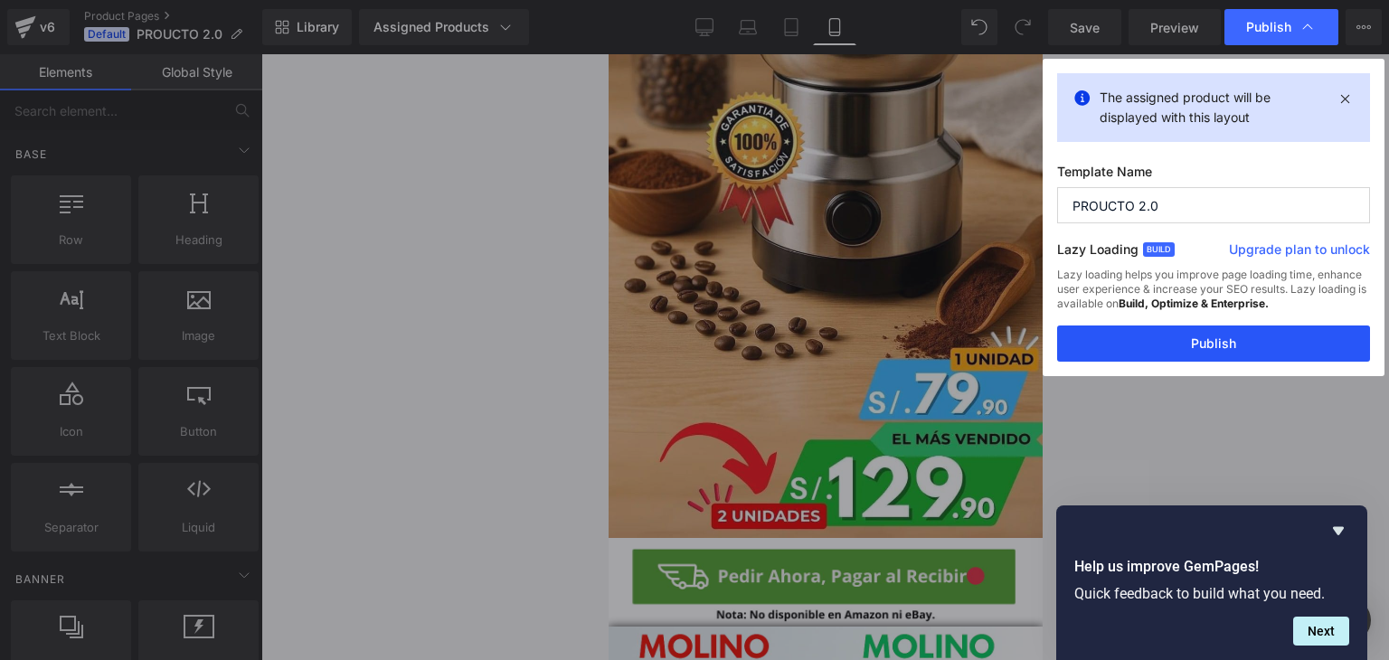
click at [1165, 343] on button "Publish" at bounding box center [1213, 343] width 313 height 36
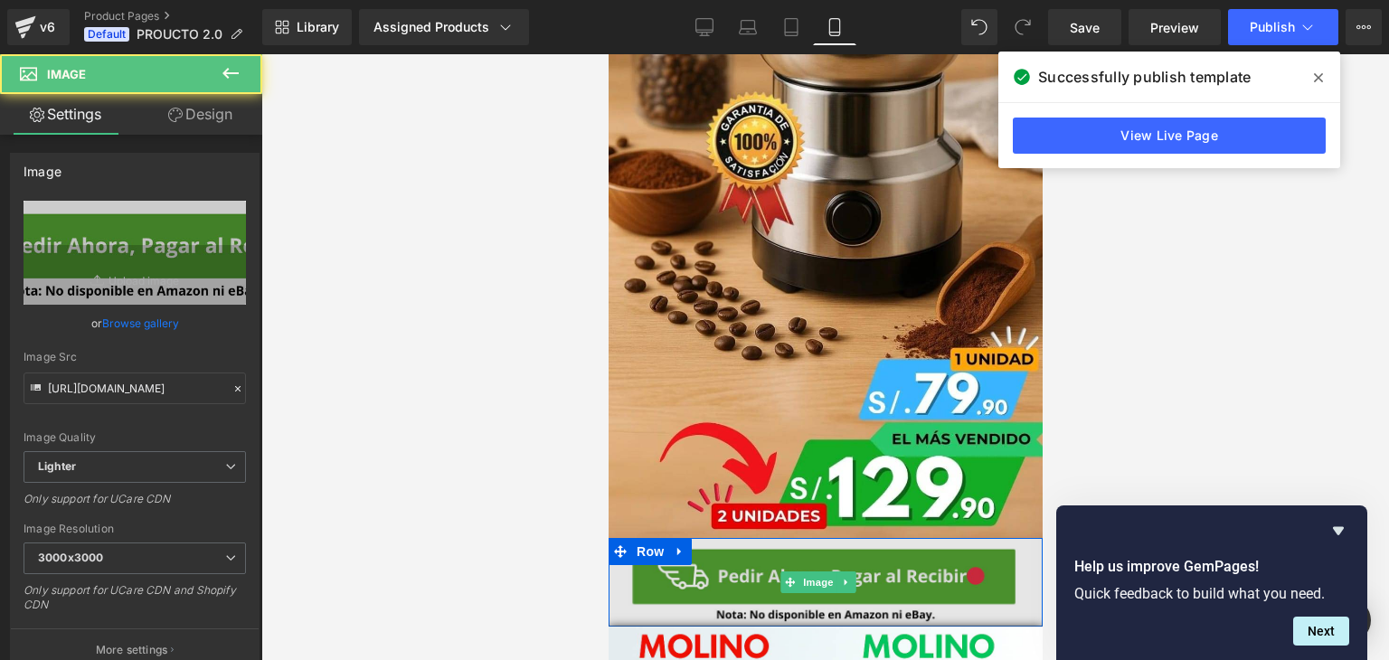
click at [759, 548] on img at bounding box center [824, 582] width 443 height 89
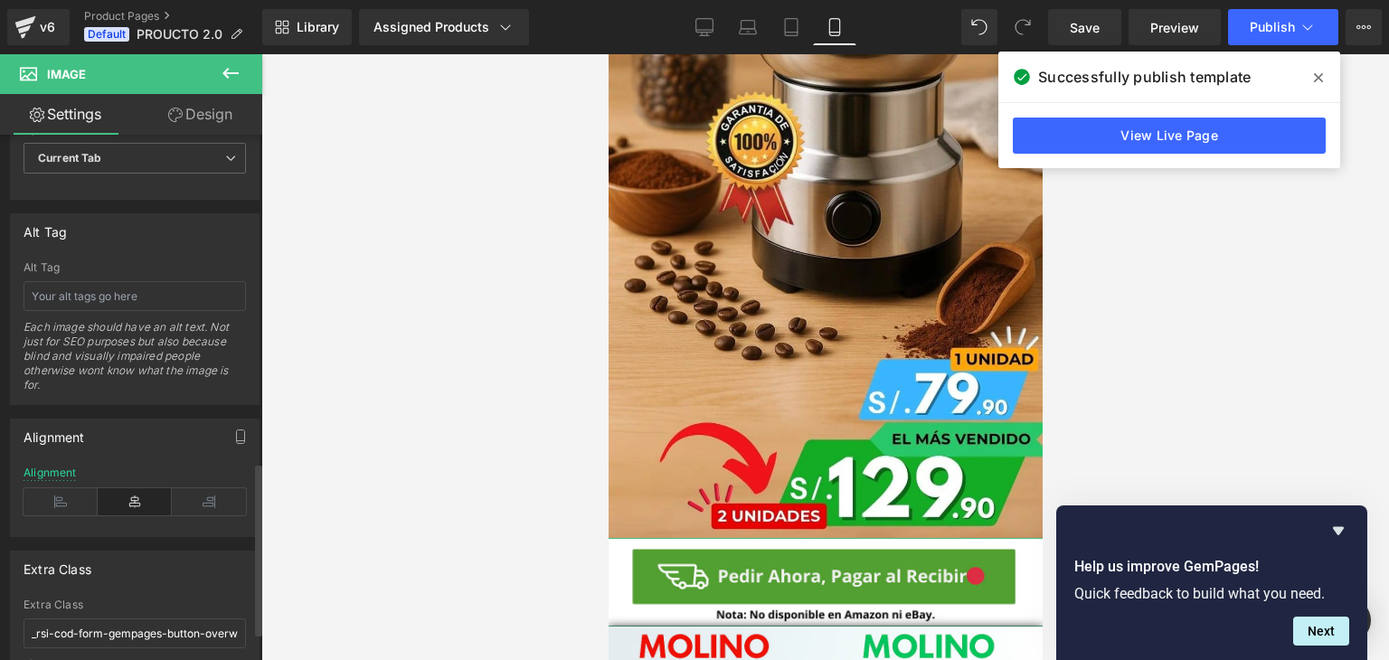
scroll to position [1077, 0]
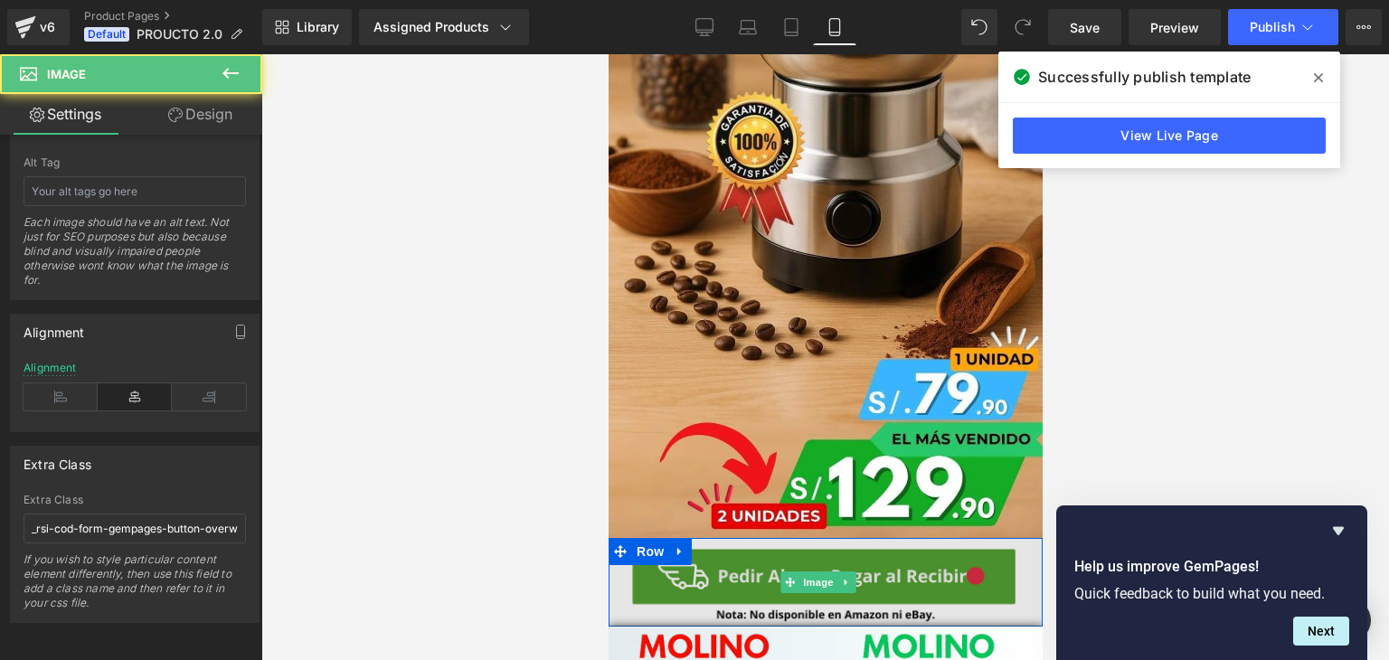
click at [754, 538] on img at bounding box center [824, 582] width 443 height 89
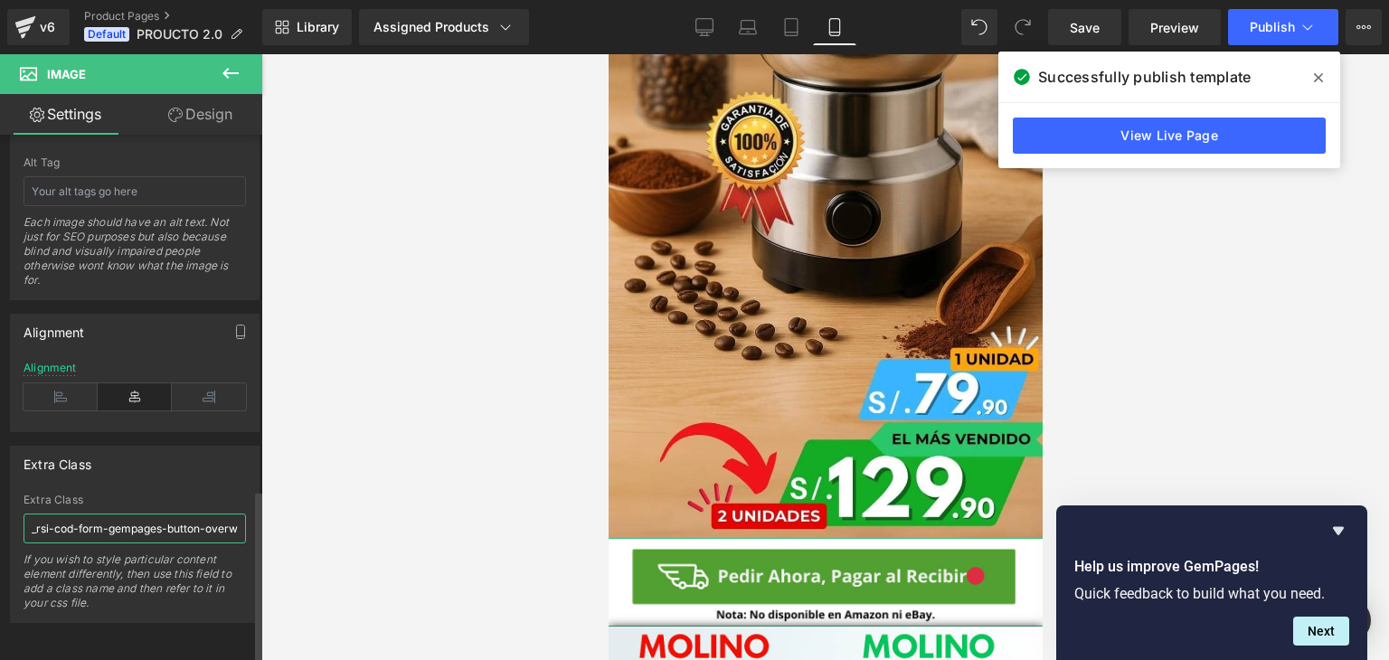
click at [176, 518] on input "_rsi-cod-form-gempages-button-overwrite _rsi-cod-form-is-gempage" at bounding box center [135, 529] width 222 height 30
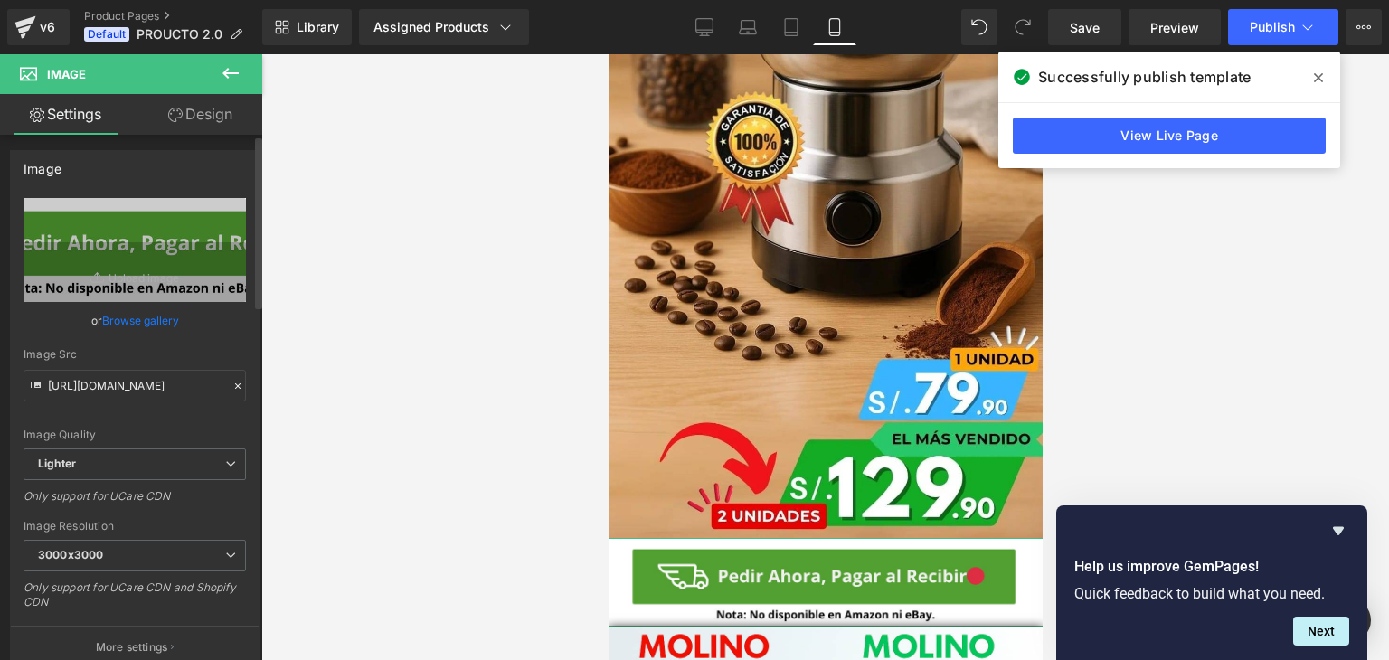
scroll to position [0, 0]
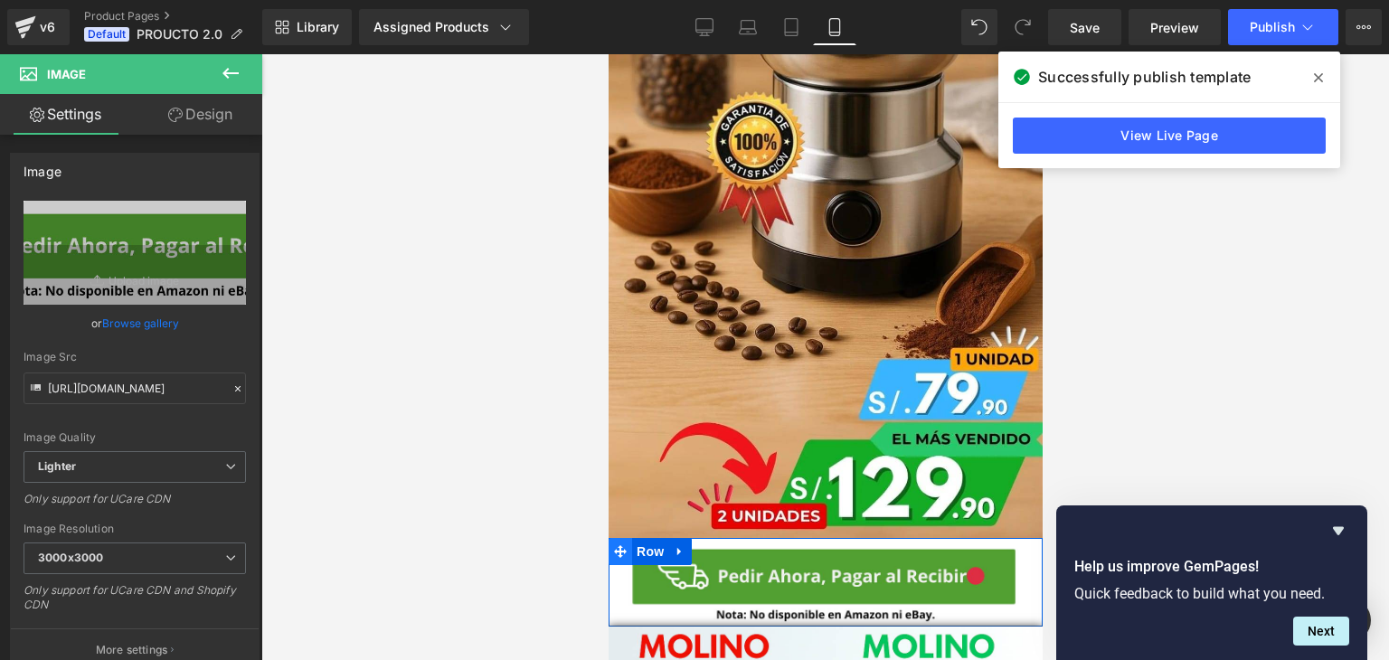
click at [616, 544] on icon at bounding box center [619, 551] width 13 height 14
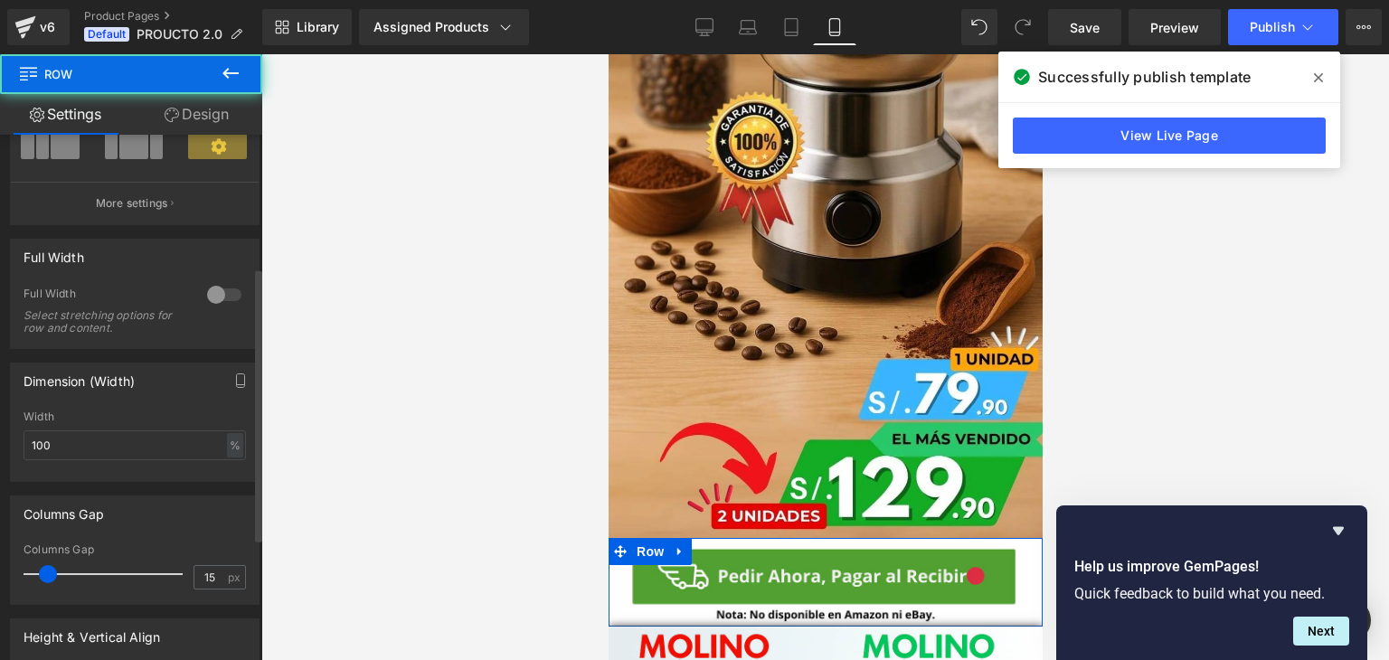
scroll to position [488, 0]
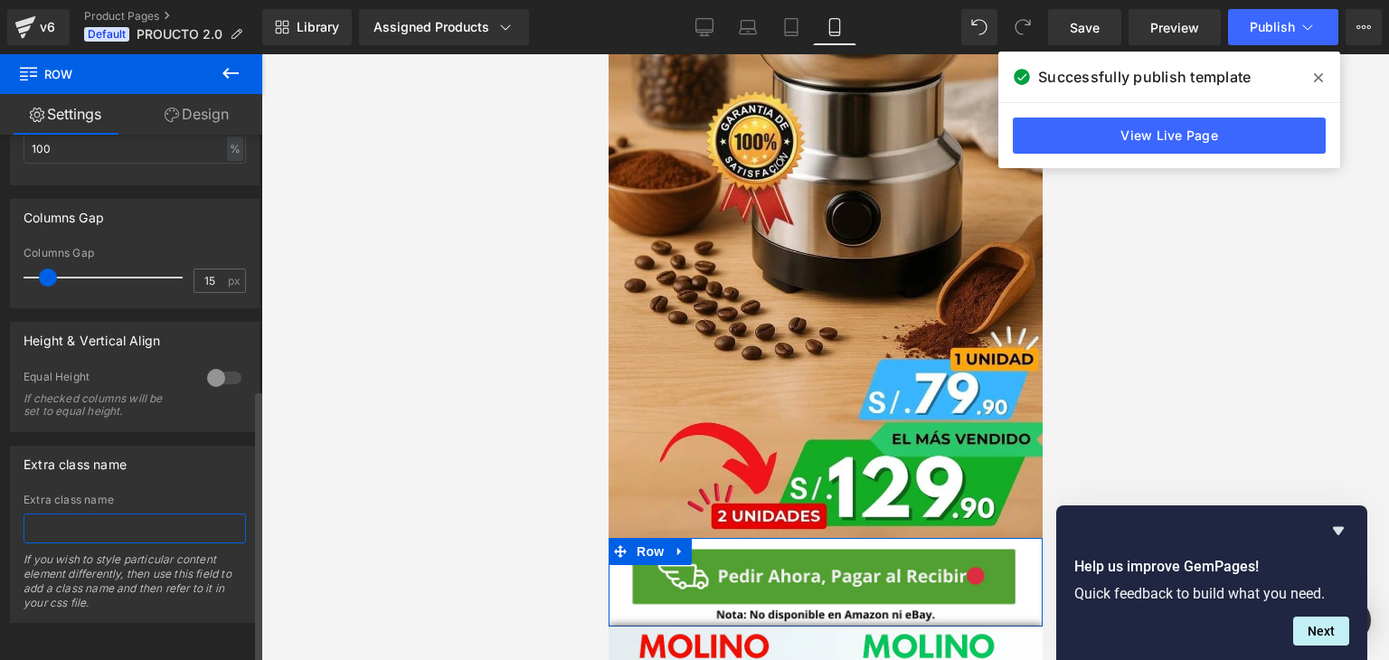
click at [152, 529] on input "text" at bounding box center [135, 529] width 222 height 30
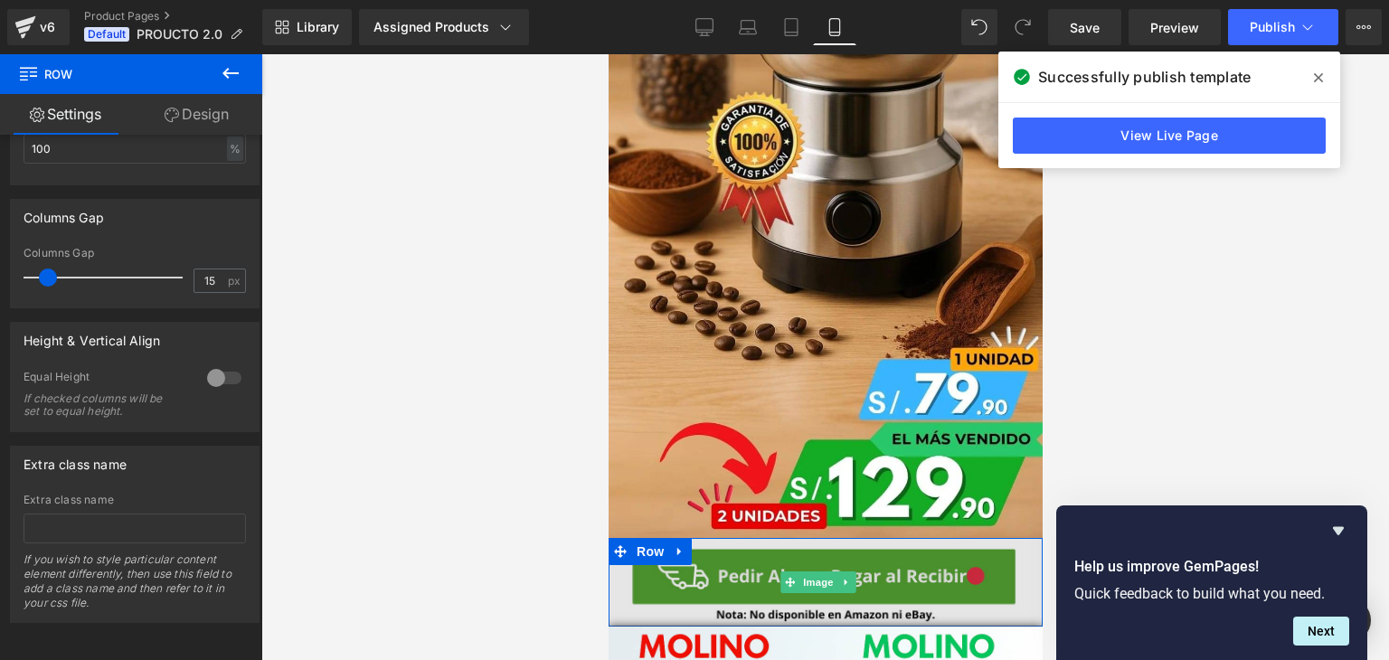
click at [741, 540] on img at bounding box center [824, 582] width 443 height 89
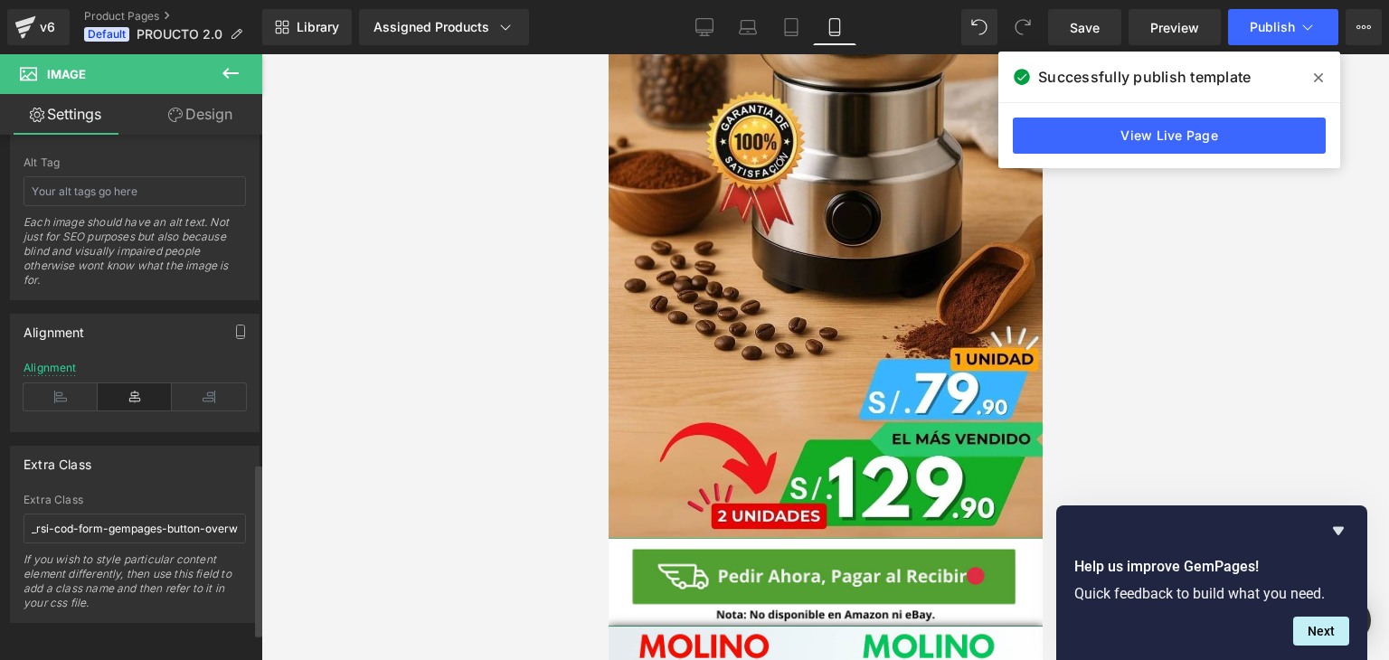
scroll to position [1077, 0]
click at [123, 514] on input "_rsi-cod-form-gempages-button-overwrite _rsi-cod-form-is-gempage" at bounding box center [135, 529] width 222 height 30
drag, startPoint x: 33, startPoint y: 518, endPoint x: 340, endPoint y: 551, distance: 308.2
click at [340, 551] on div "Row You are previewing how the will restyle your page. You can not edit Element…" at bounding box center [694, 345] width 1389 height 691
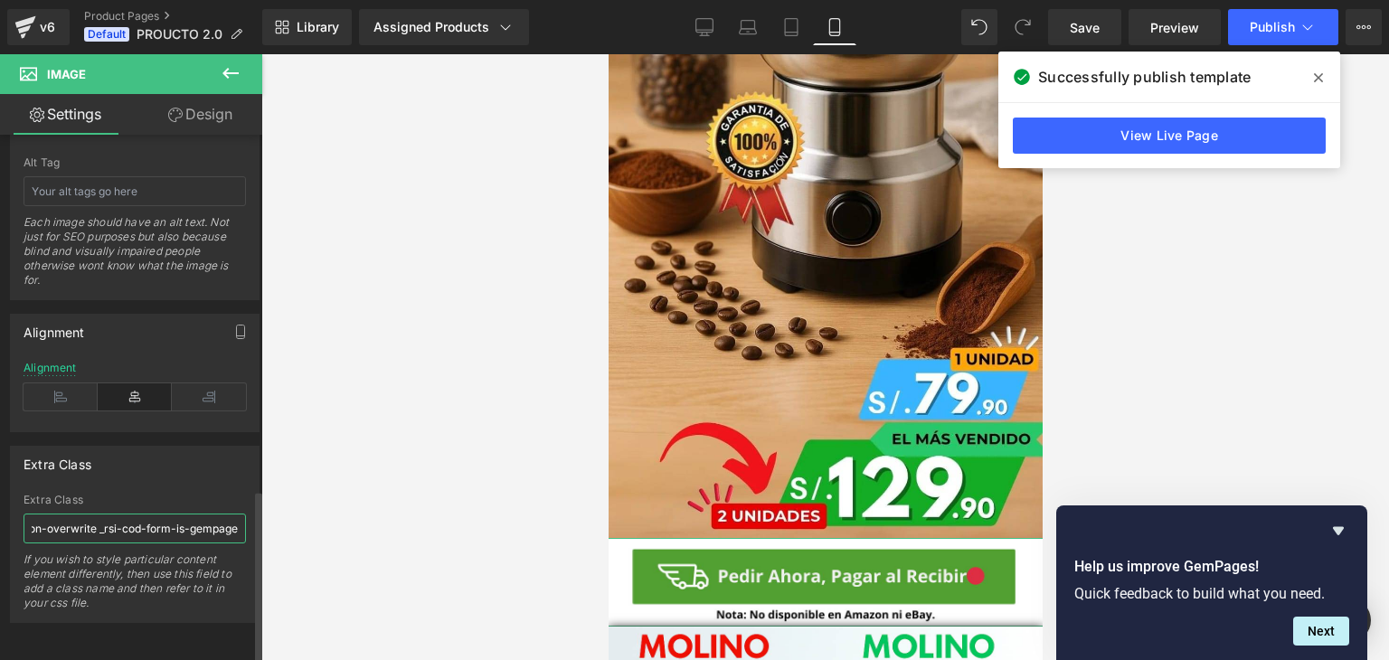
click at [228, 514] on input "_rsi-cod-form-gempages-button-overwrite _rsi-cod-form-is-gempage" at bounding box center [135, 529] width 222 height 30
drag, startPoint x: 231, startPoint y: 514, endPoint x: 0, endPoint y: 528, distance: 231.9
click at [0, 528] on div "Extra Class _rsi-cod-form-gempages-button-overwrite _rsi-cod-form-is-gempage Ex…" at bounding box center [135, 527] width 270 height 191
click at [181, 110] on link "Design" at bounding box center [200, 114] width 131 height 41
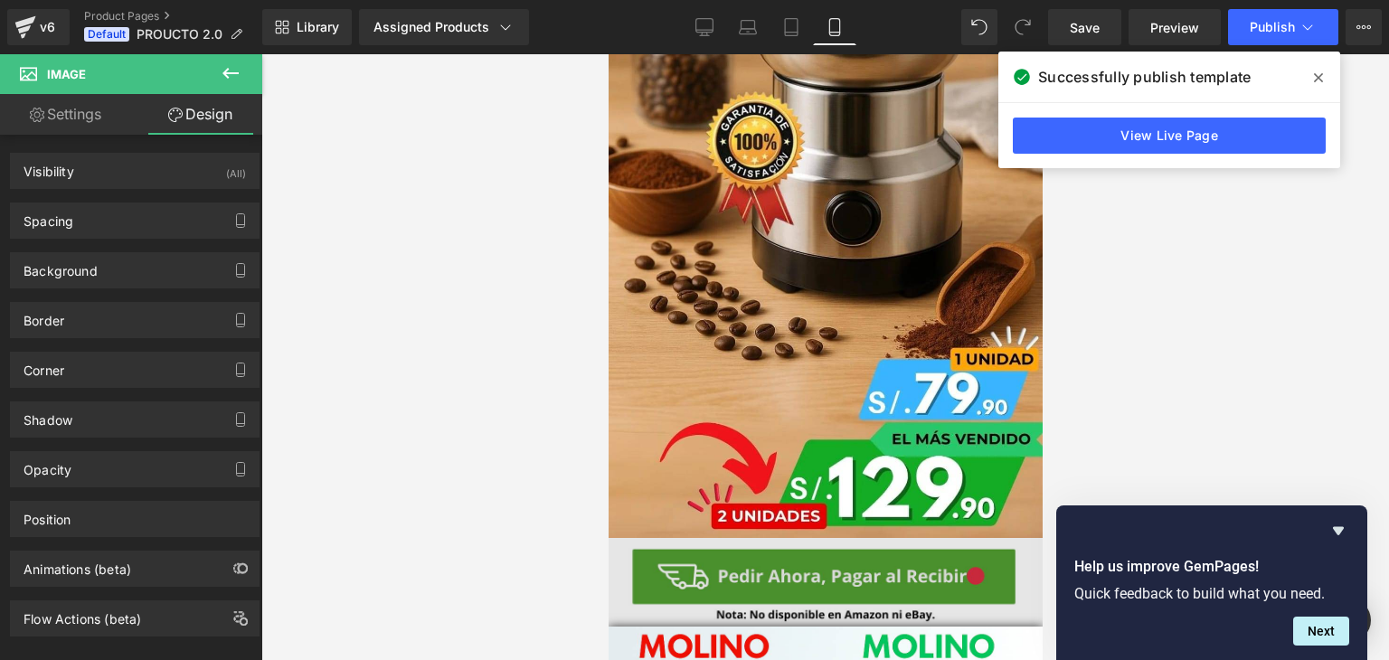
click at [617, 561] on img at bounding box center [824, 582] width 443 height 89
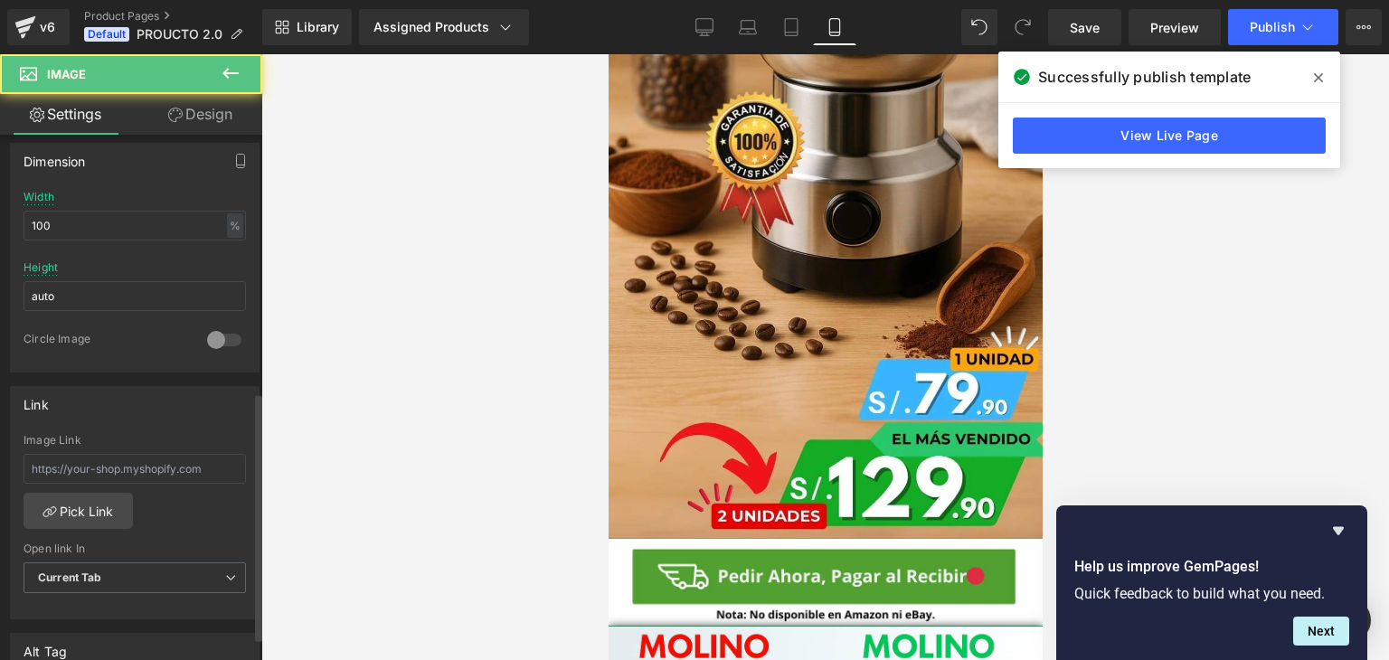
scroll to position [1077, 0]
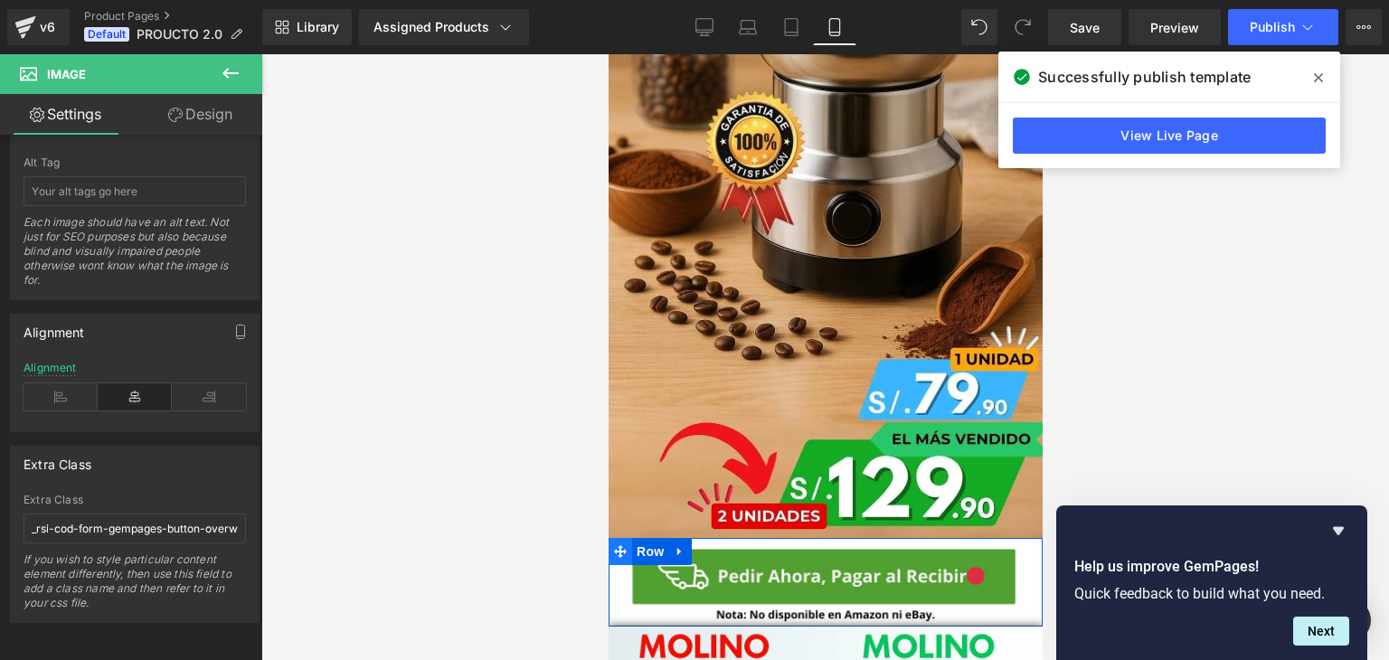
click at [610, 538] on span at bounding box center [620, 551] width 24 height 27
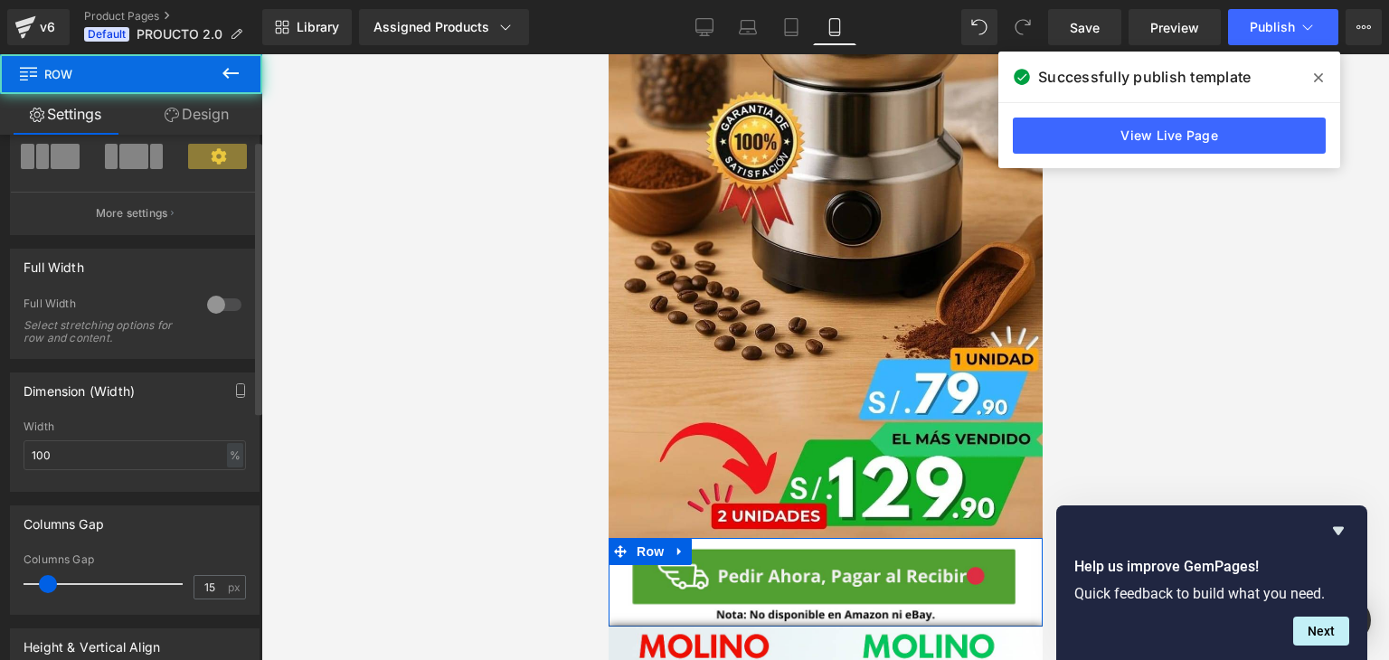
scroll to position [488, 0]
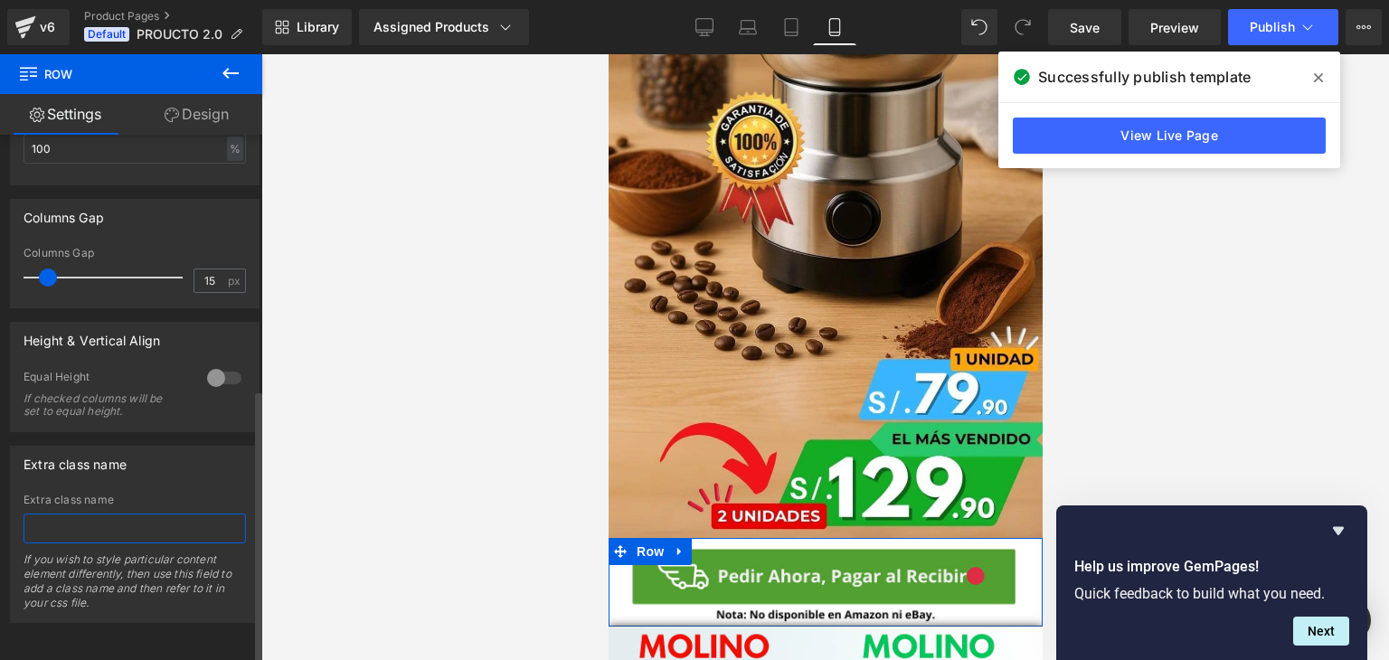
click at [112, 514] on input "text" at bounding box center [135, 529] width 222 height 30
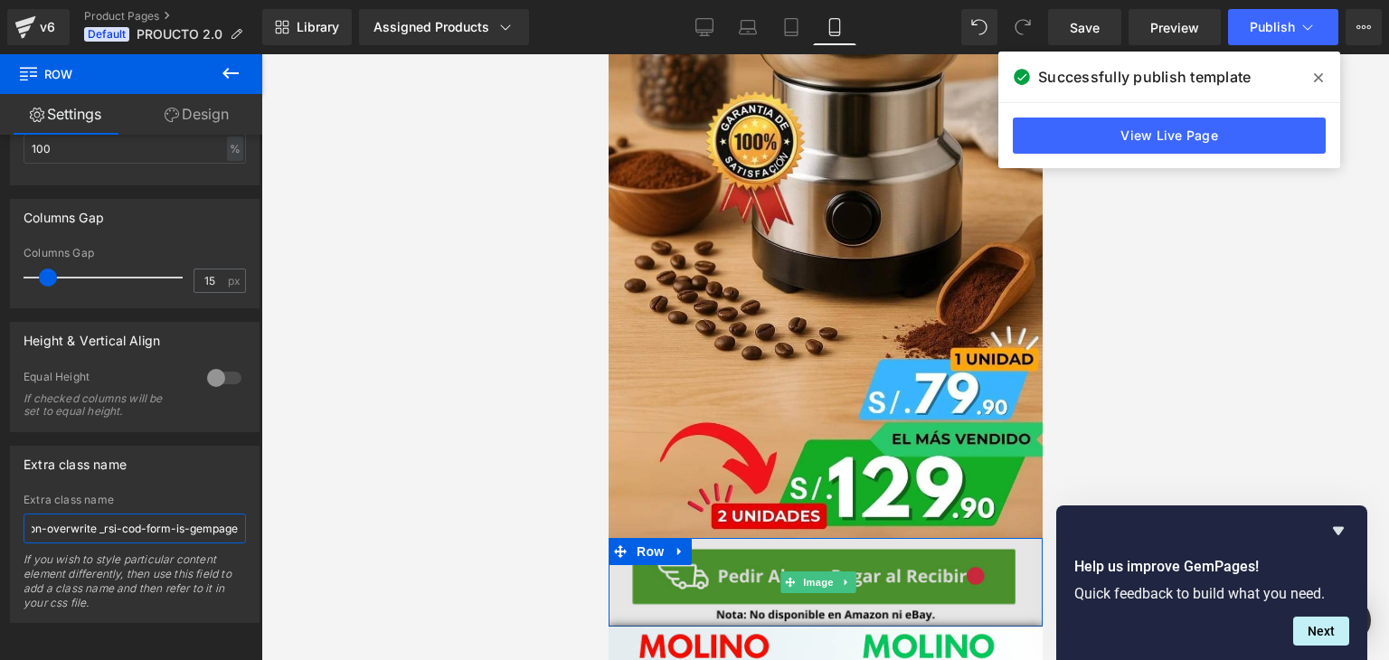
scroll to position [0, 161]
type input "_rsi-cod-form-gempages-button-overwrite _rsi-cod-form-is-gempage"
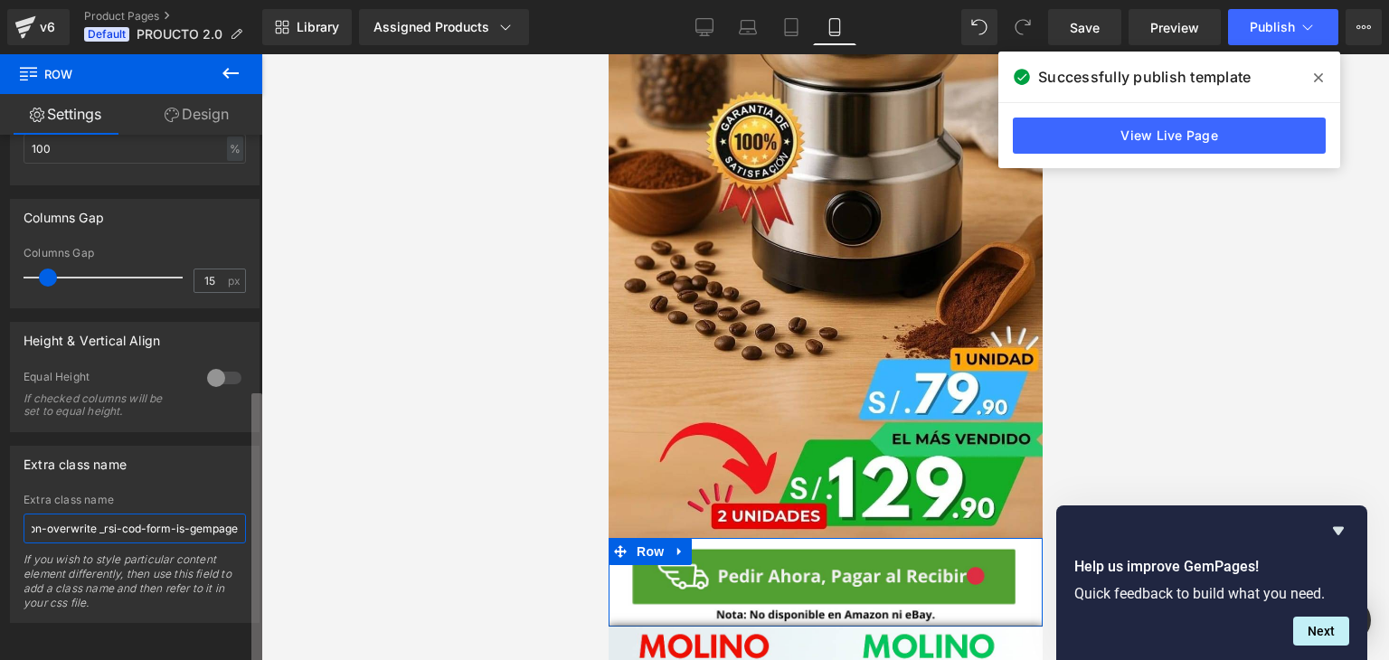
click at [258, 446] on b at bounding box center [256, 528] width 11 height 271
click at [223, 451] on div "Extra class name" at bounding box center [135, 464] width 248 height 34
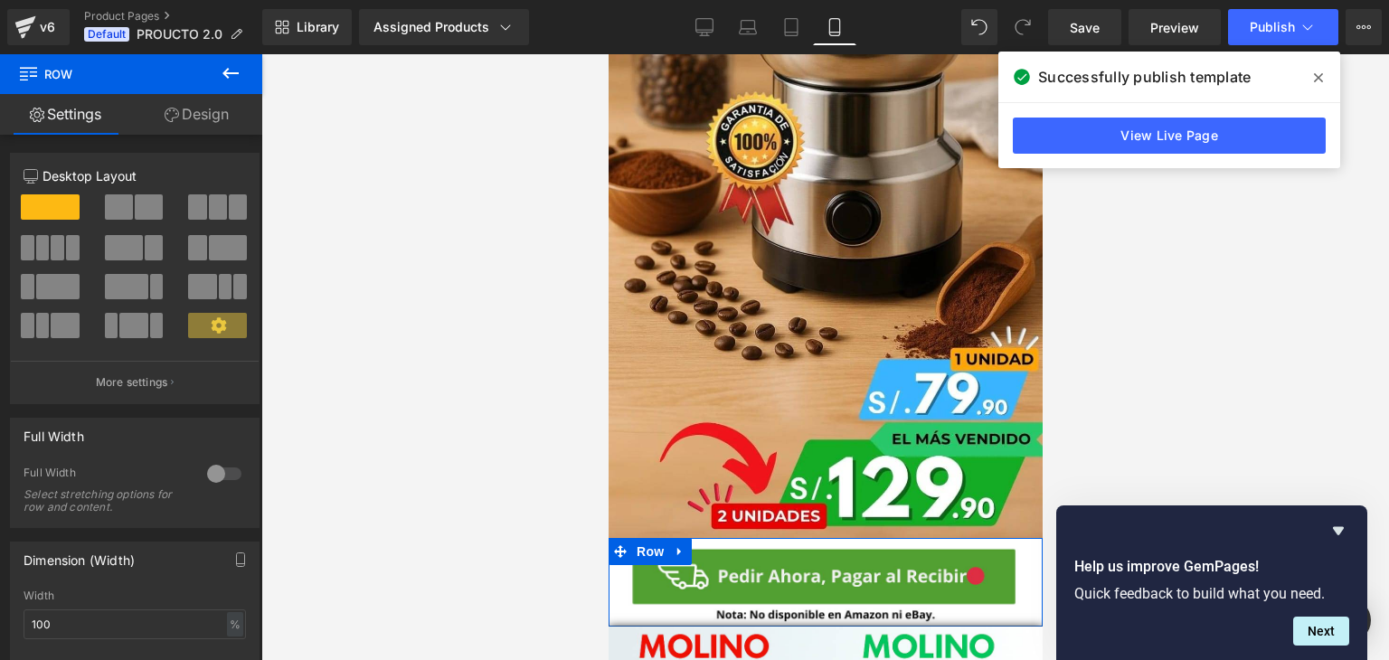
click at [188, 127] on link "Design" at bounding box center [196, 114] width 131 height 41
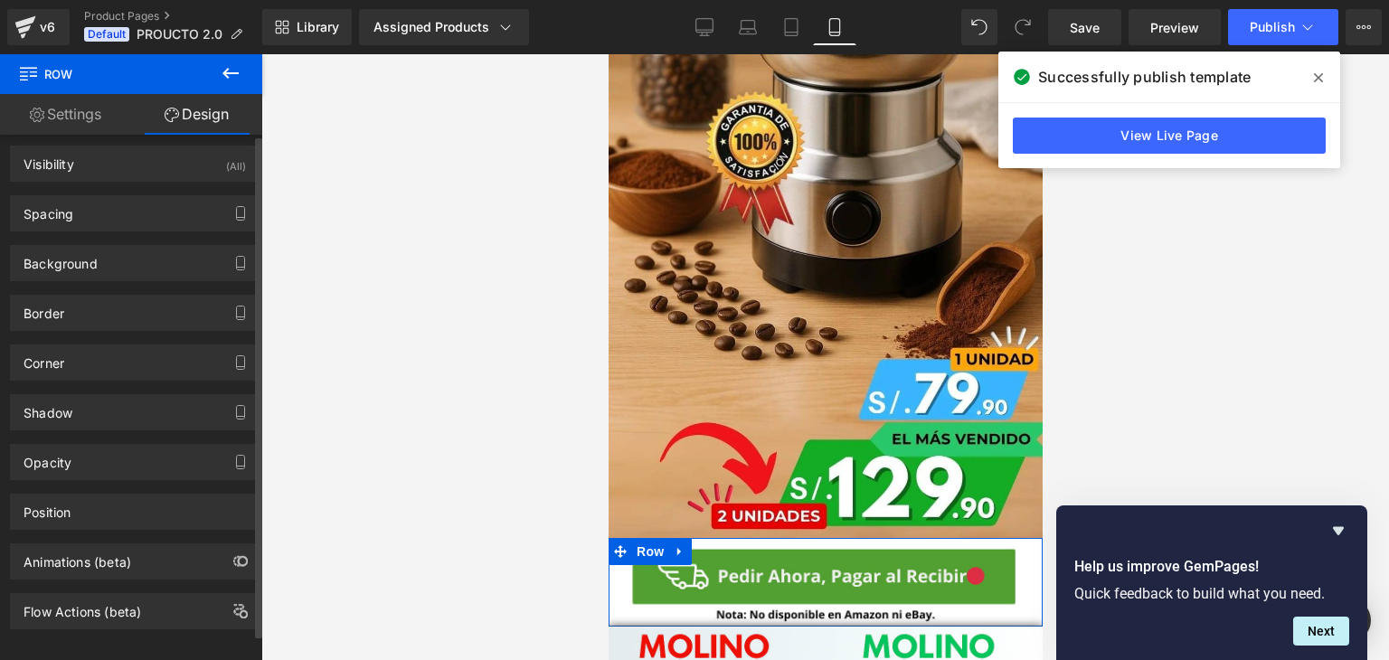
scroll to position [24, 0]
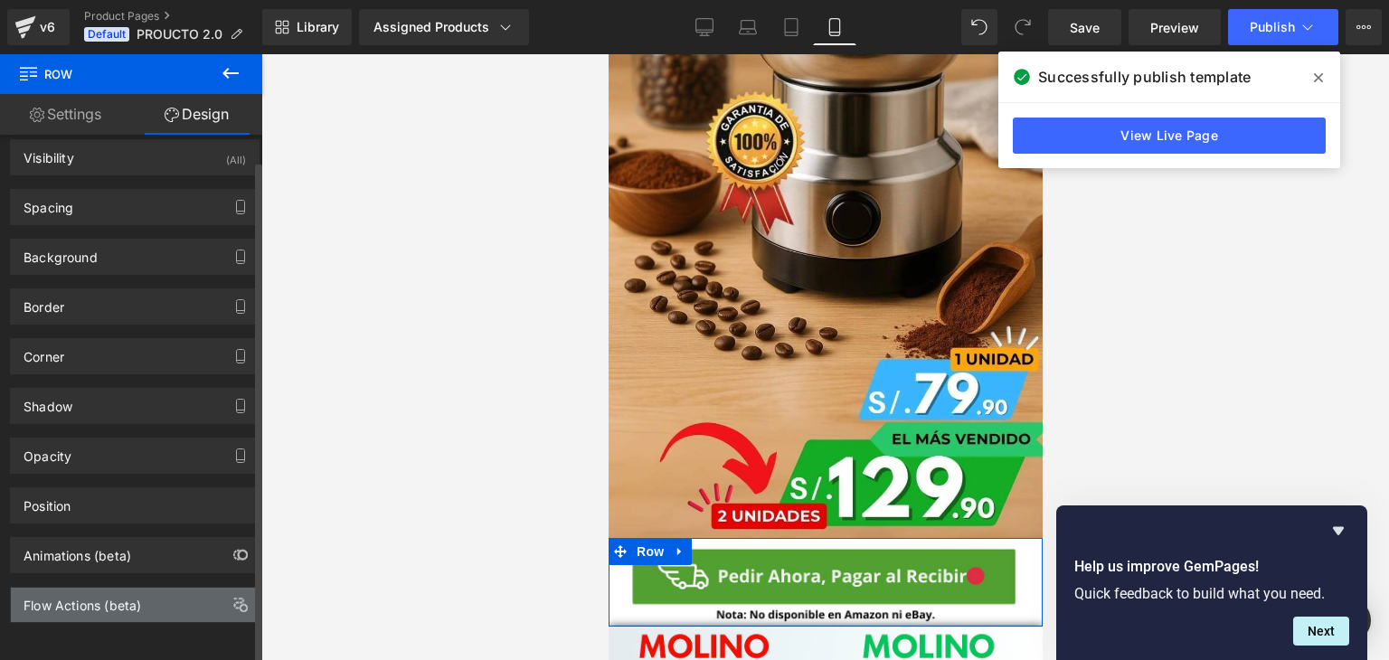
click at [165, 588] on div "Flow Actions (beta)" at bounding box center [135, 605] width 248 height 34
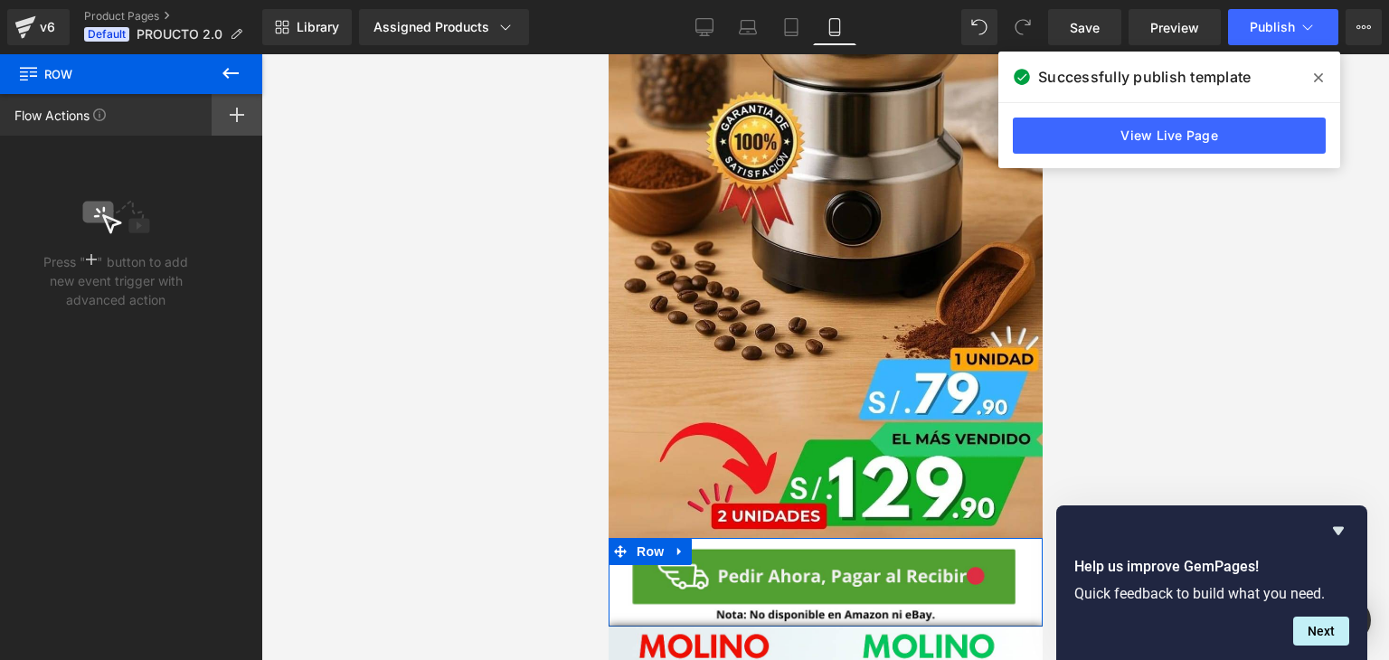
click at [235, 124] on div at bounding box center [237, 115] width 51 height 42
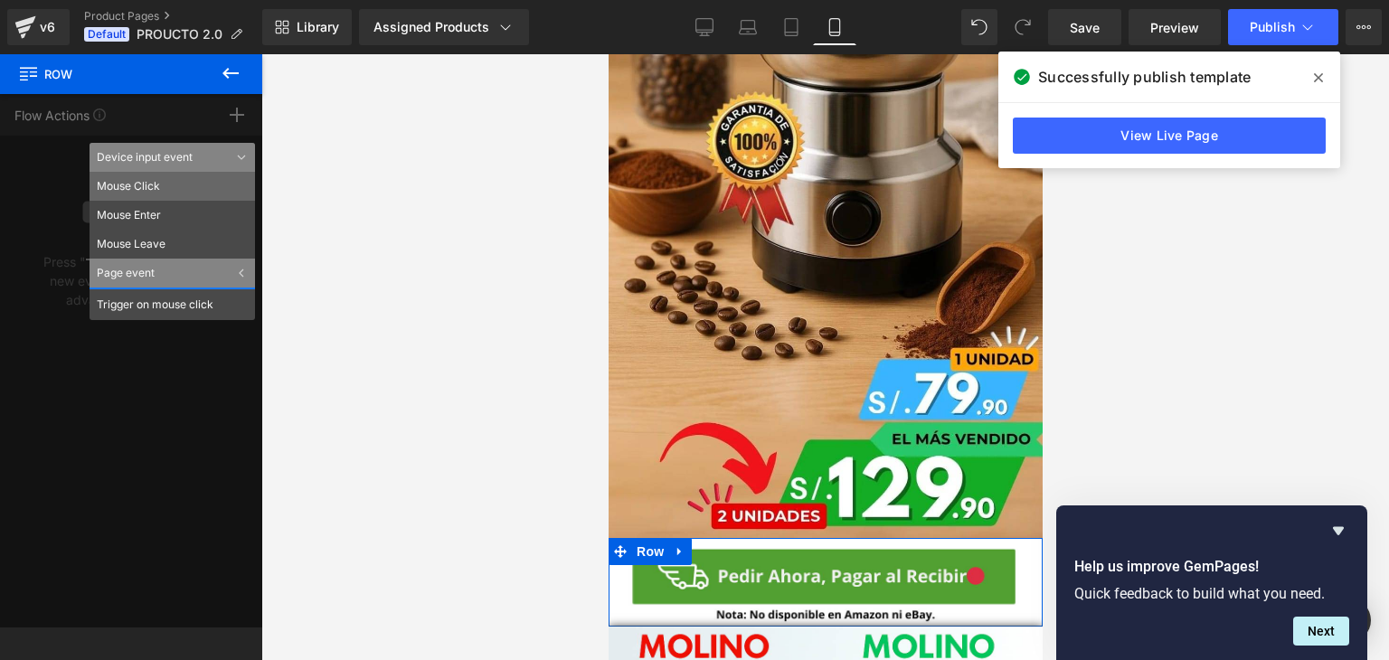
click at [165, 184] on li "Mouse Click" at bounding box center [172, 186] width 165 height 29
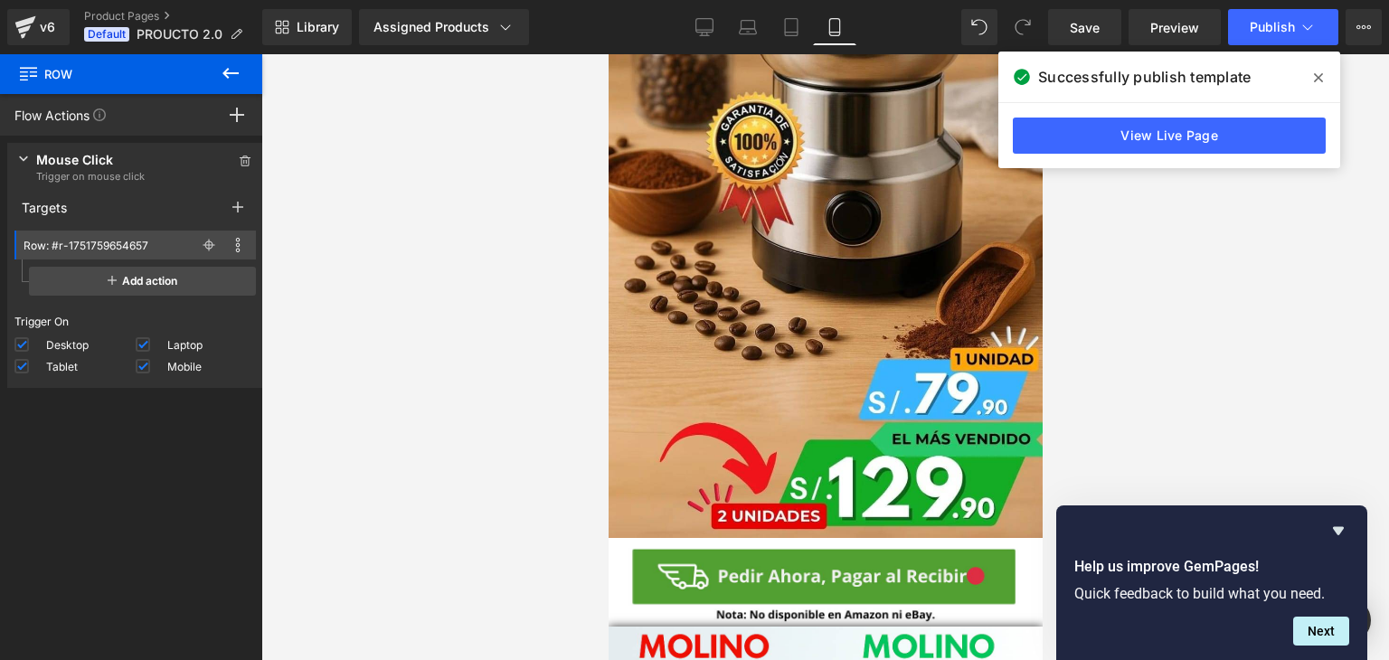
click at [228, 74] on icon at bounding box center [231, 73] width 22 height 22
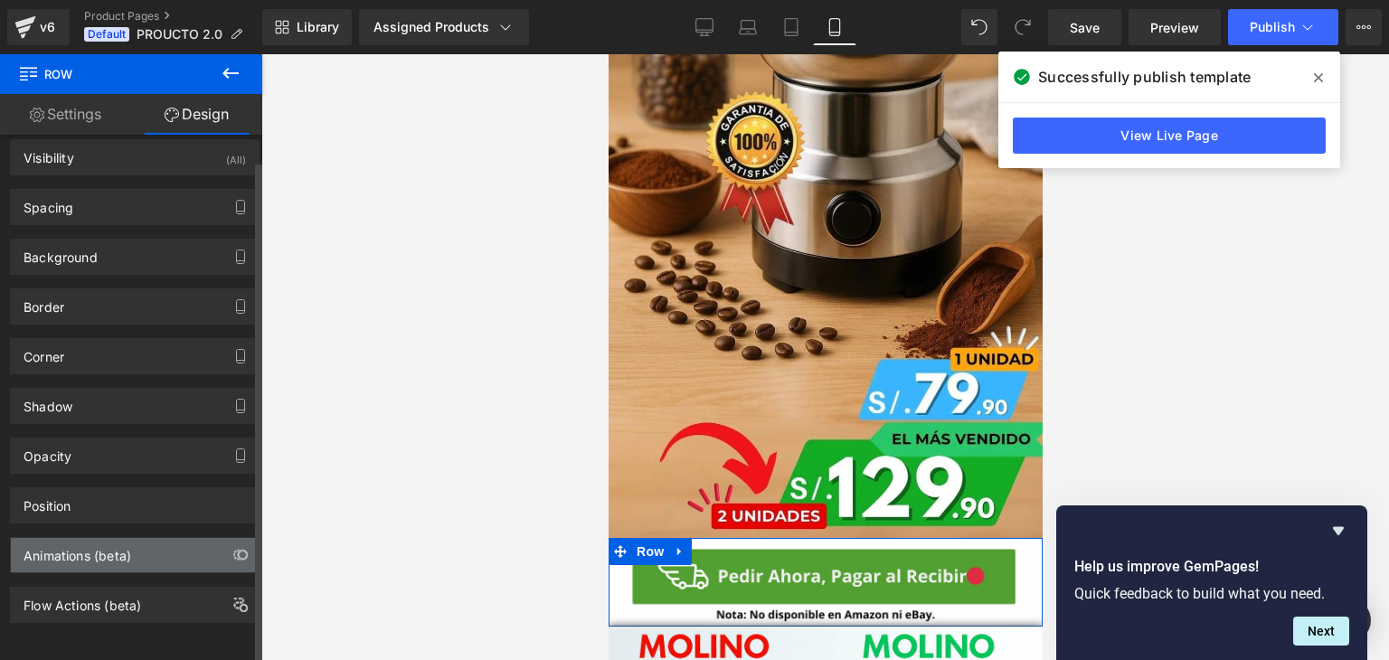
click at [130, 551] on div "Animations (beta)" at bounding box center [135, 555] width 248 height 34
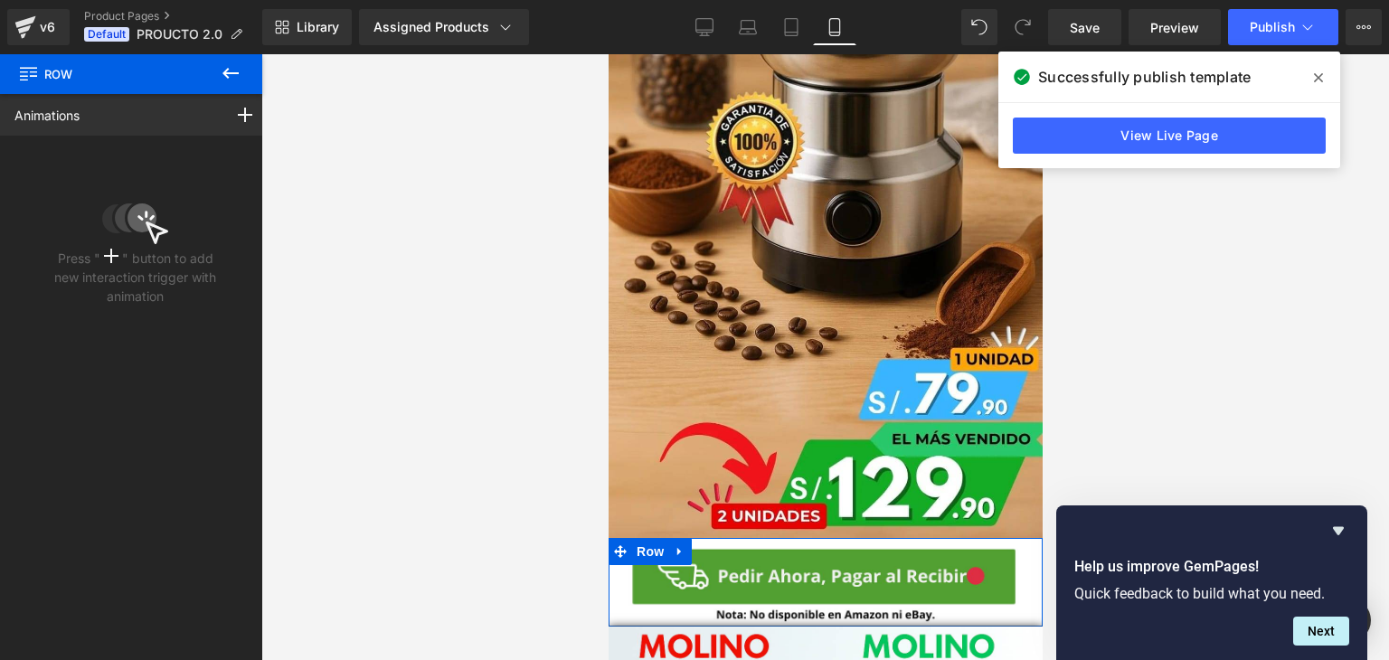
click at [109, 259] on icon at bounding box center [111, 256] width 14 height 14
click at [240, 99] on div at bounding box center [245, 115] width 51 height 42
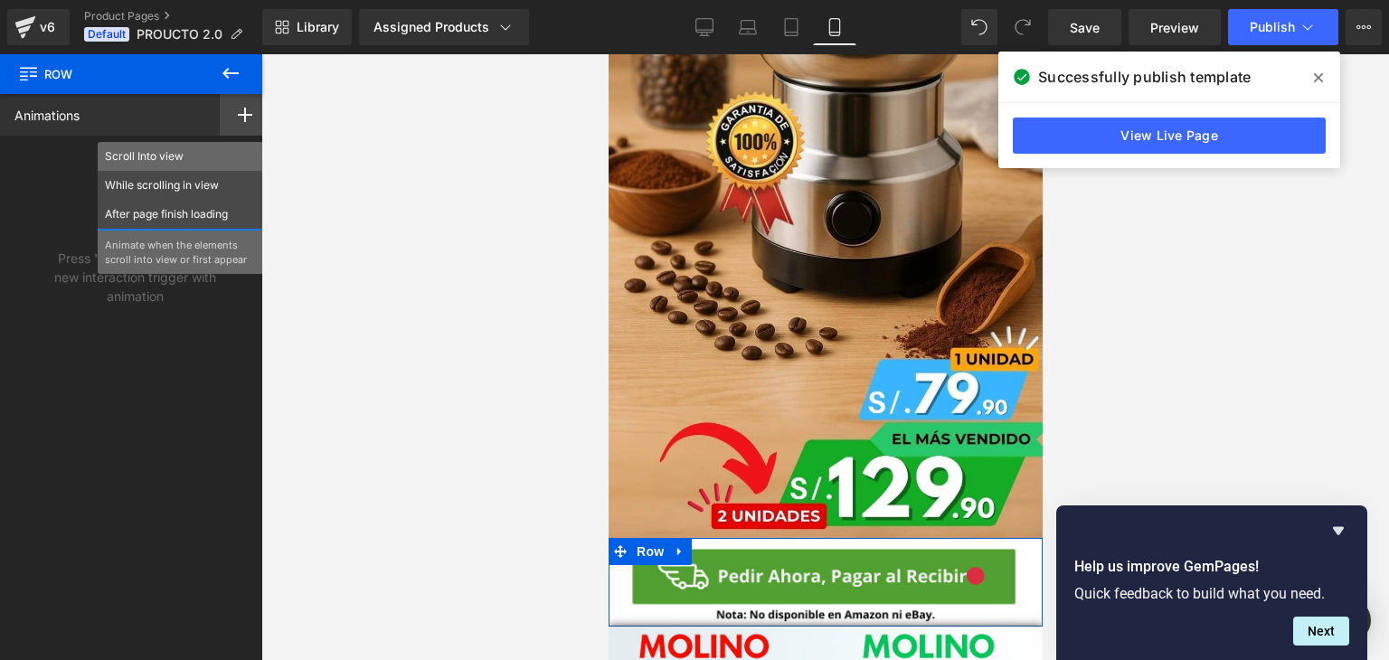
click at [193, 164] on p "Scroll Into view" at bounding box center [180, 156] width 151 height 16
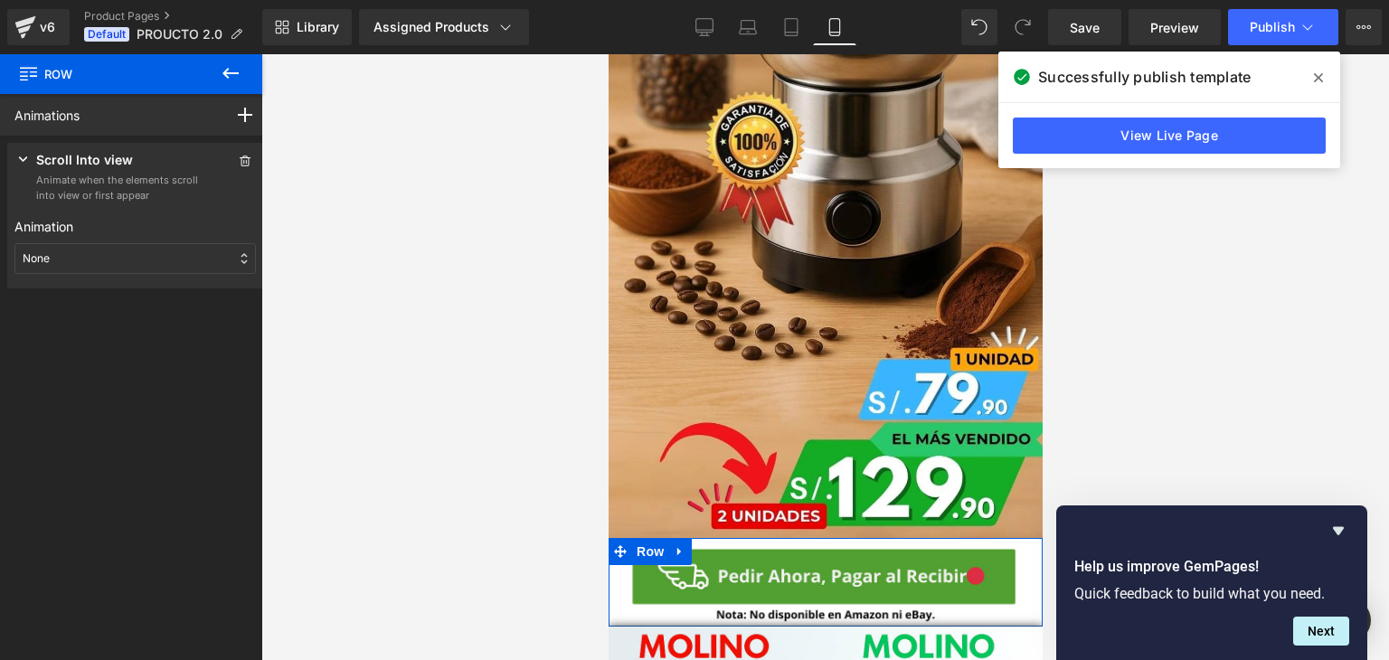
click at [166, 260] on div "None" at bounding box center [134, 258] width 241 height 31
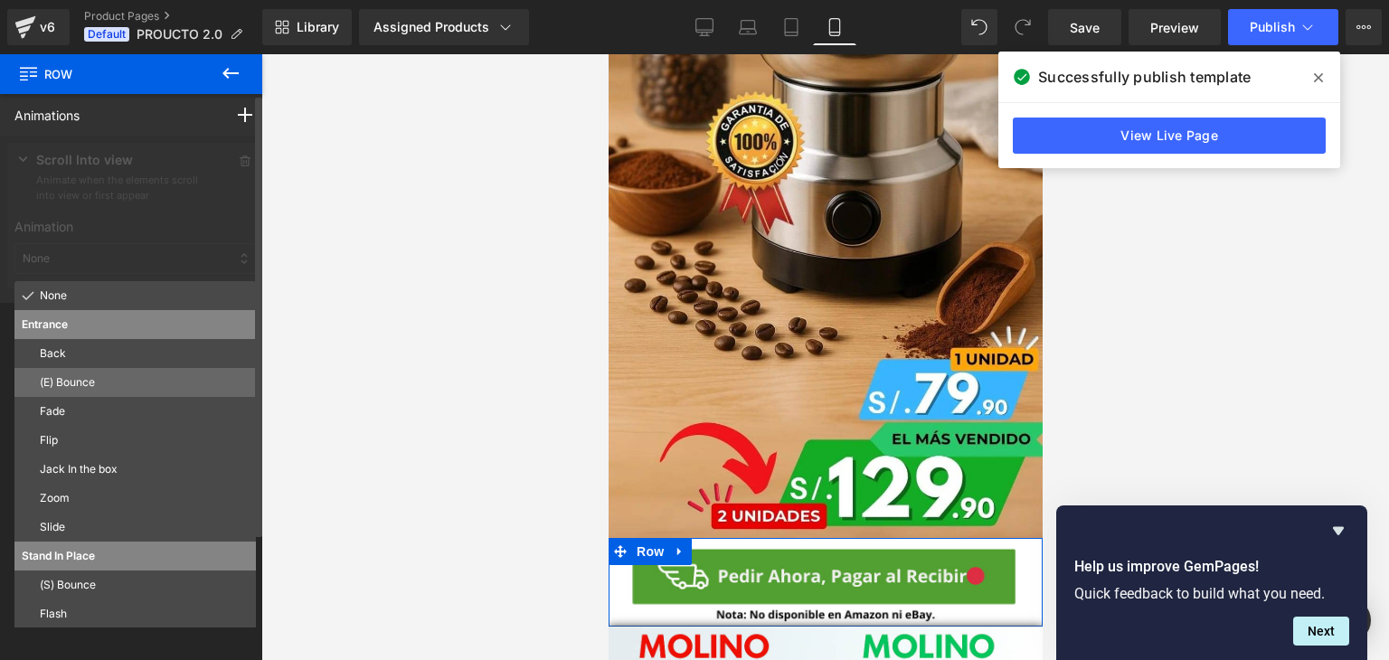
click at [141, 377] on p "(E) Bounce" at bounding box center [144, 382] width 209 height 16
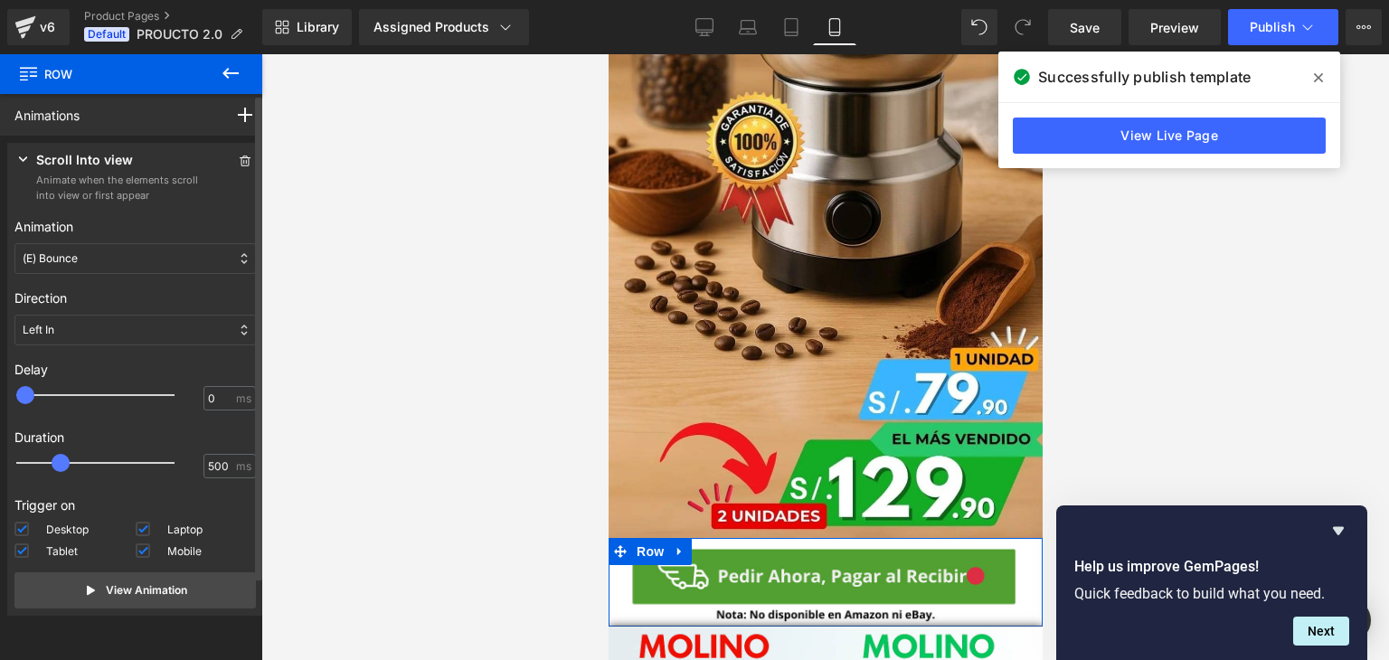
click at [113, 262] on div "(E) Bounce" at bounding box center [134, 258] width 241 height 31
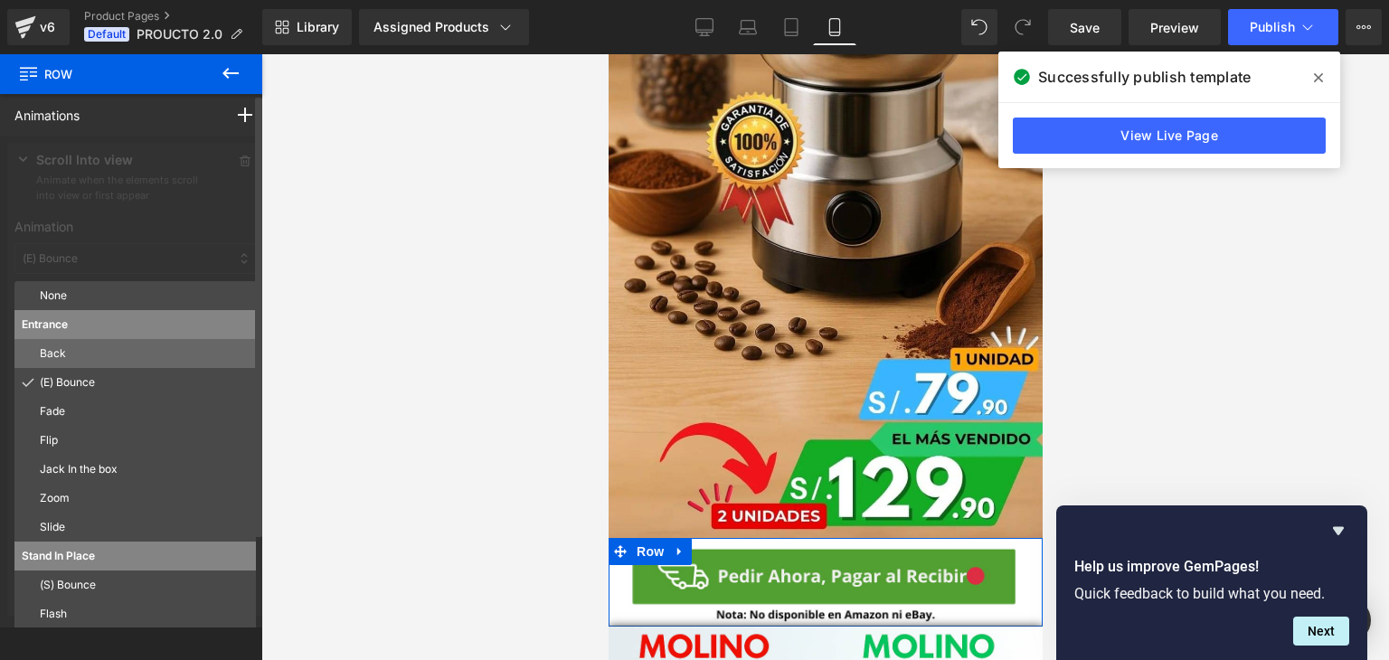
click at [91, 348] on p "Back" at bounding box center [144, 353] width 209 height 16
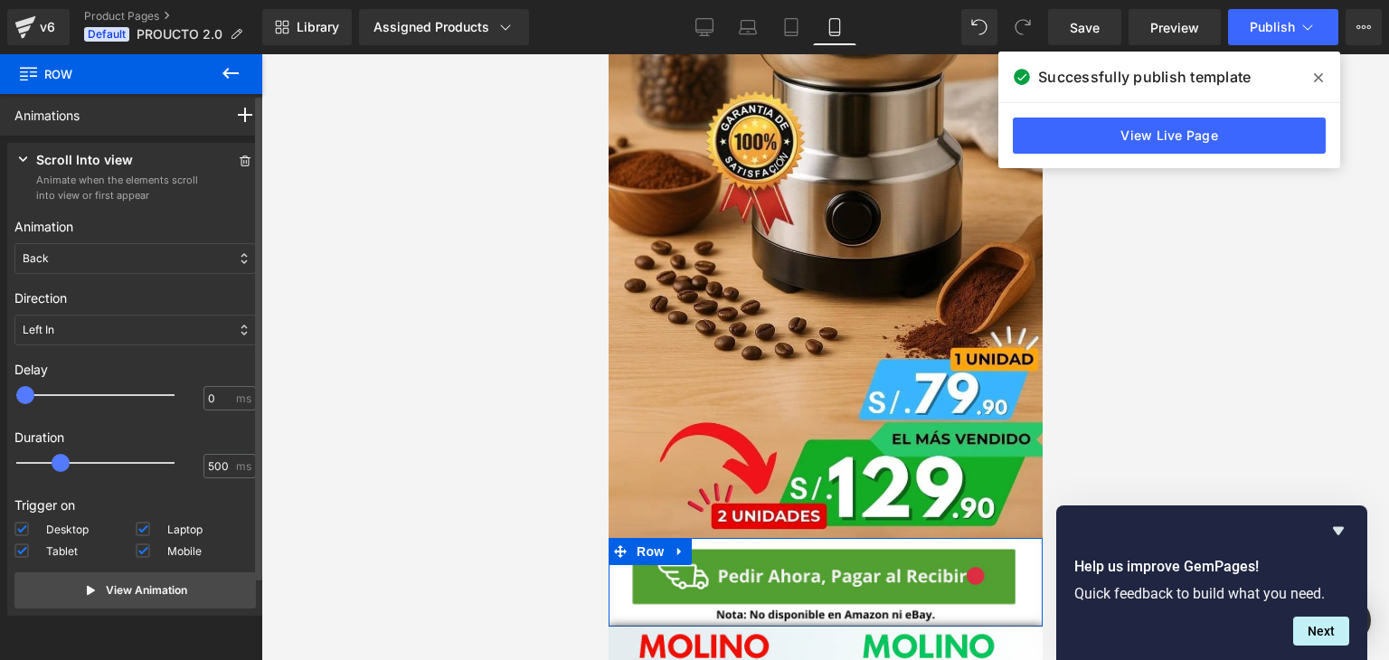
click at [118, 241] on div "Animation None Entrance Back (E) Bounce Fade Flip Jack In the box Zoom Slide St…" at bounding box center [134, 245] width 241 height 71
click at [89, 251] on div "Back" at bounding box center [134, 258] width 241 height 31
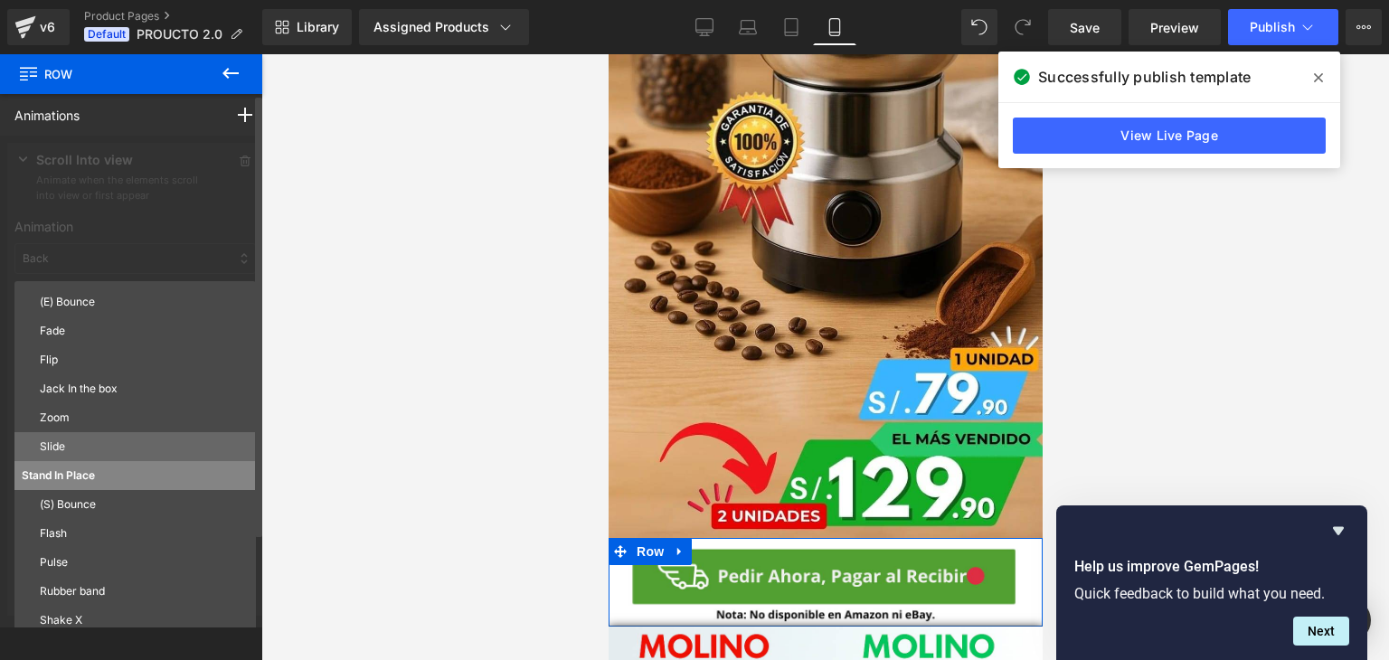
scroll to position [90, 0]
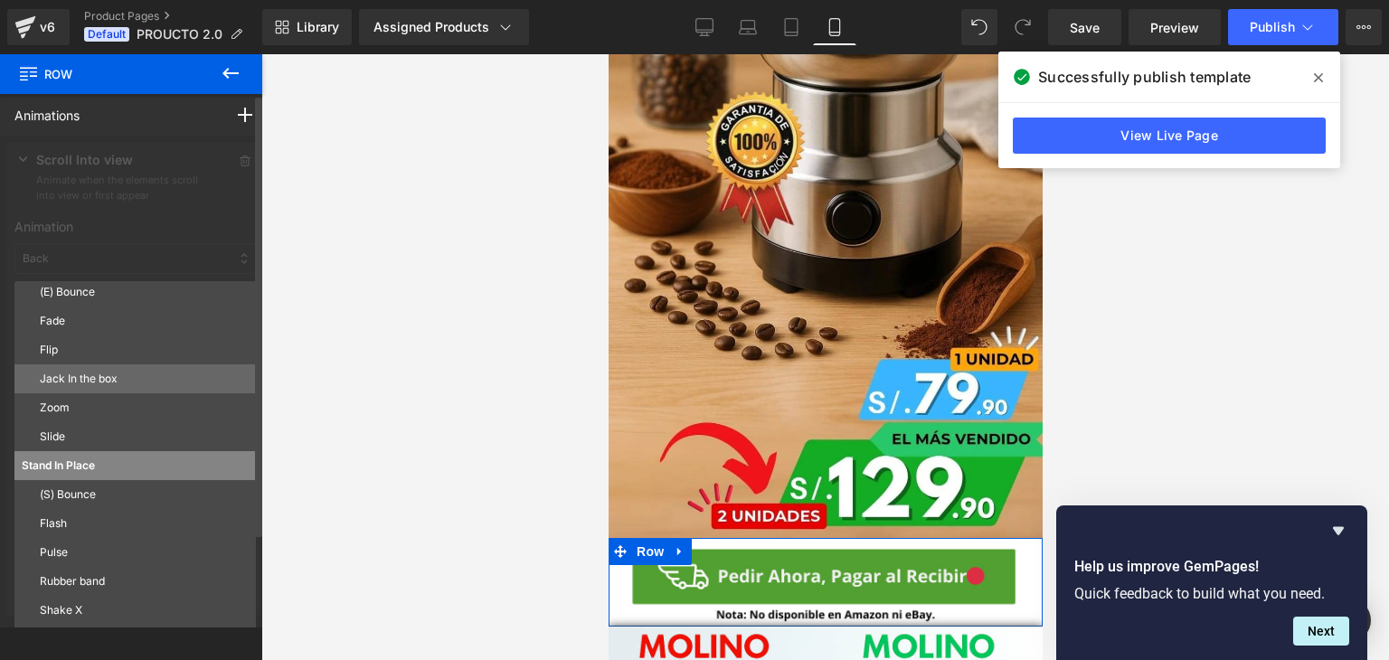
click at [83, 378] on p "Jack In the box" at bounding box center [144, 379] width 209 height 16
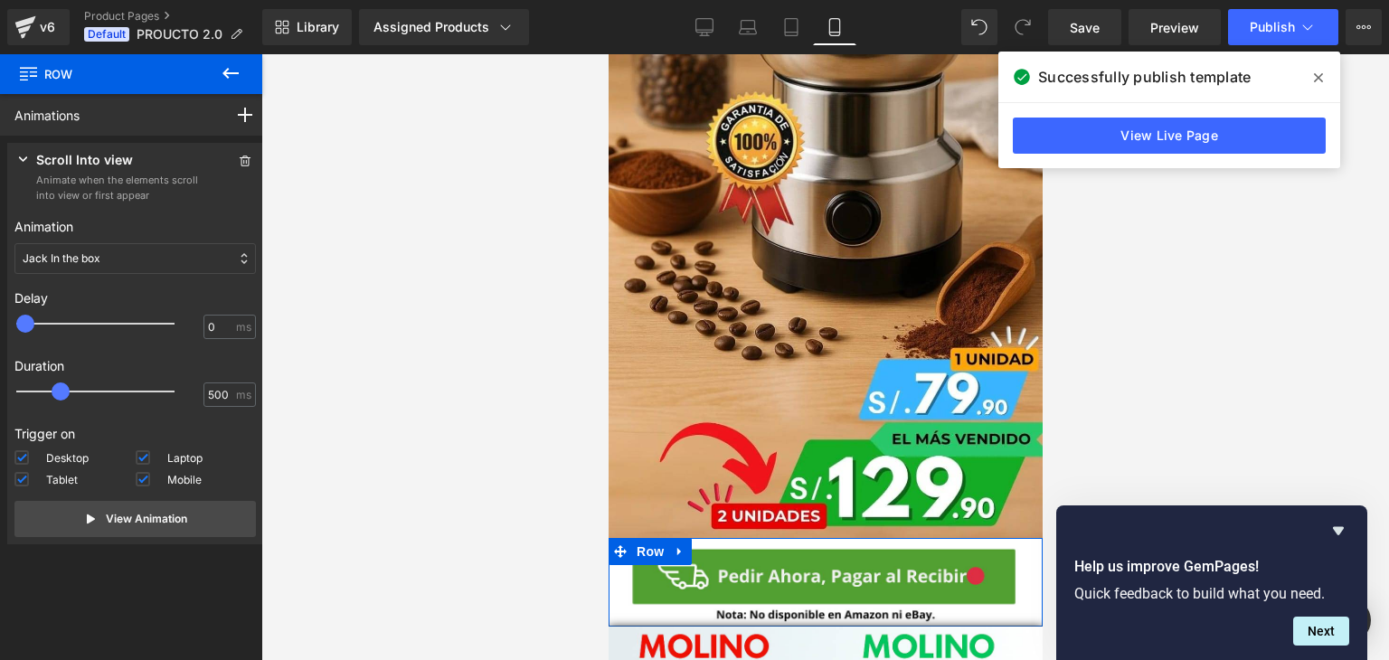
click at [122, 242] on div "Animation None Entrance Back (E) Bounce Fade Flip Jack In the box Zoom Slide St…" at bounding box center [134, 245] width 241 height 71
click at [119, 265] on div "Jack In the box" at bounding box center [134, 258] width 241 height 31
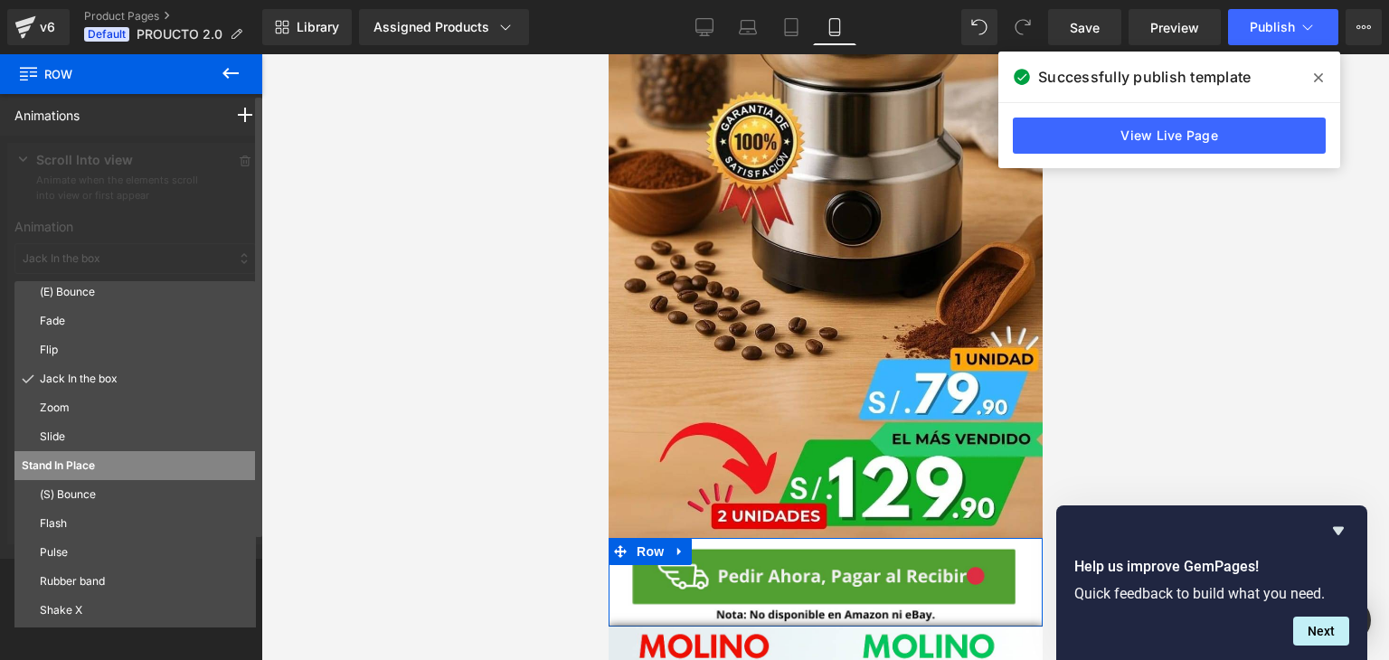
click at [89, 390] on div "Jack In the box" at bounding box center [134, 378] width 241 height 29
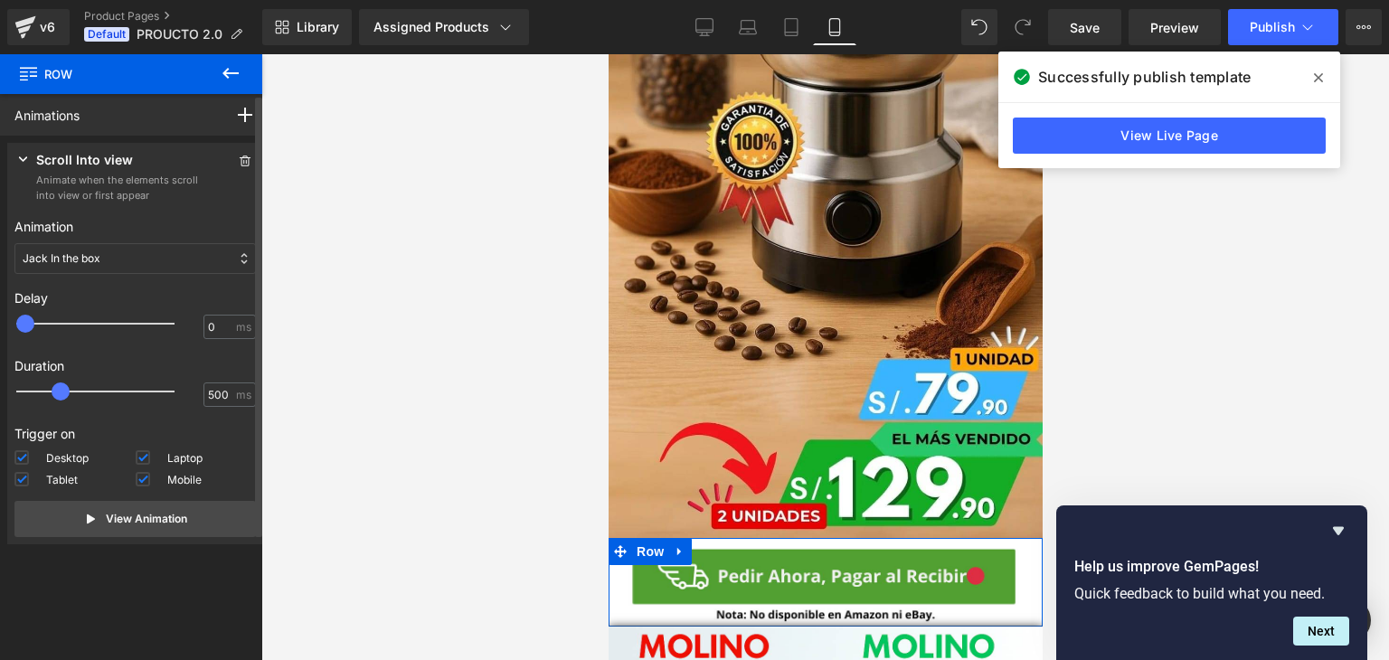
click at [112, 267] on div "Jack In the box" at bounding box center [134, 258] width 241 height 31
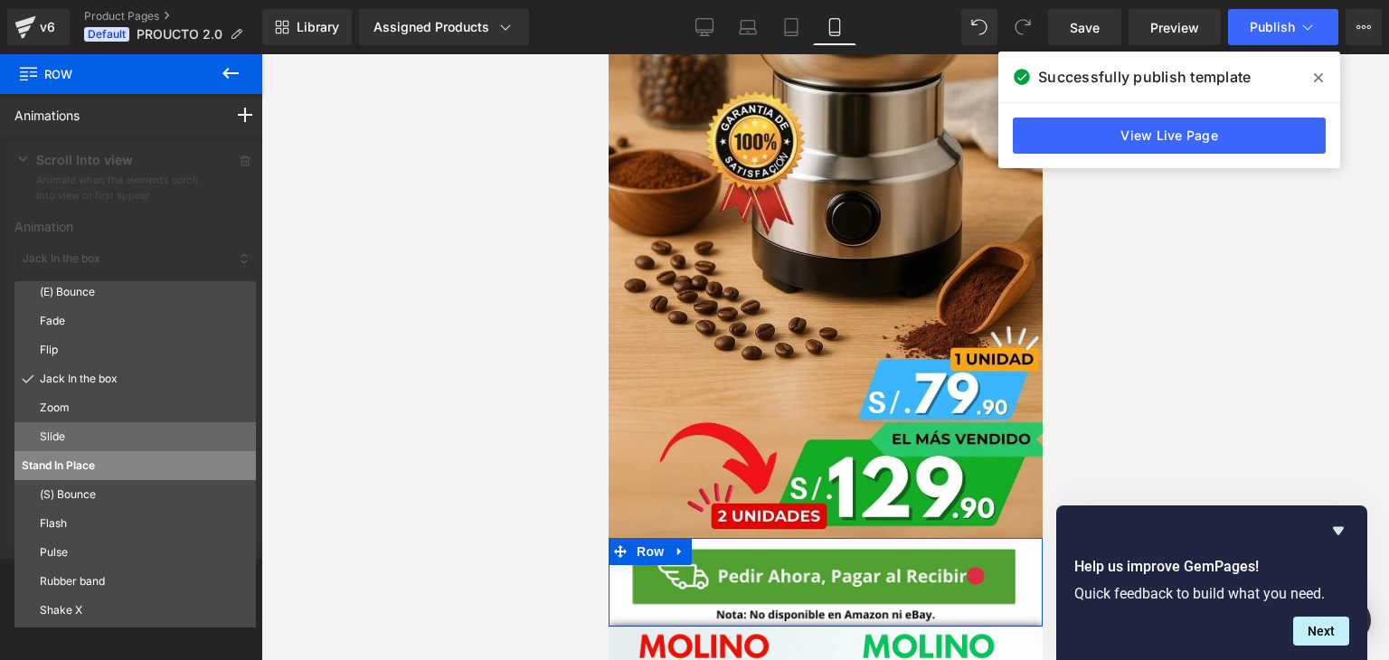
click at [141, 432] on p "Slide" at bounding box center [144, 437] width 209 height 16
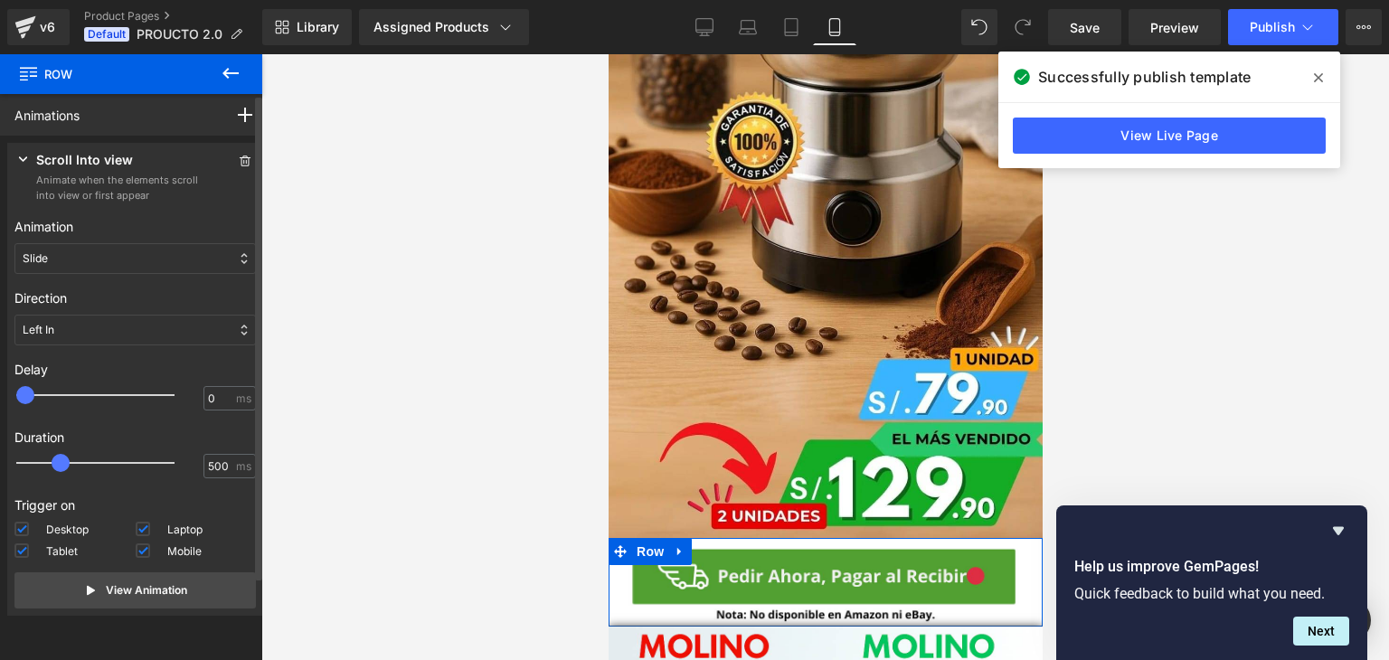
click at [135, 258] on div "Slide" at bounding box center [134, 258] width 241 height 31
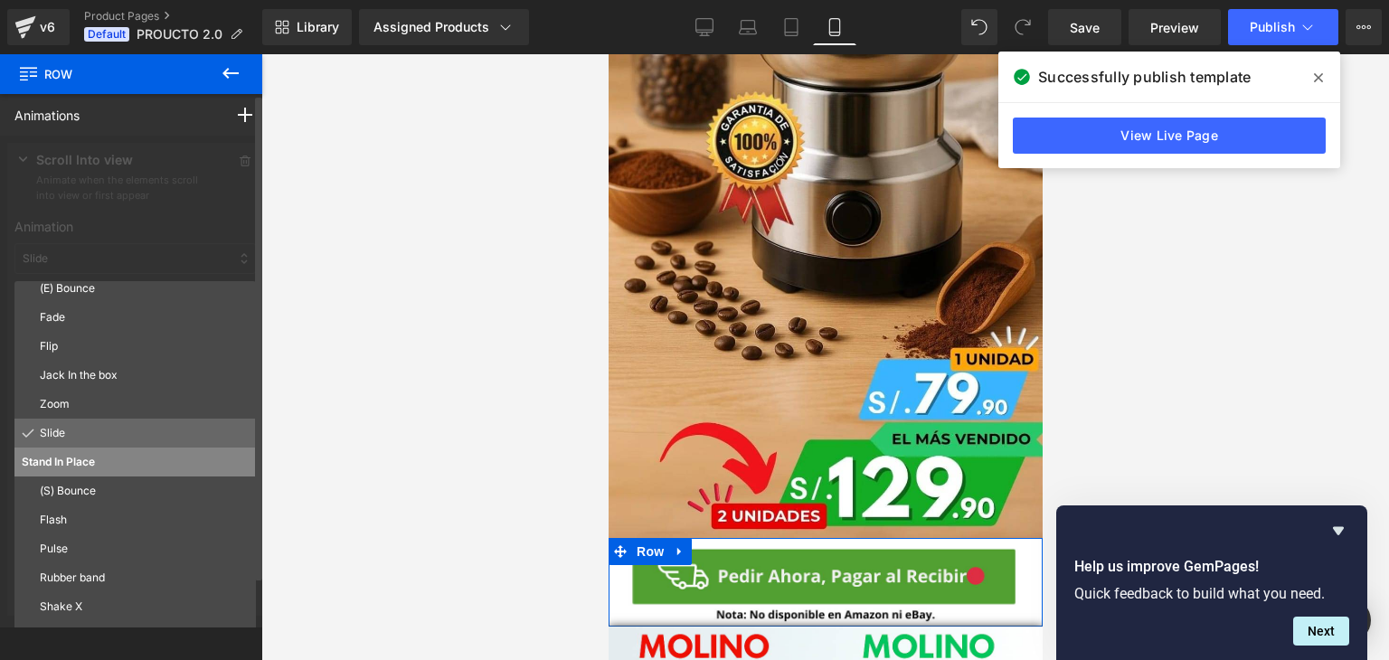
scroll to position [98, 0]
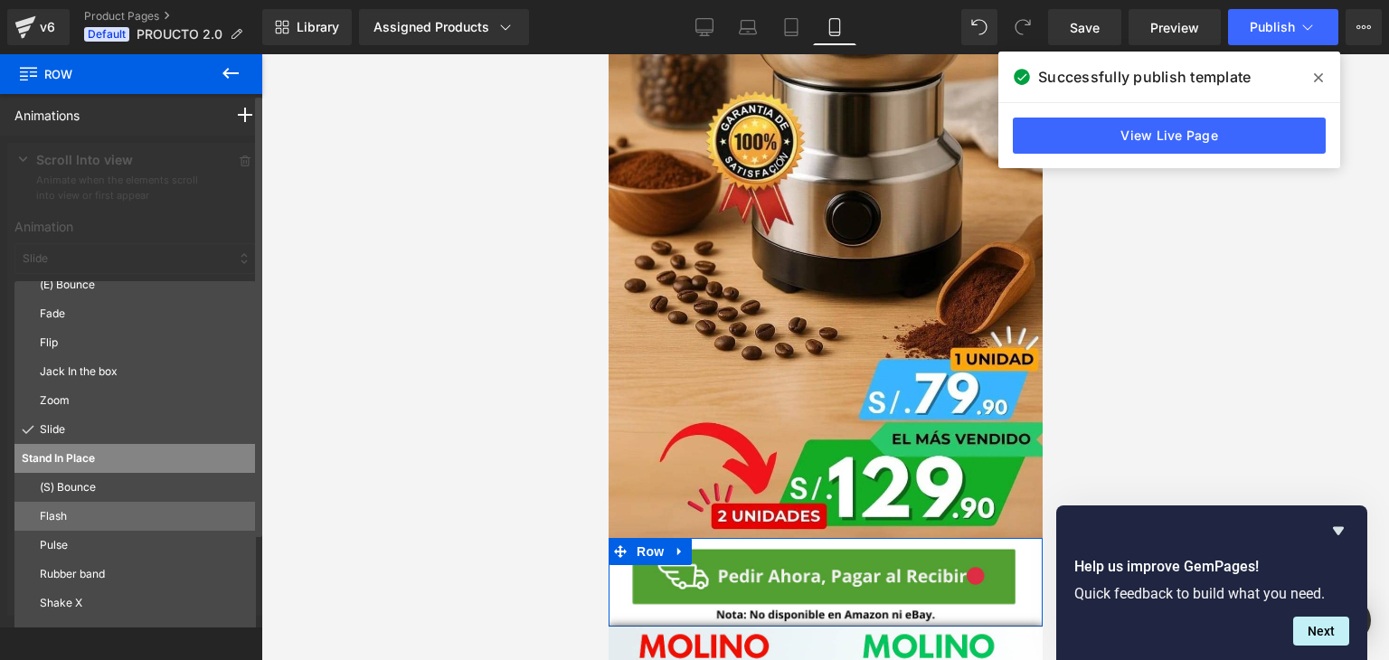
click at [92, 524] on p "Flash" at bounding box center [144, 516] width 209 height 16
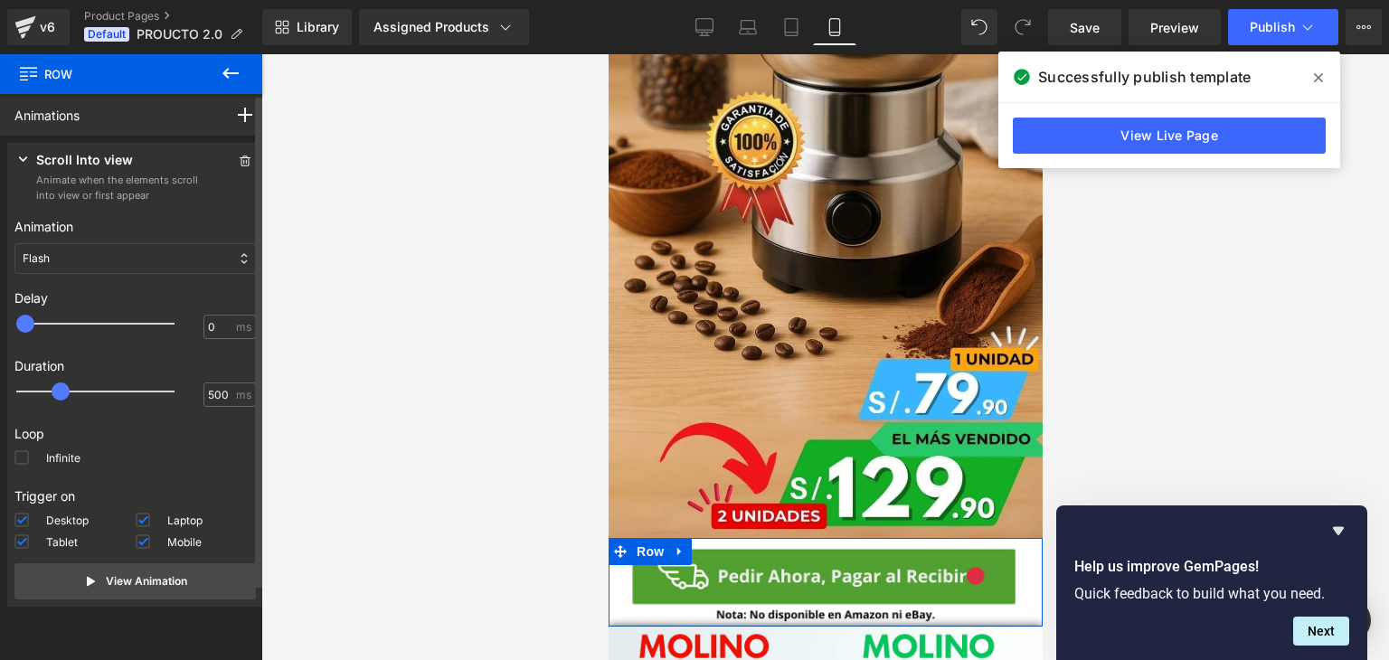
click at [134, 265] on div "Flash" at bounding box center [134, 258] width 241 height 31
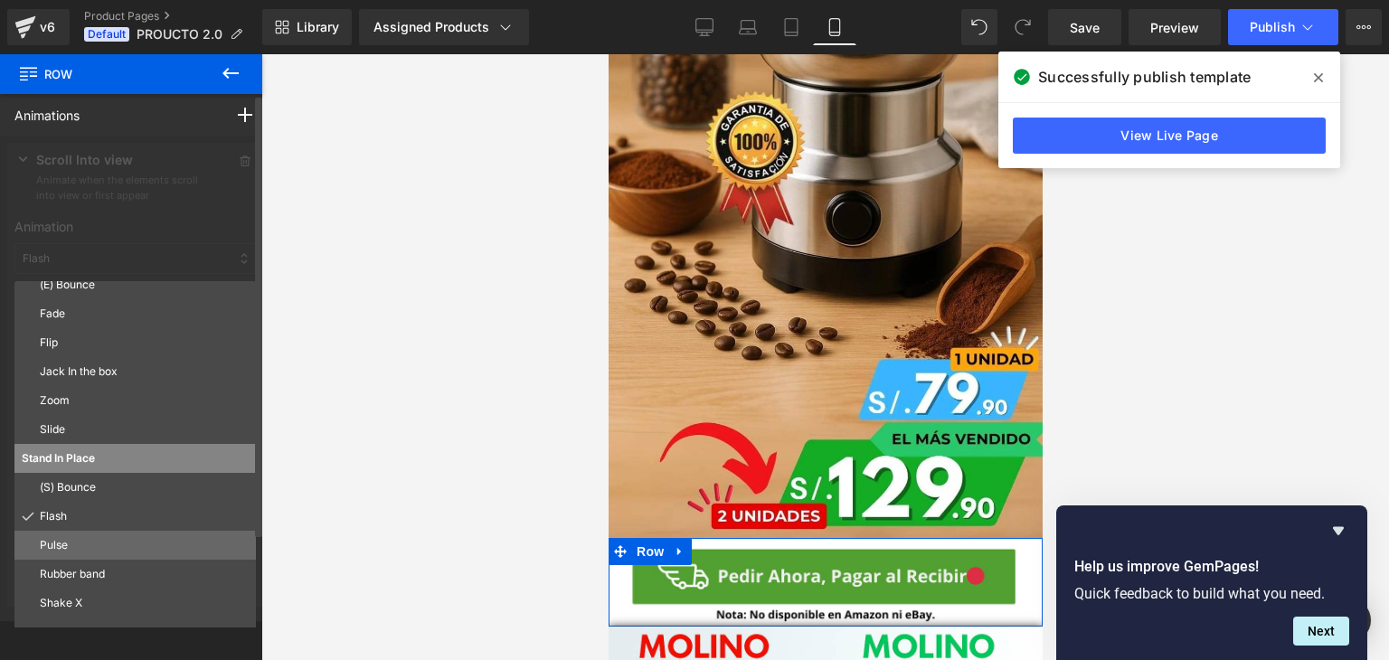
click at [61, 546] on p "Pulse" at bounding box center [144, 545] width 209 height 16
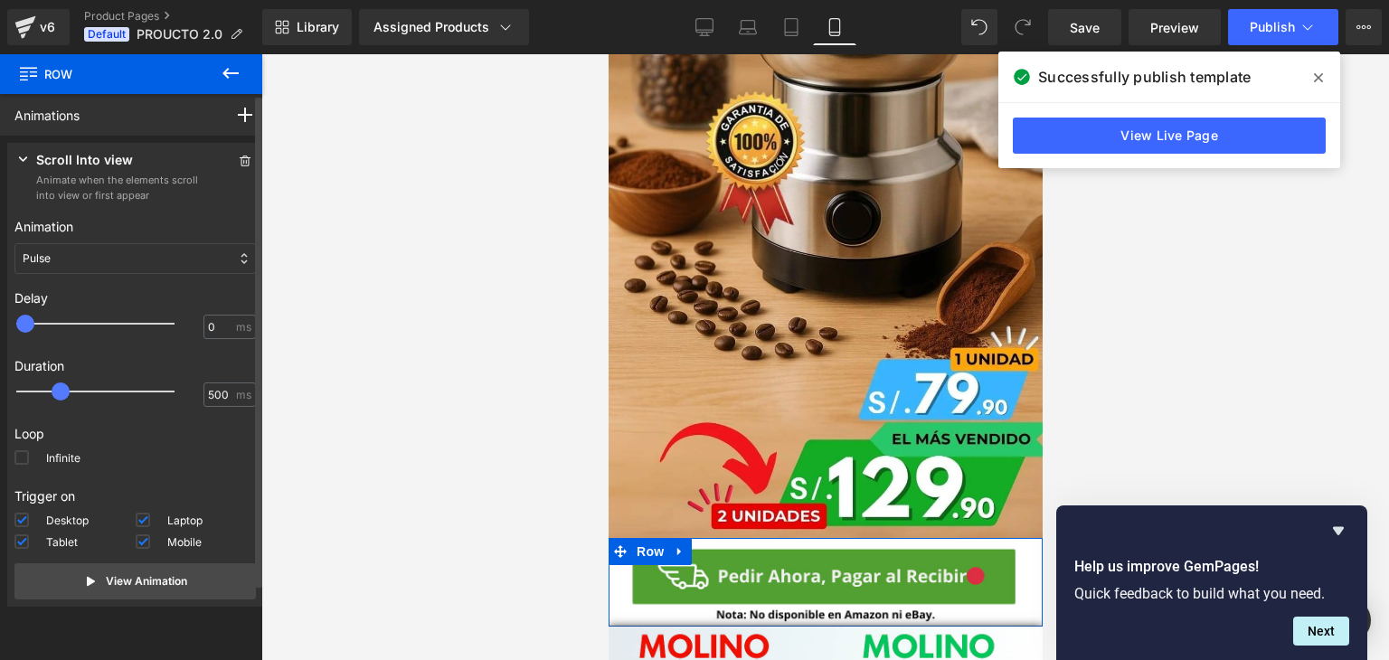
click at [162, 256] on div "Pulse" at bounding box center [134, 258] width 241 height 31
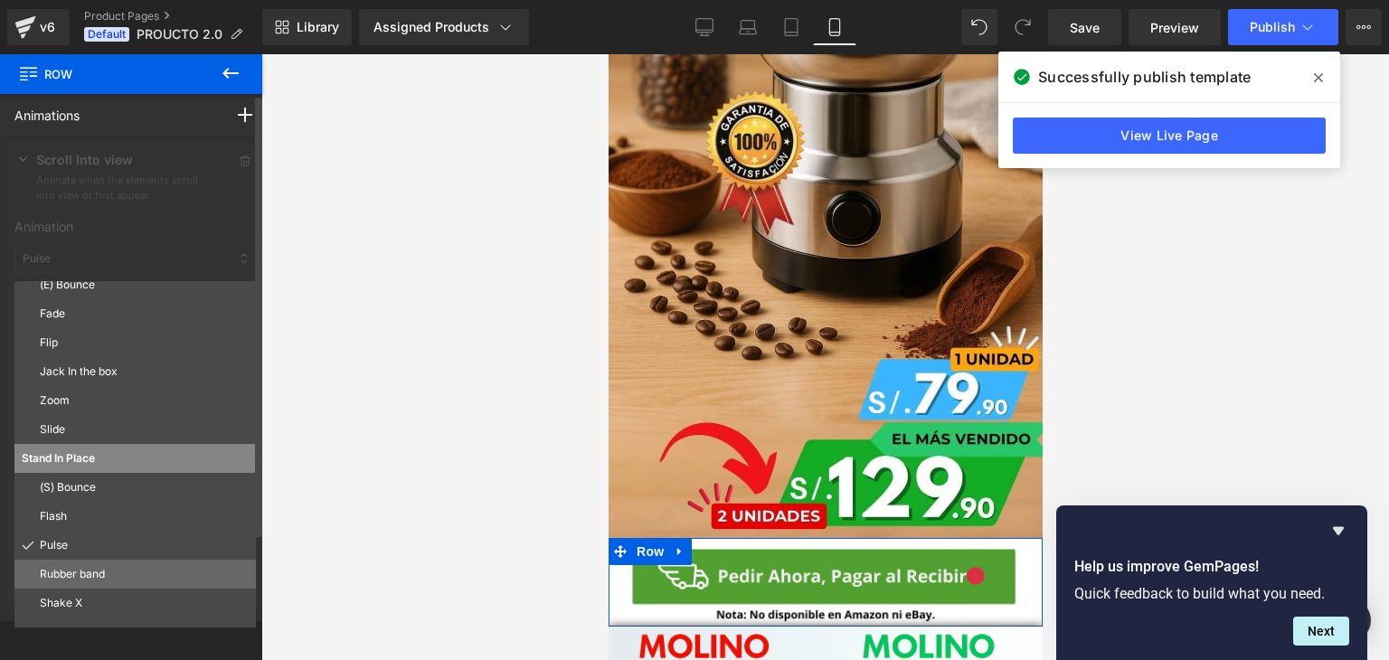
click at [94, 583] on div "Rubber band" at bounding box center [134, 574] width 241 height 29
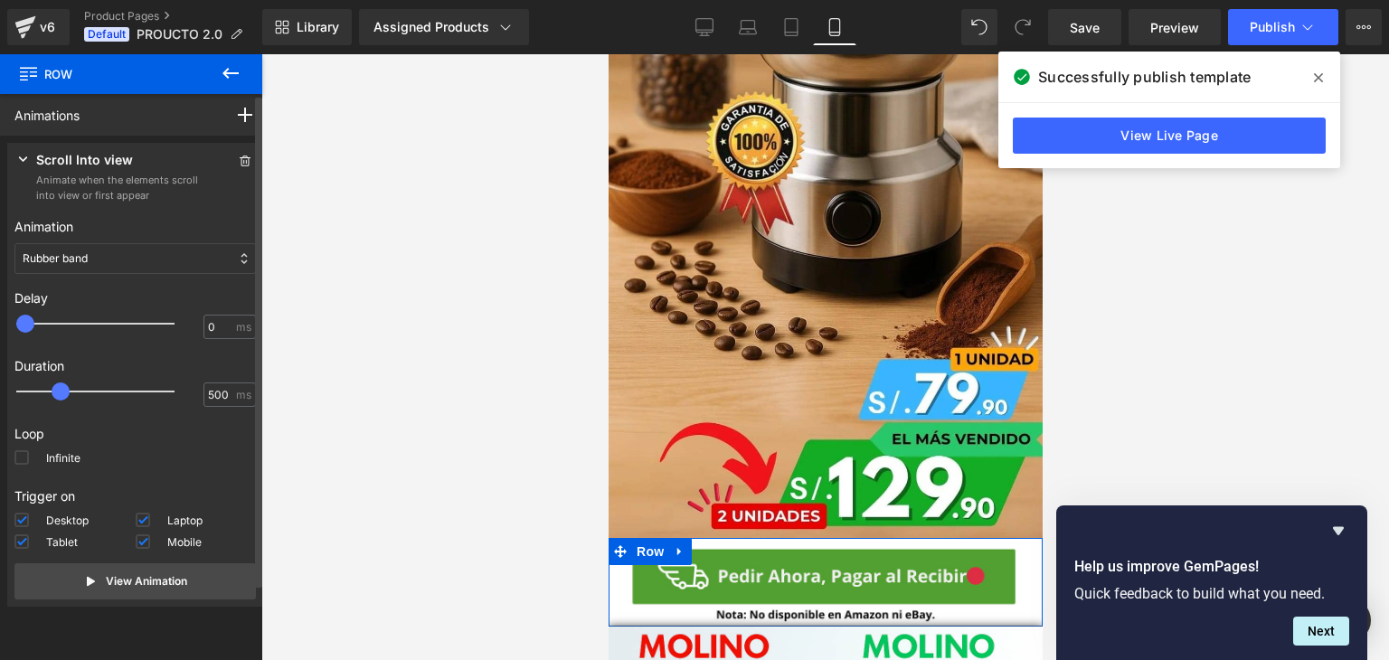
click at [152, 261] on div "Rubber band" at bounding box center [134, 258] width 241 height 31
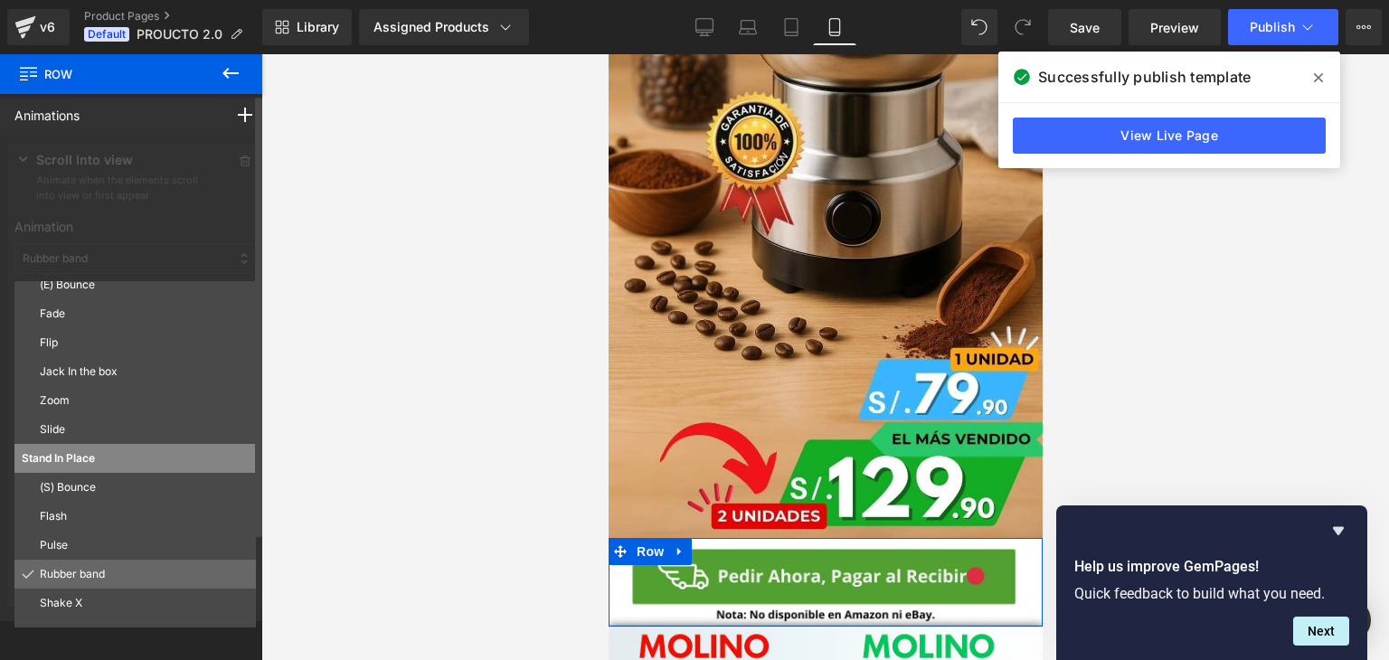
click at [87, 574] on p "Rubber band" at bounding box center [144, 574] width 209 height 16
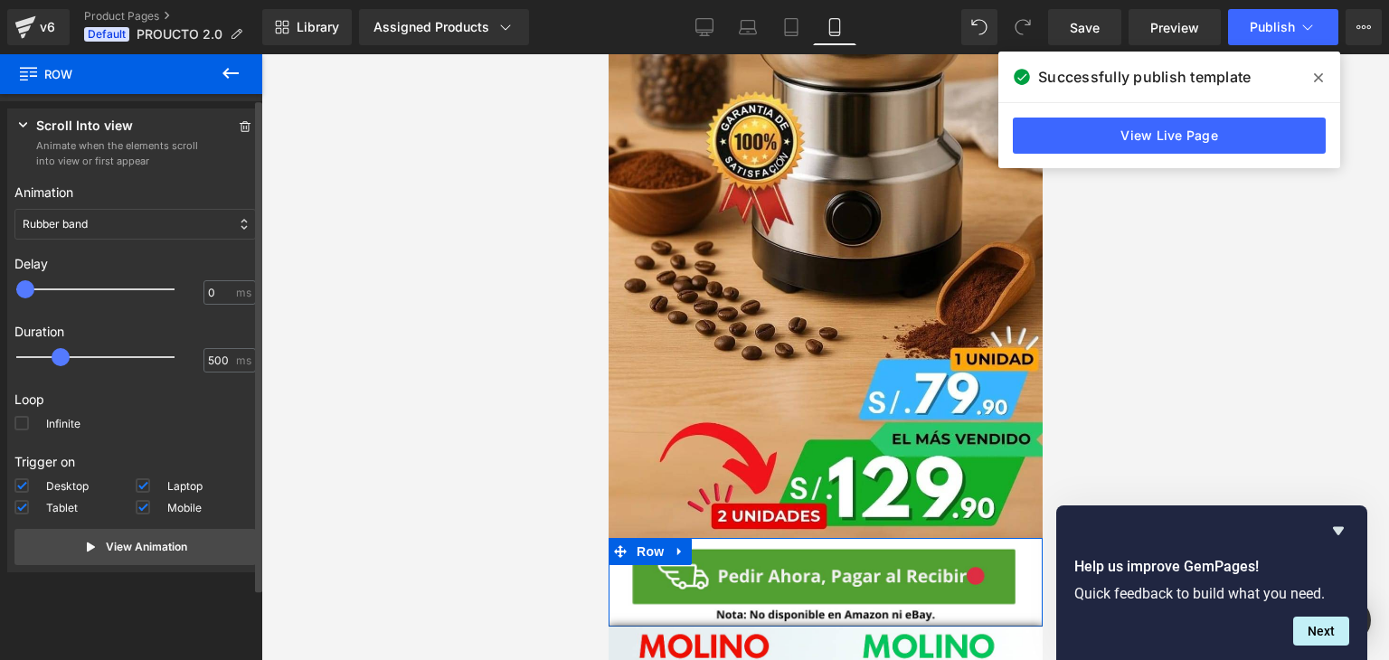
scroll to position [40, 0]
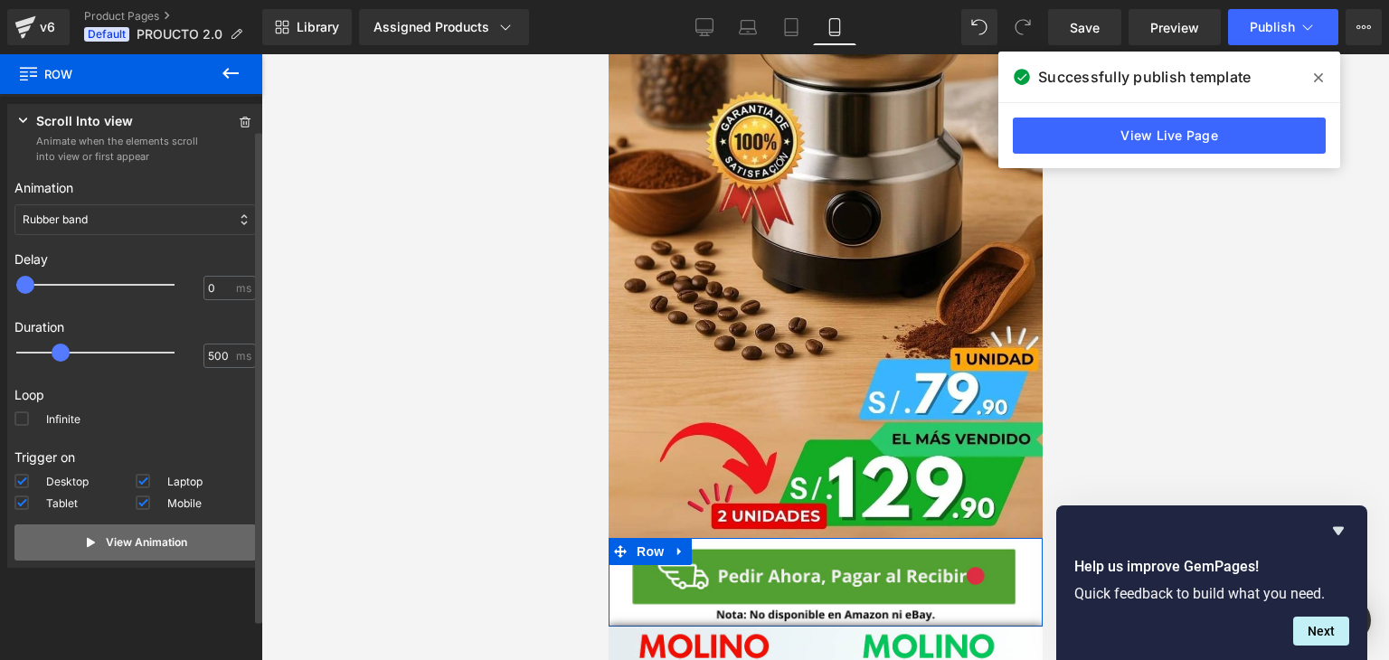
click at [154, 550] on p "View Animation" at bounding box center [146, 542] width 81 height 16
click at [19, 422] on span at bounding box center [21, 418] width 14 height 14
click at [0, 0] on input "Infinite" at bounding box center [0, 0] width 0 height 0
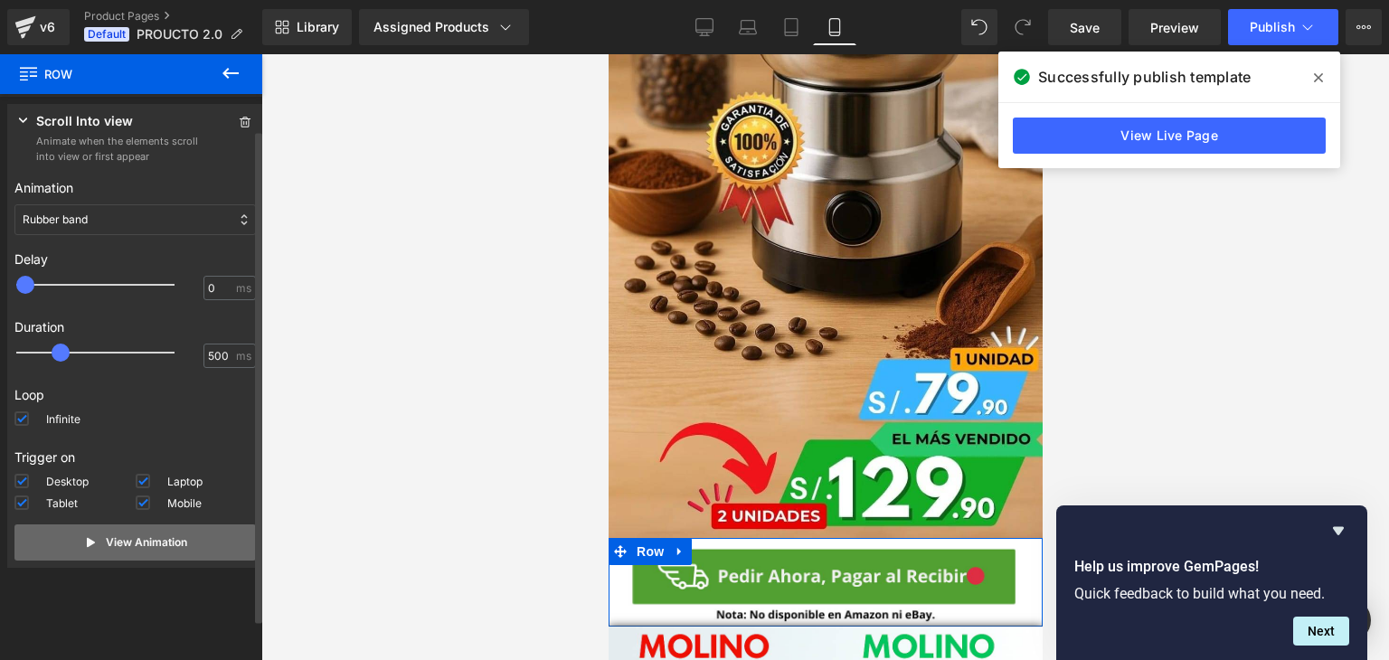
click at [87, 541] on icon at bounding box center [91, 542] width 8 height 9
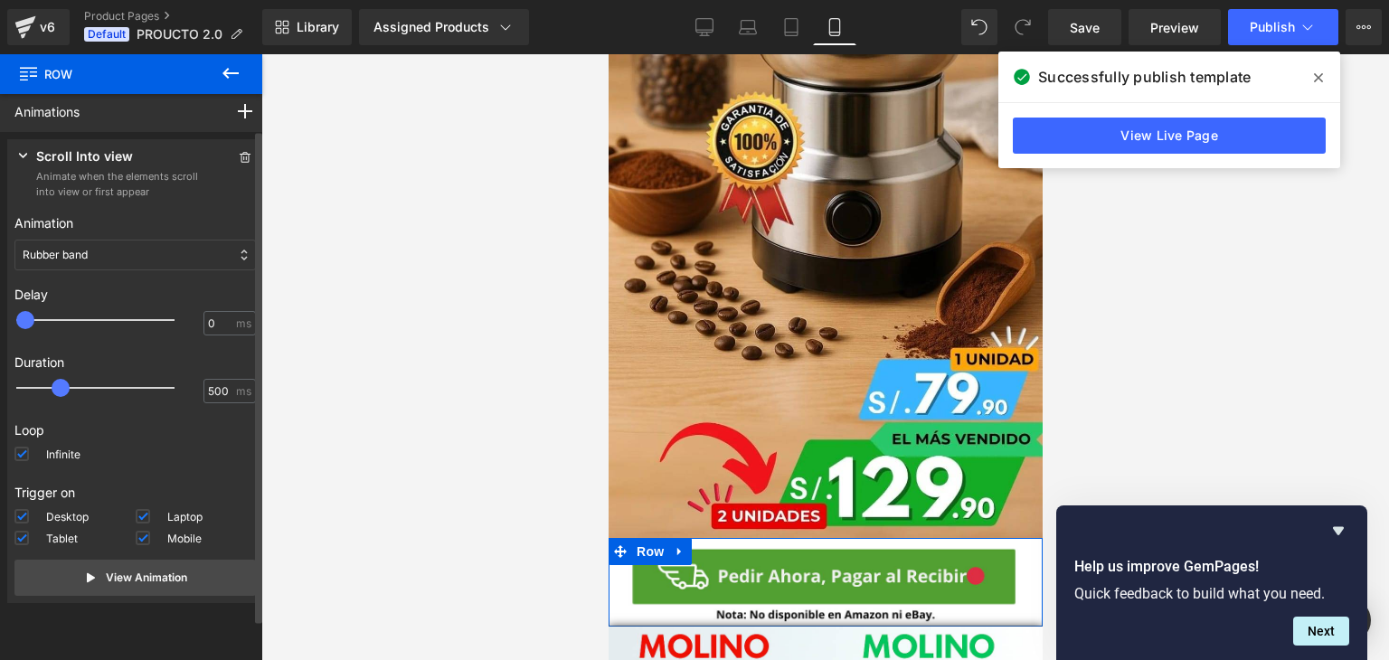
scroll to position [0, 0]
click at [24, 161] on icon at bounding box center [23, 159] width 18 height 18
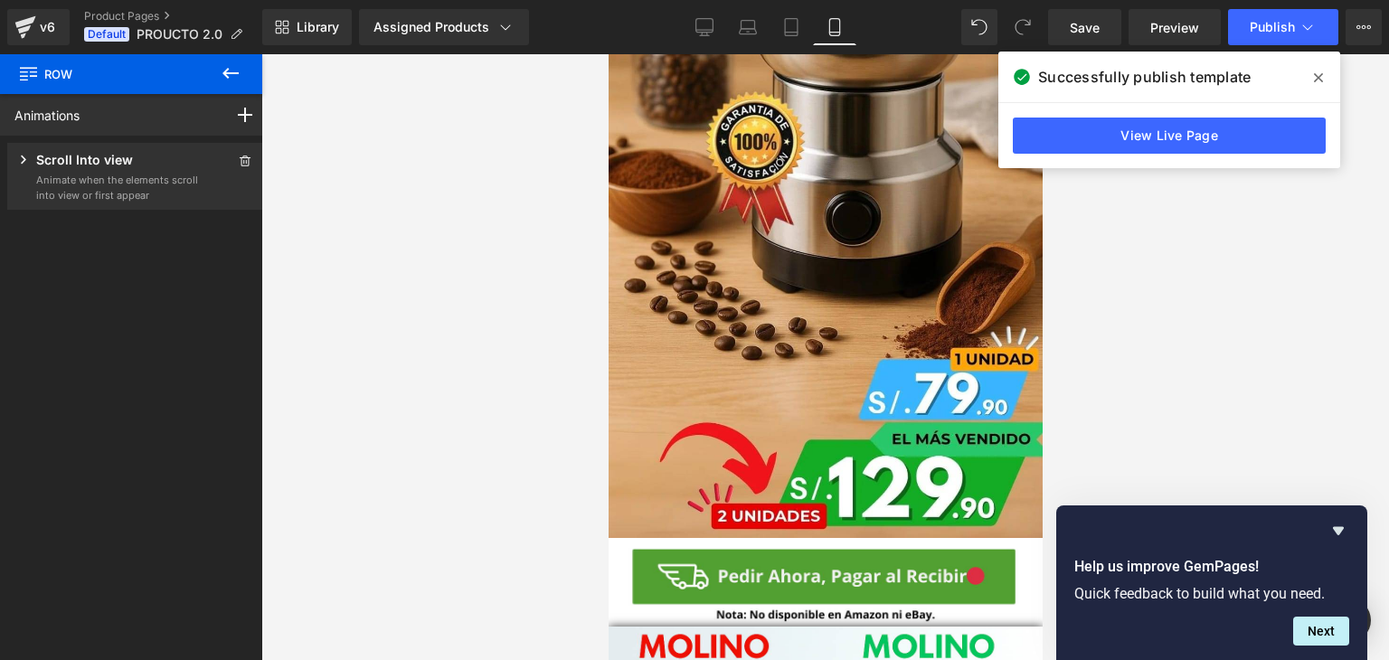
click at [236, 76] on icon at bounding box center [231, 73] width 22 height 22
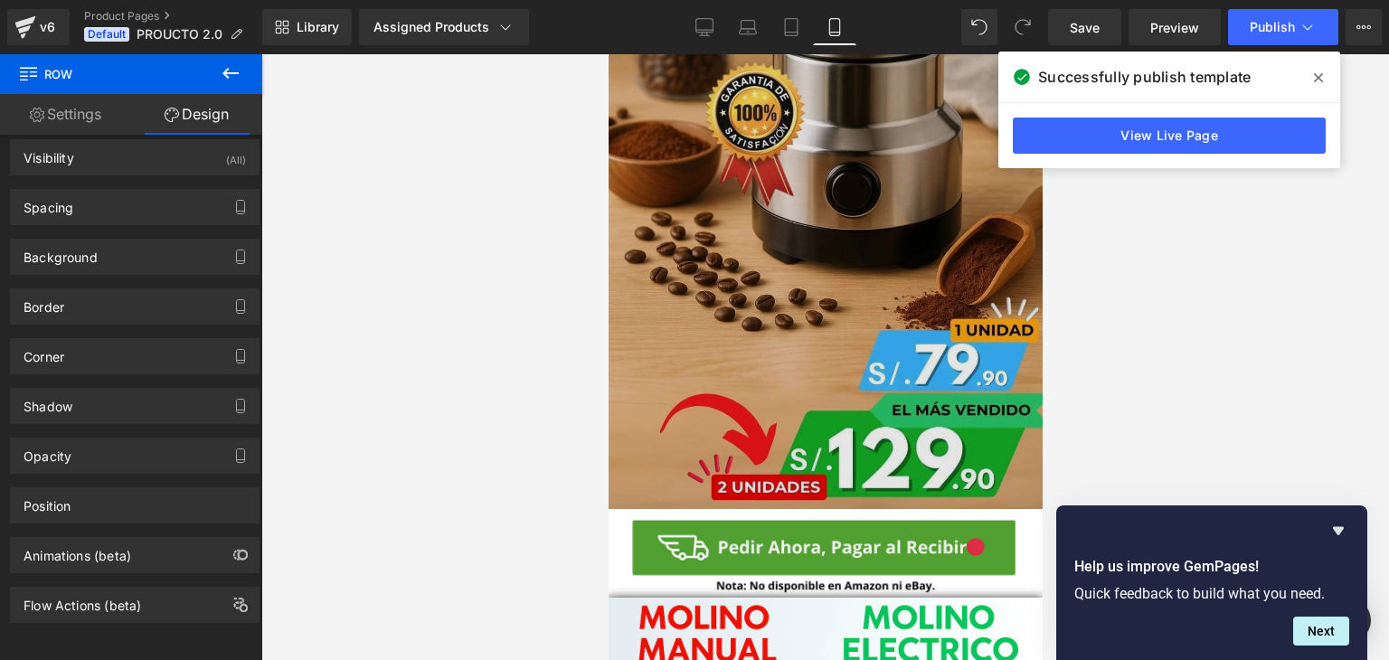
scroll to position [362, 0]
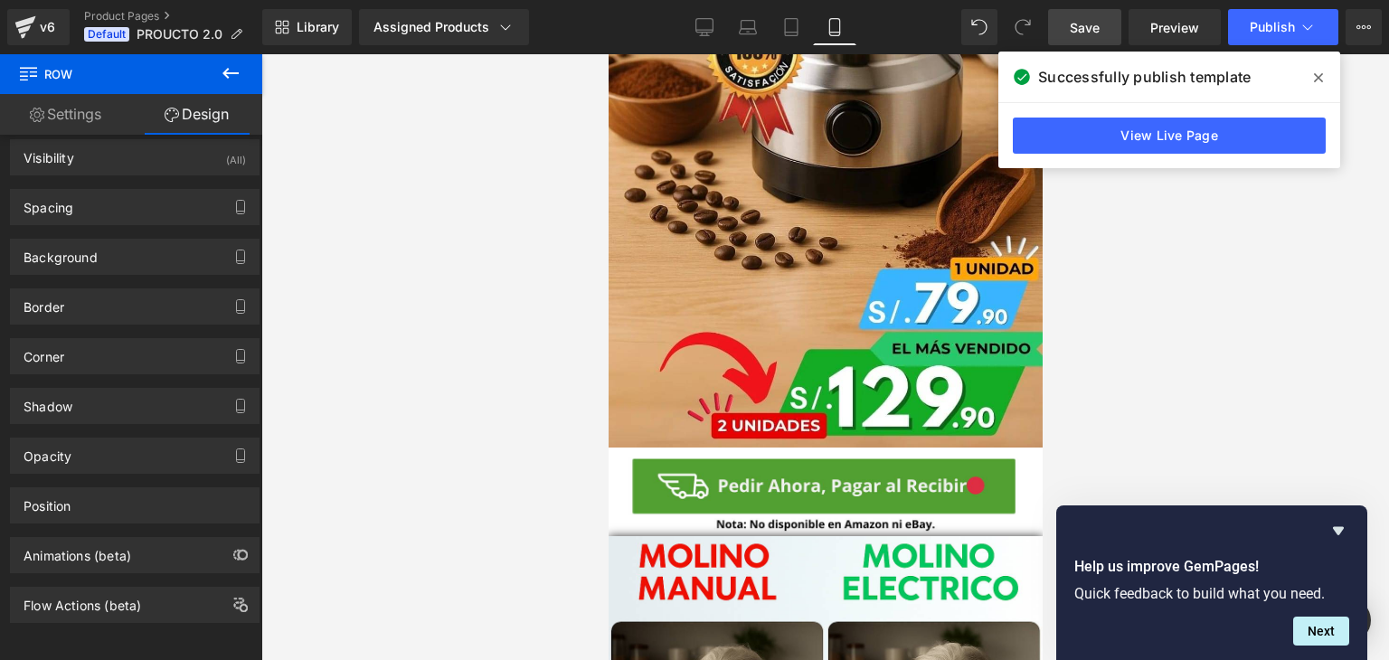
click at [1099, 42] on link "Save" at bounding box center [1084, 27] width 73 height 36
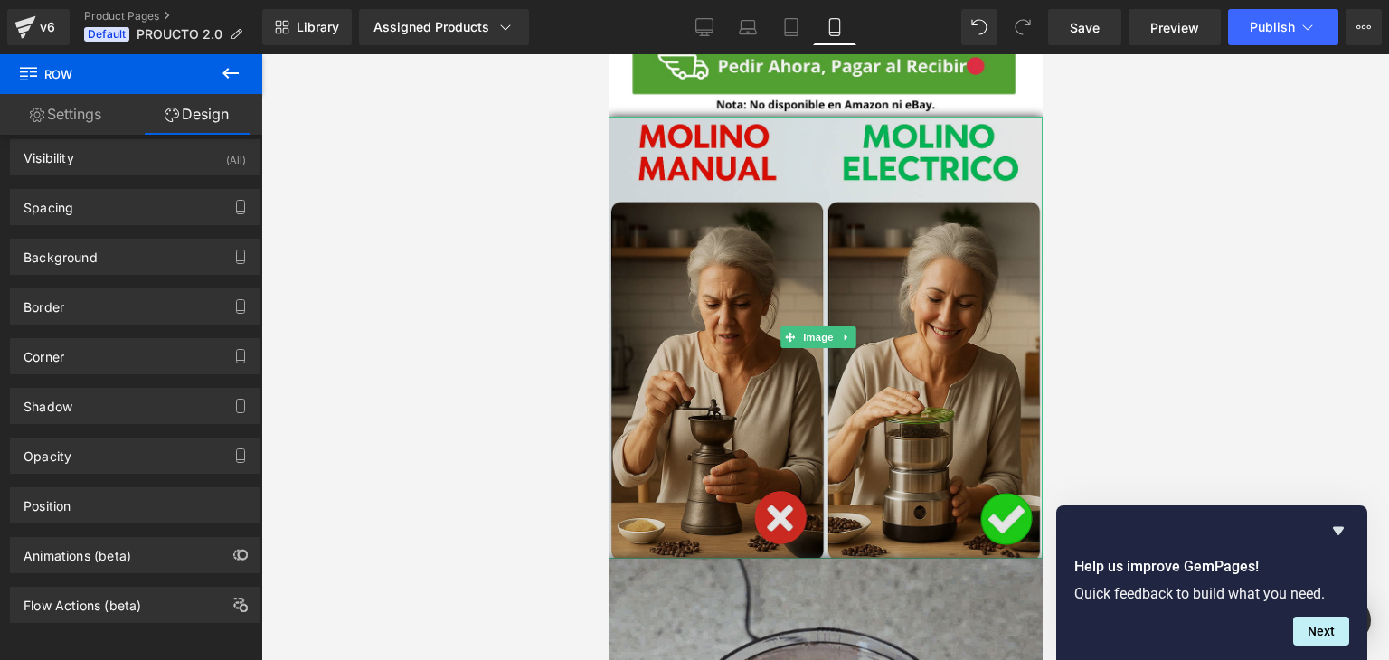
scroll to position [814, 0]
